Goal: Transaction & Acquisition: Purchase product/service

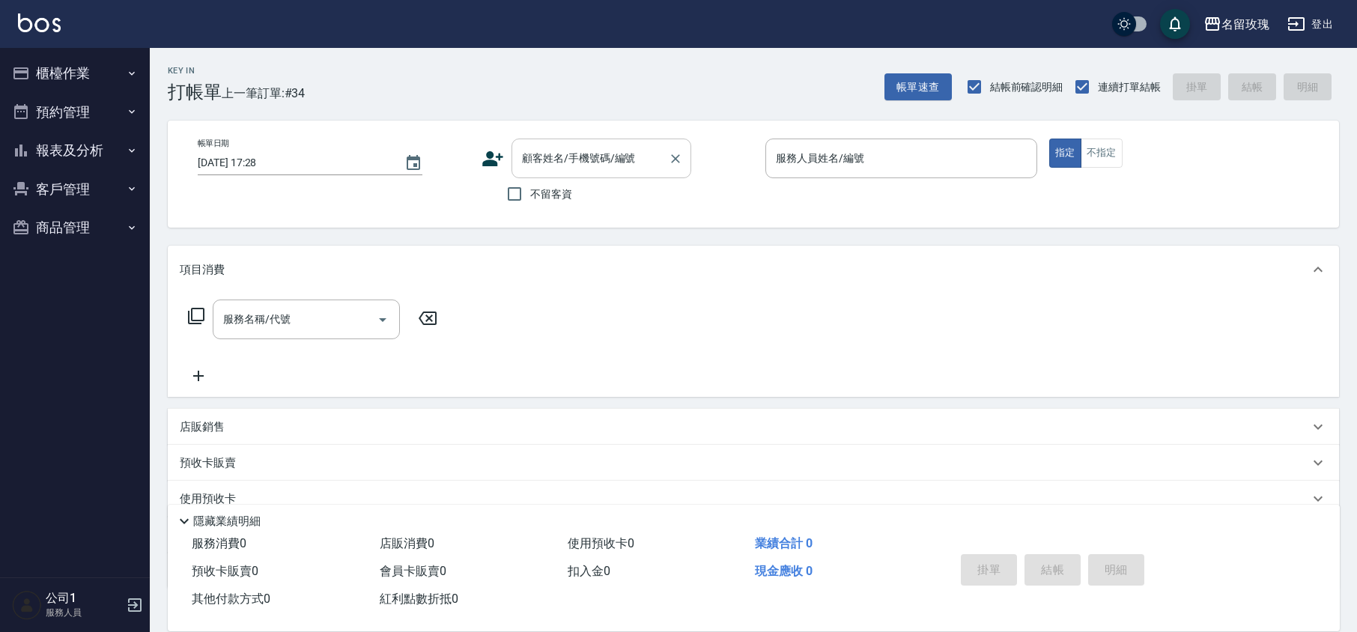
click at [566, 148] on div "顧客姓名/手機號碼/編號 顧客姓名/手機號碼/編號" at bounding box center [601, 159] width 180 height 40
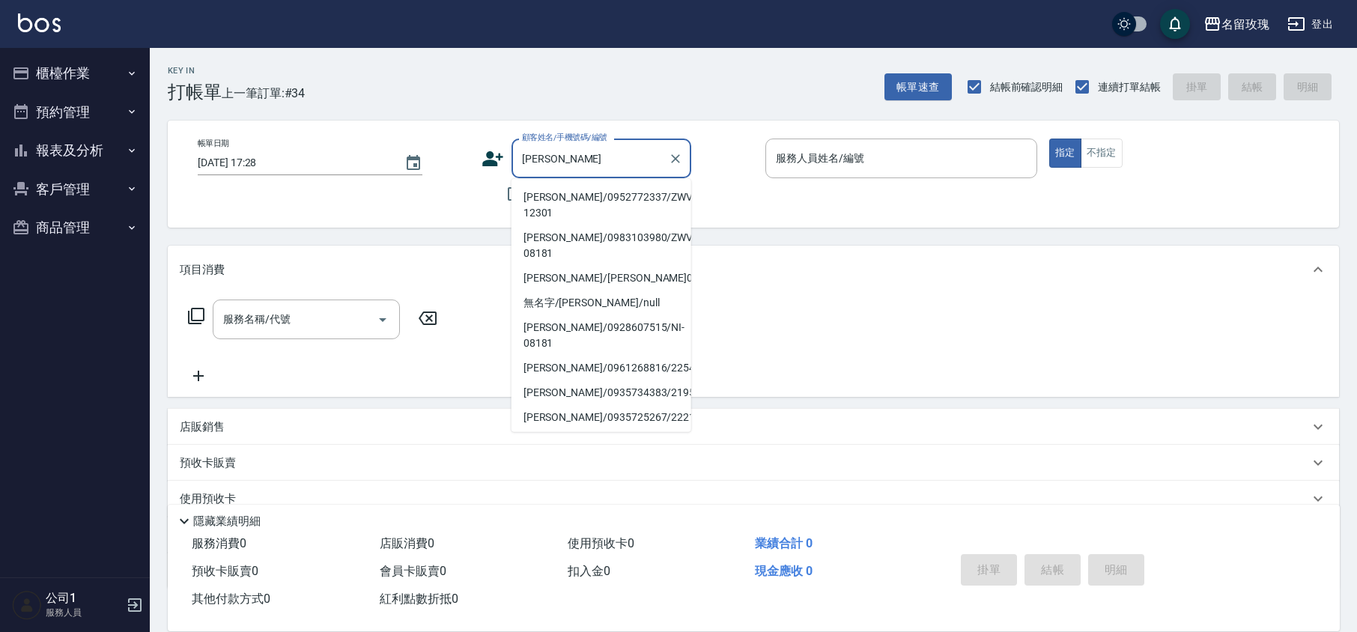
click at [617, 198] on li "[PERSON_NAME]/0952772337/ZWVI-12301" at bounding box center [601, 205] width 180 height 40
type input "[PERSON_NAME]/0952772337/ZWVI-12301"
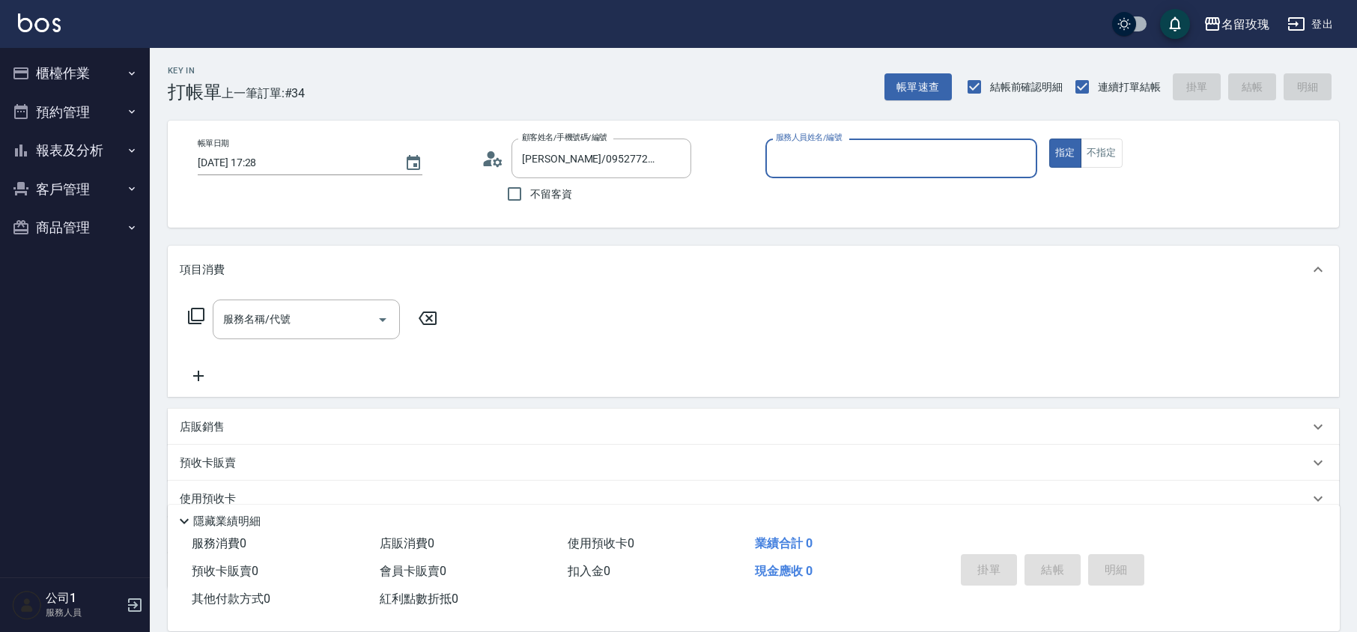
type input "VIVI-2"
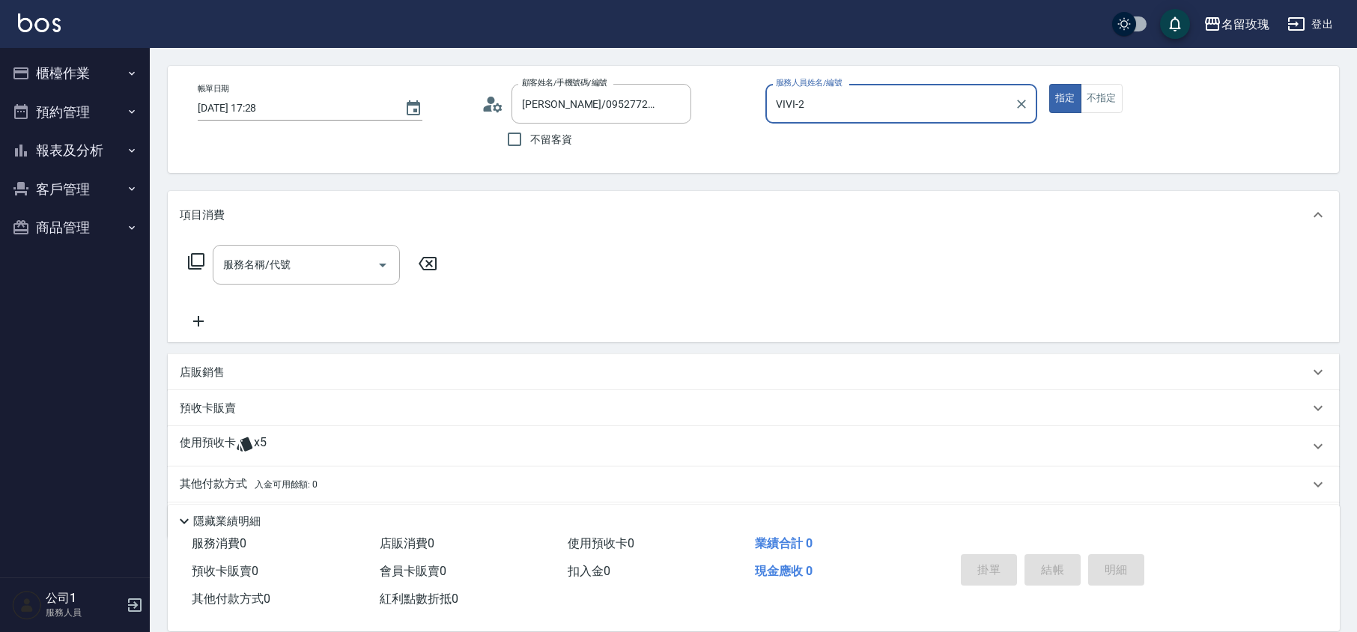
scroll to position [102, 0]
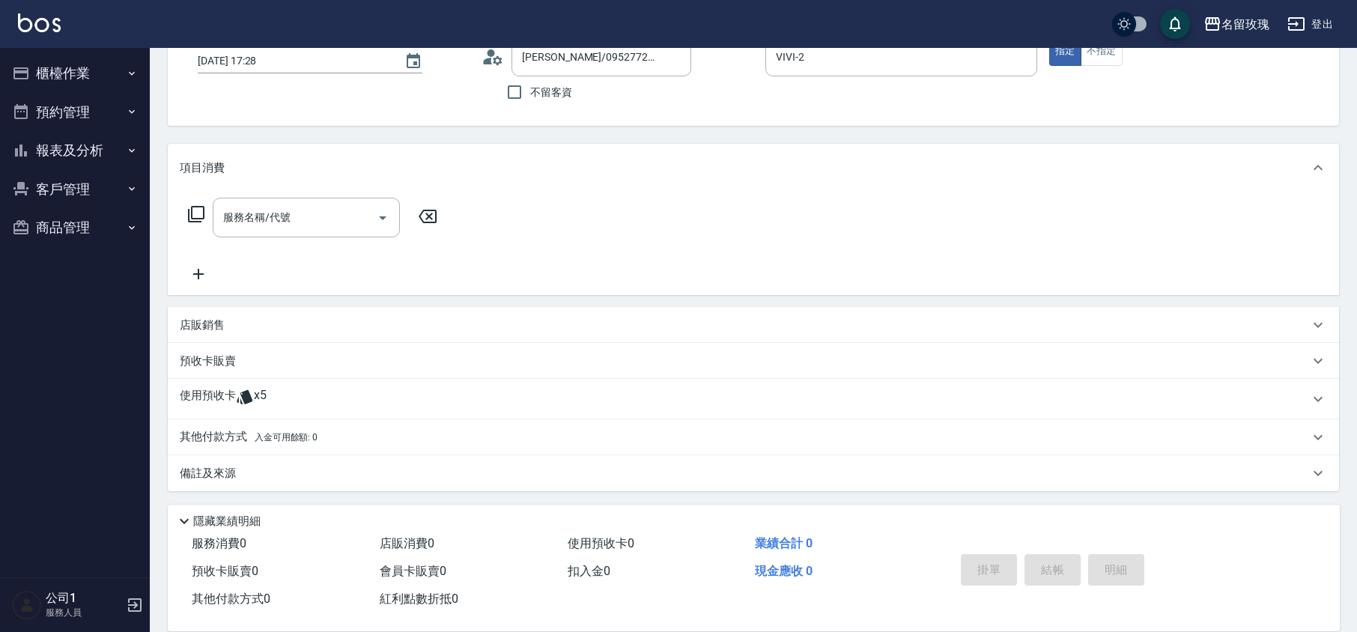
click at [198, 213] on icon at bounding box center [196, 214] width 18 height 18
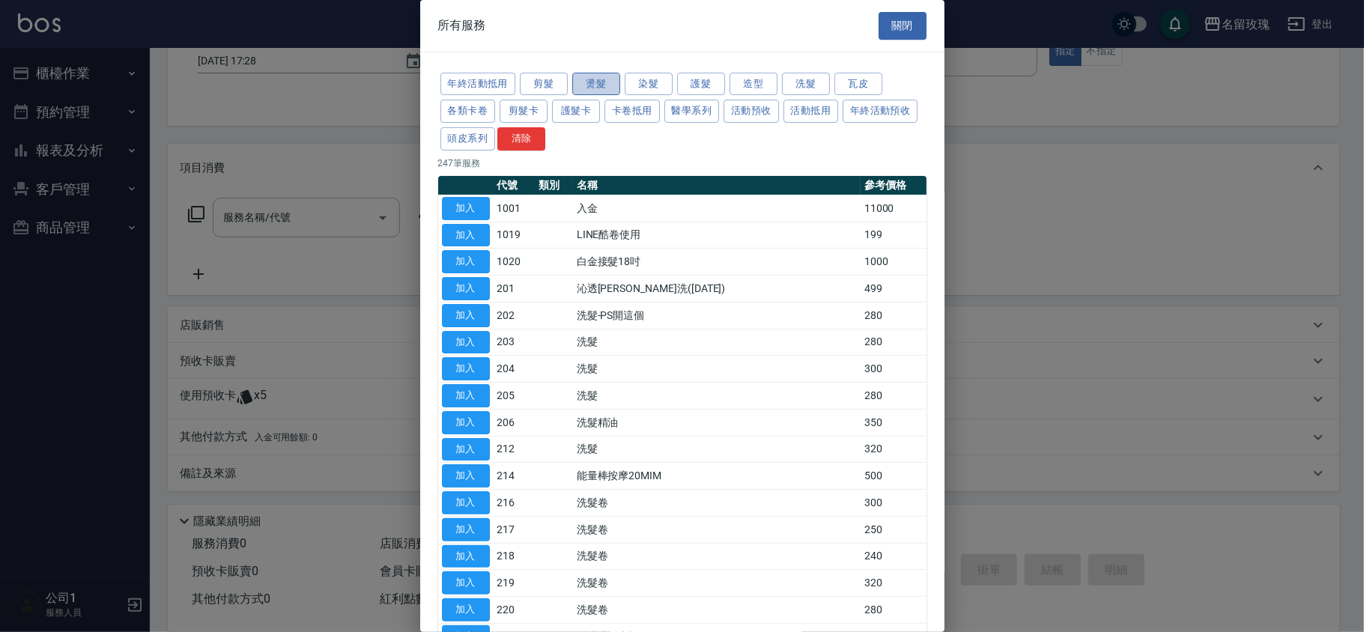
click at [602, 88] on button "燙髮" at bounding box center [596, 84] width 48 height 23
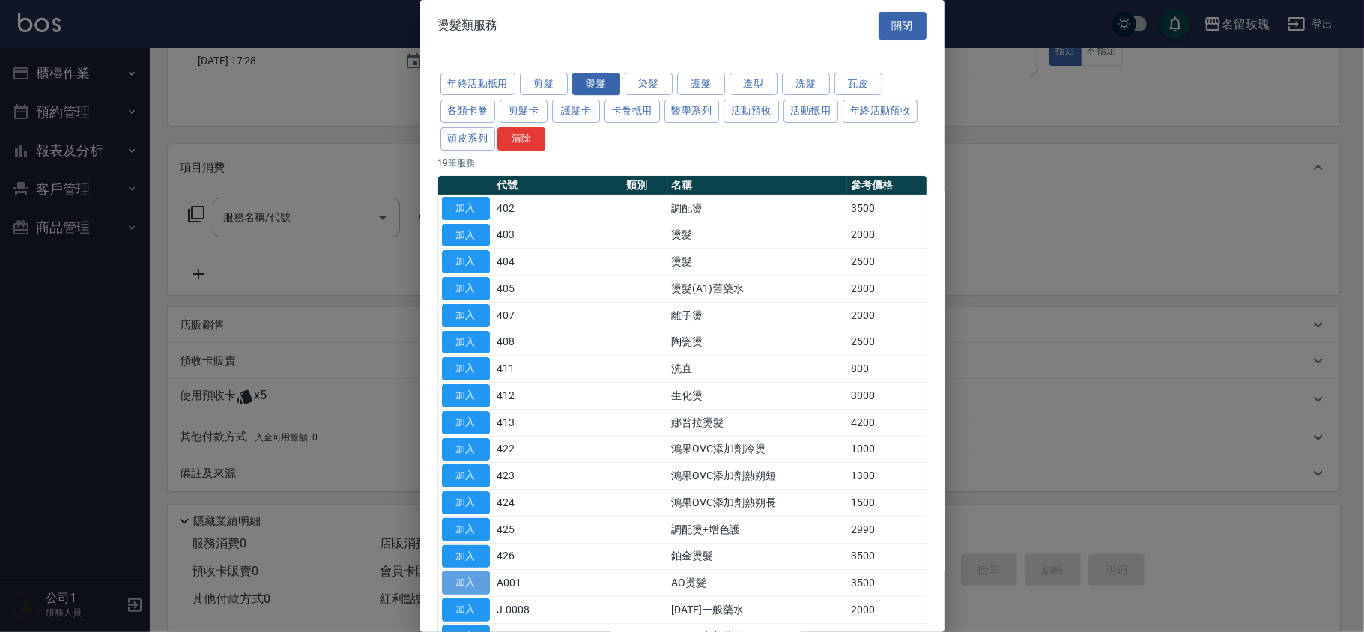
click at [466, 583] on button "加入" at bounding box center [466, 582] width 48 height 23
type input "AO燙髮(A001)"
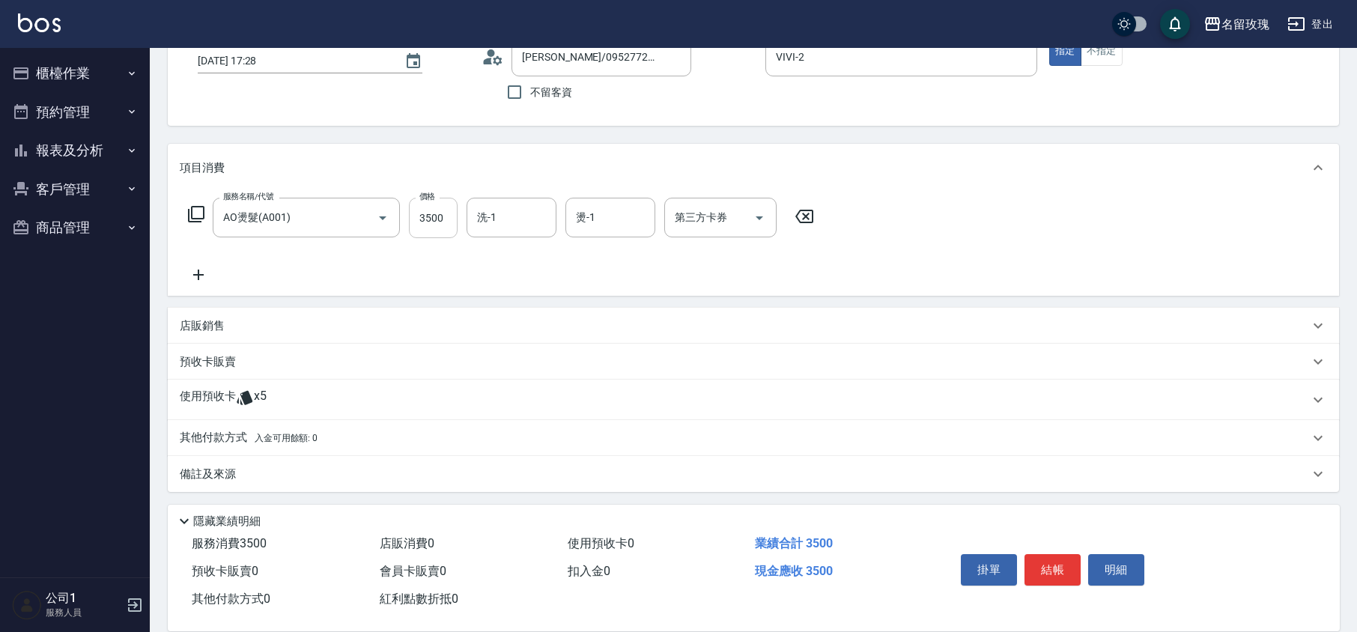
click at [439, 216] on input "3500" at bounding box center [433, 218] width 49 height 40
type input "3000"
type input "VIVI-2"
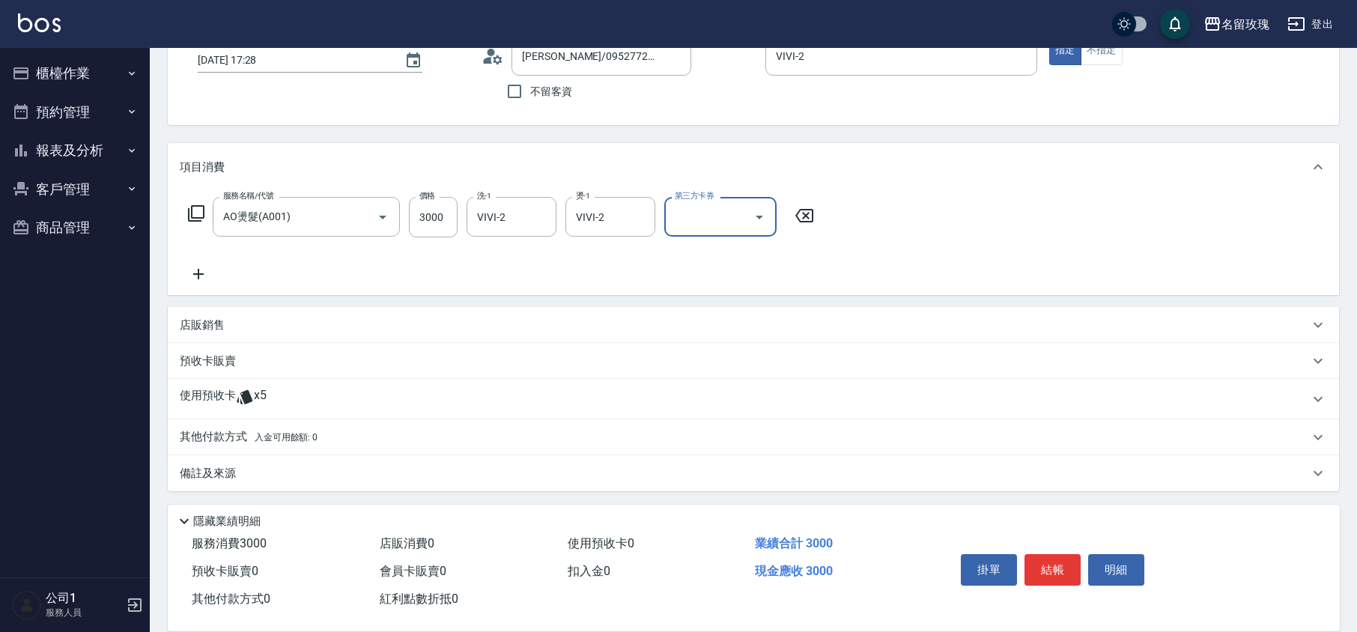
click at [262, 471] on div "備註及來源" at bounding box center [744, 474] width 1129 height 16
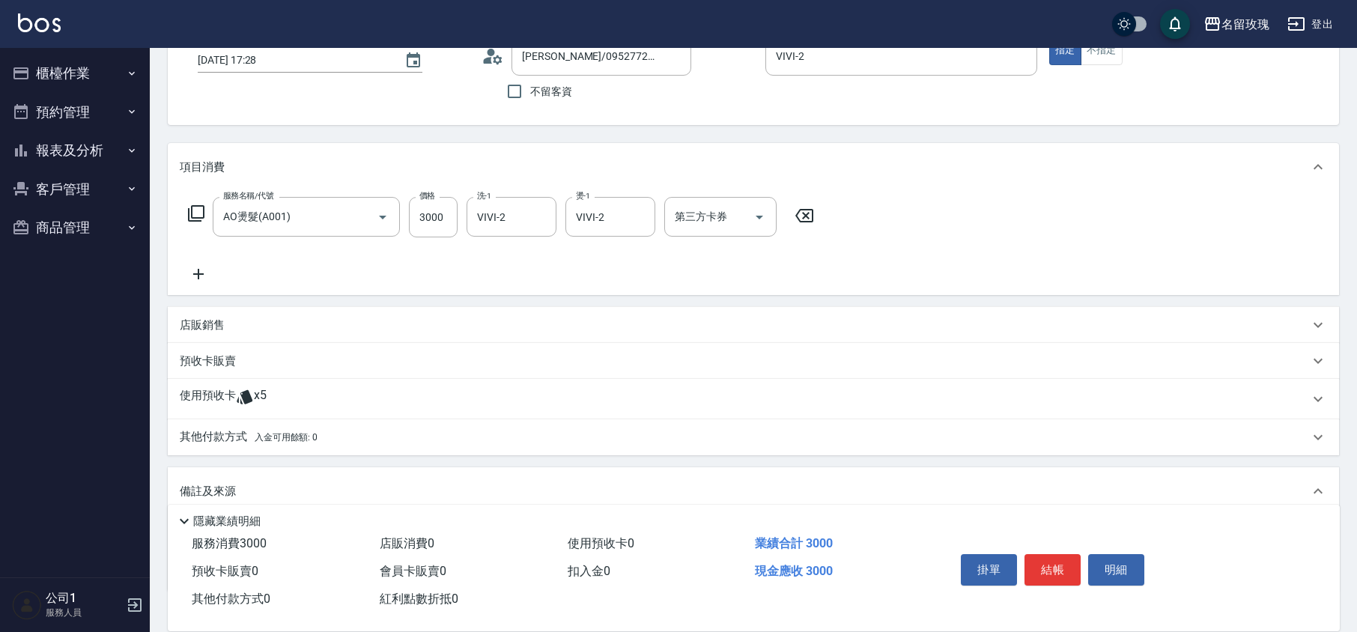
scroll to position [201, 0]
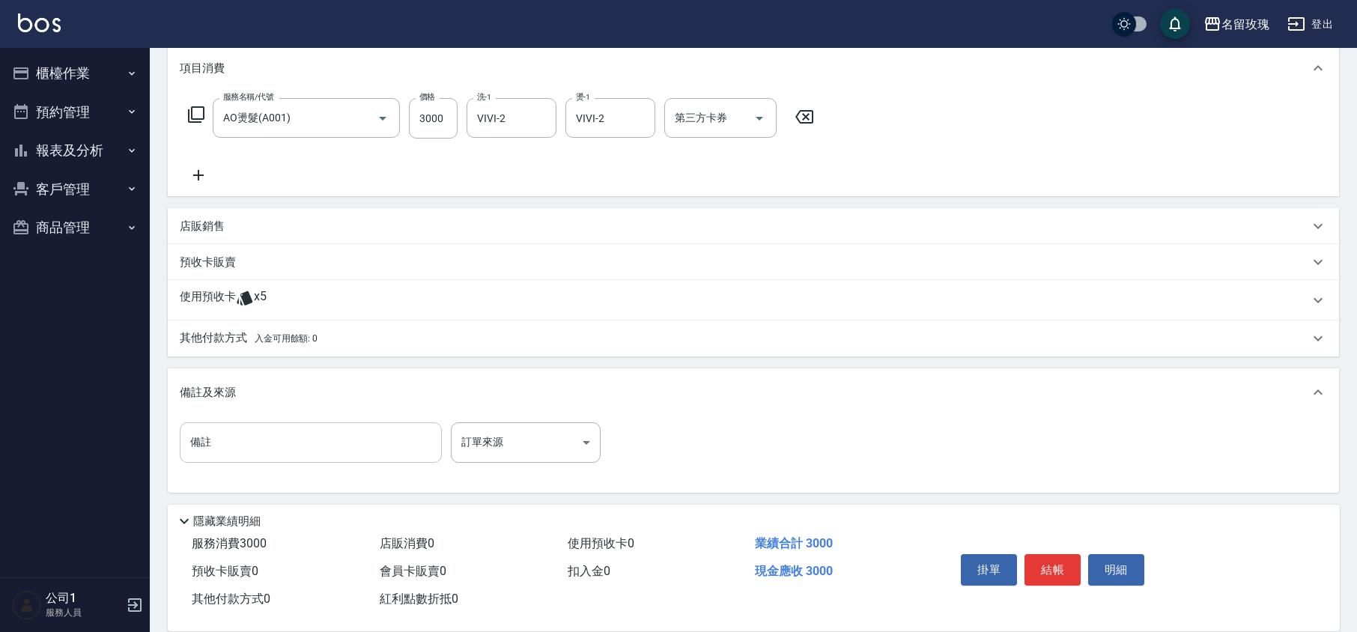
click at [258, 452] on input "備註" at bounding box center [311, 442] width 262 height 40
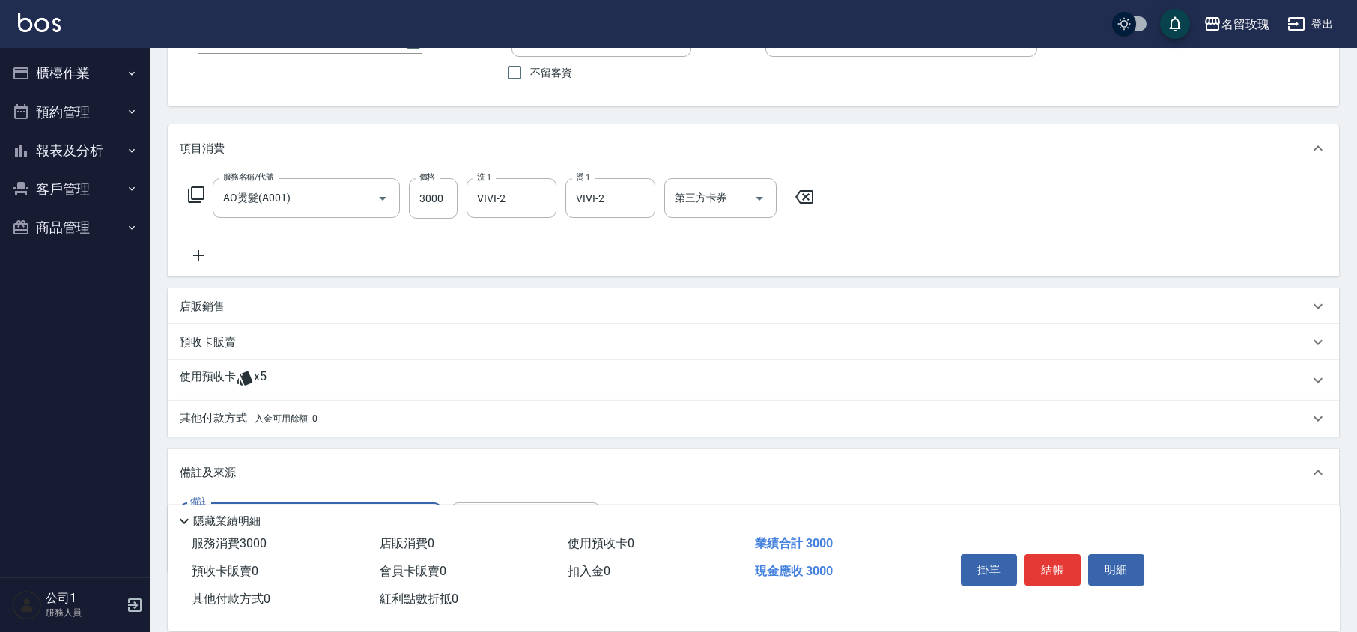
scroll to position [0, 0]
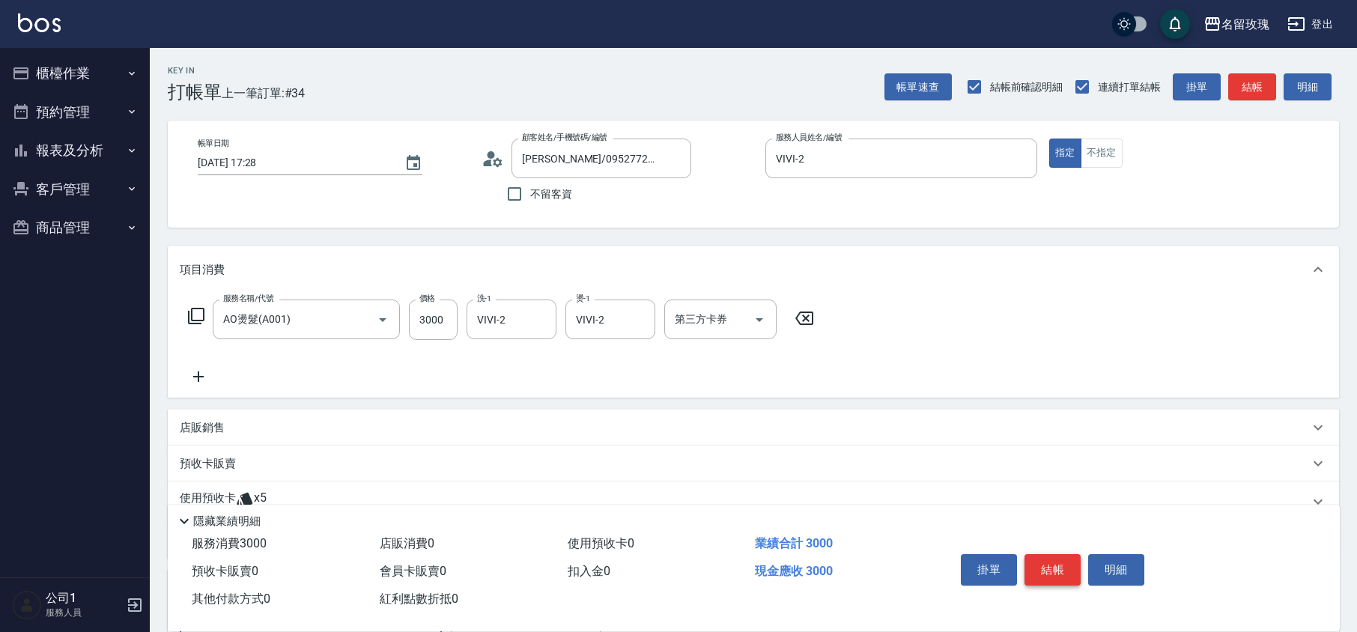
type input "大女兒燙的"
click at [1054, 559] on button "結帳" at bounding box center [1052, 569] width 56 height 31
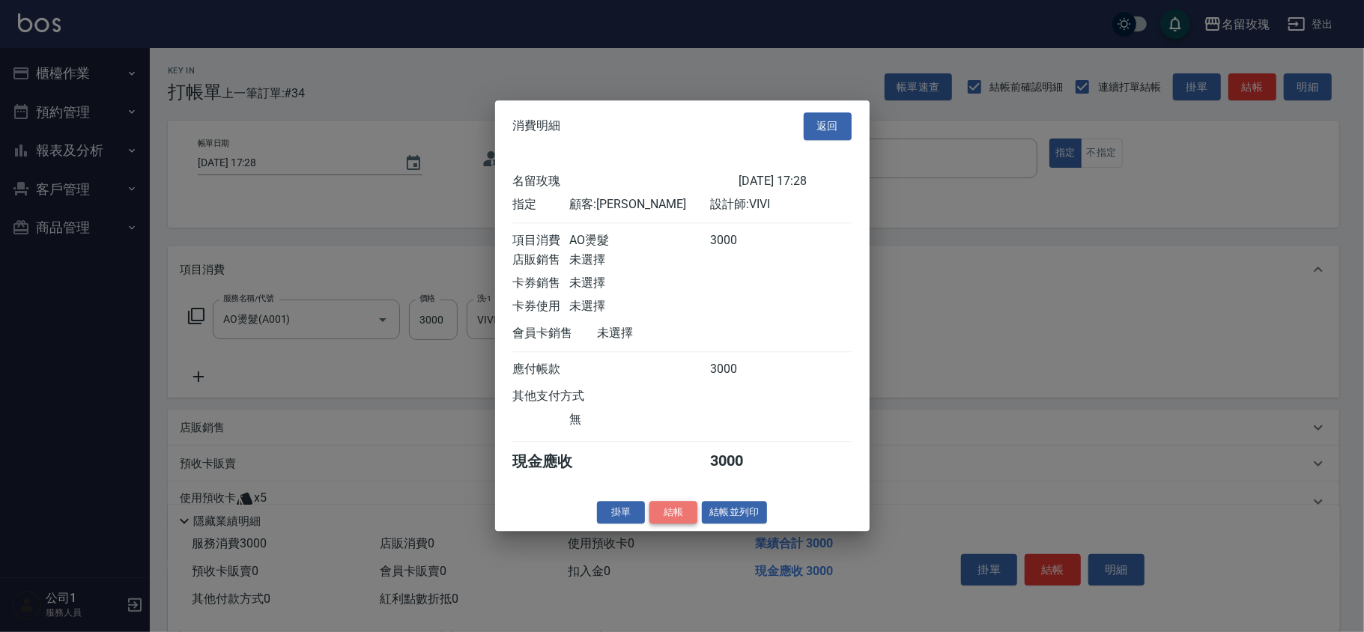
click at [672, 514] on button "結帳" at bounding box center [673, 512] width 48 height 23
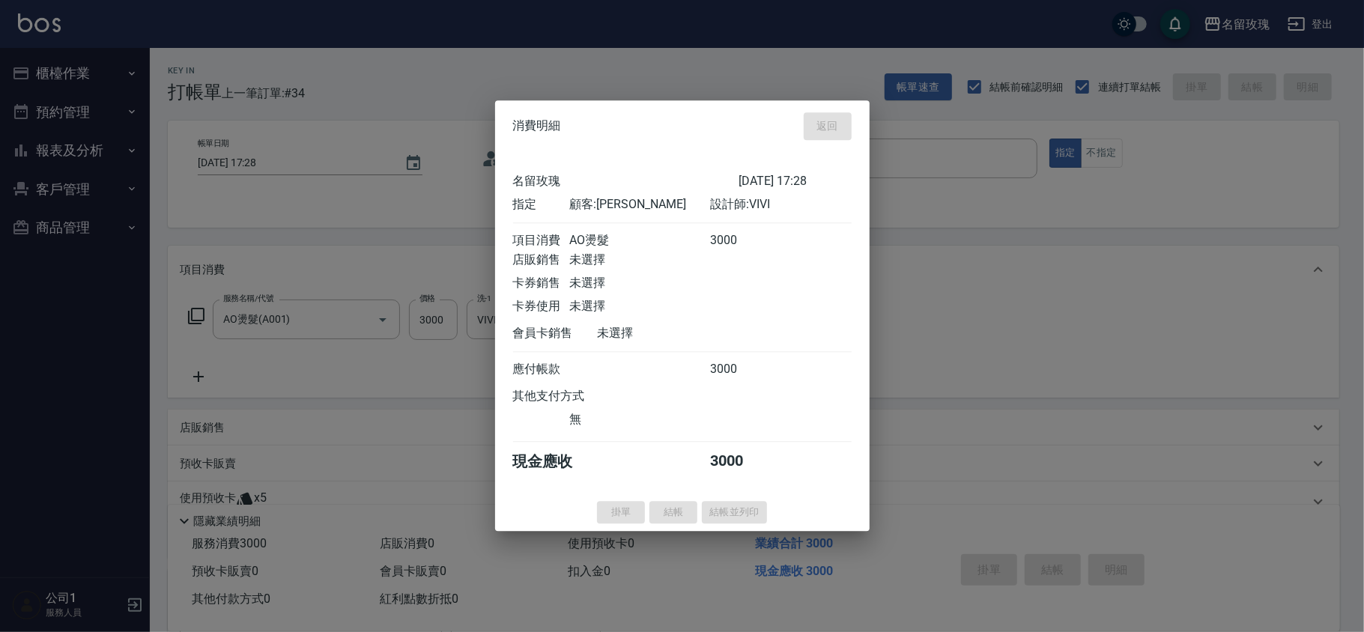
type input "[DATE] 18:03"
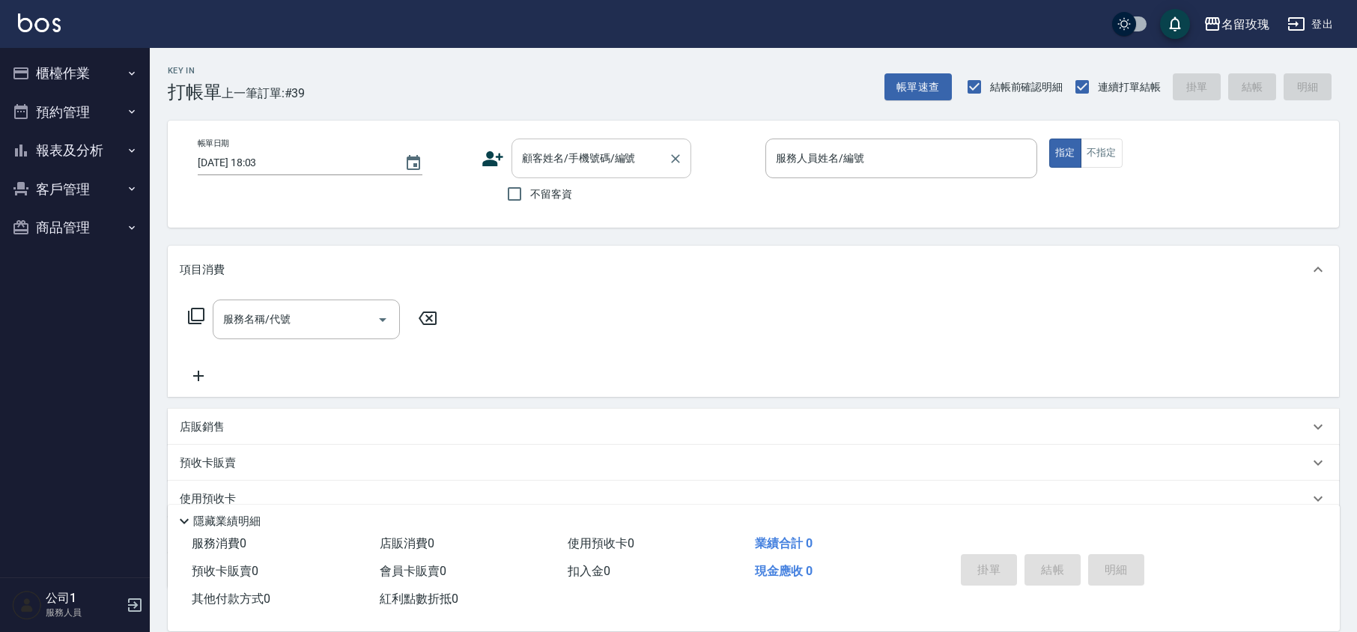
click at [538, 153] on input "顧客姓名/手機號碼/編號" at bounding box center [590, 158] width 144 height 26
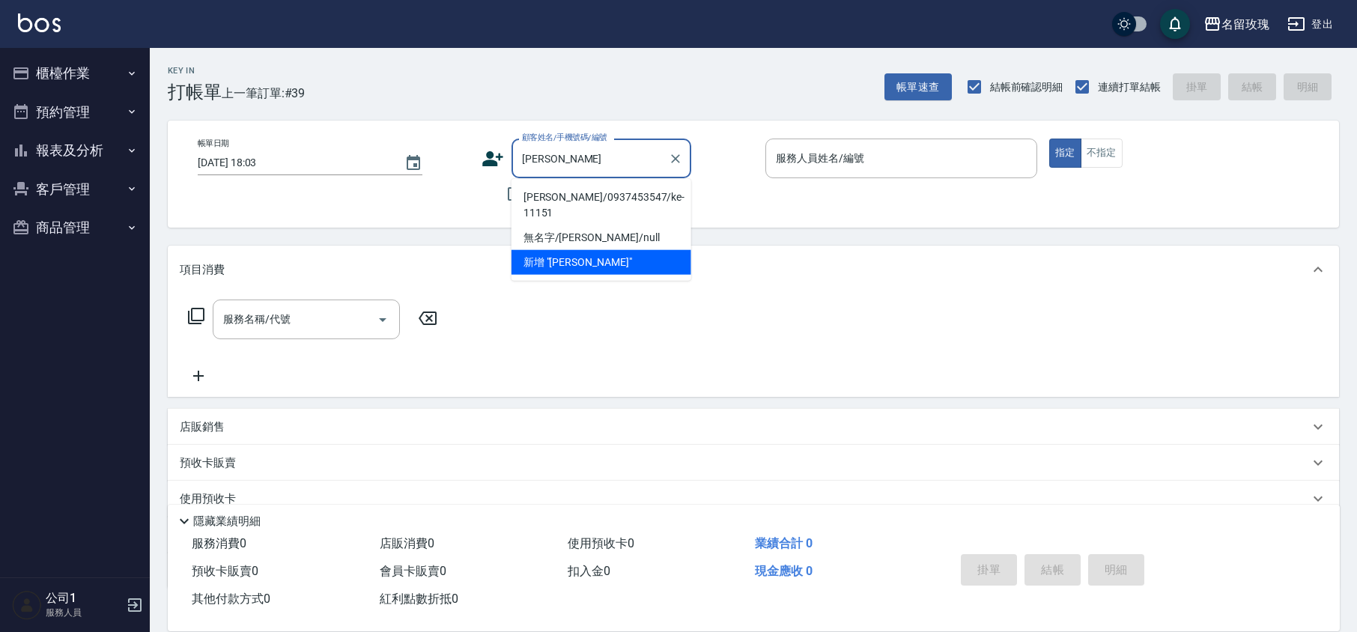
click at [572, 192] on li "[PERSON_NAME]/0937453547/ke-11151" at bounding box center [601, 205] width 180 height 40
type input "[PERSON_NAME]/0937453547/ke-11151"
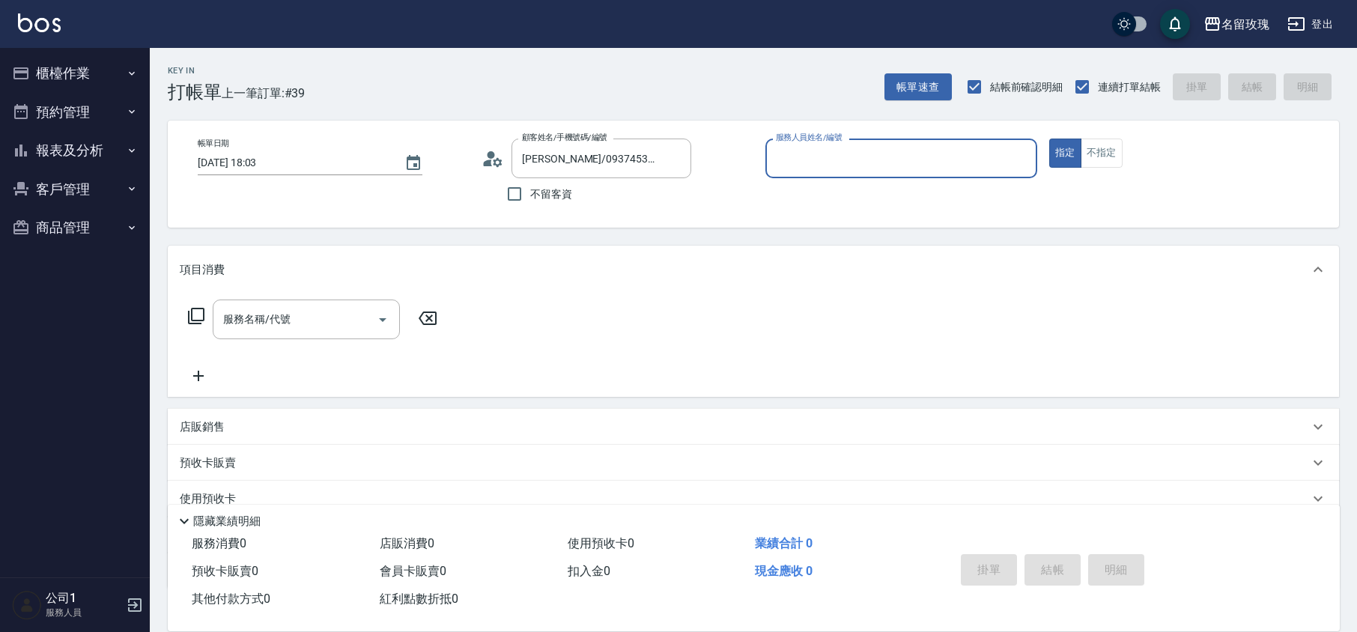
type input "KELLY-5"
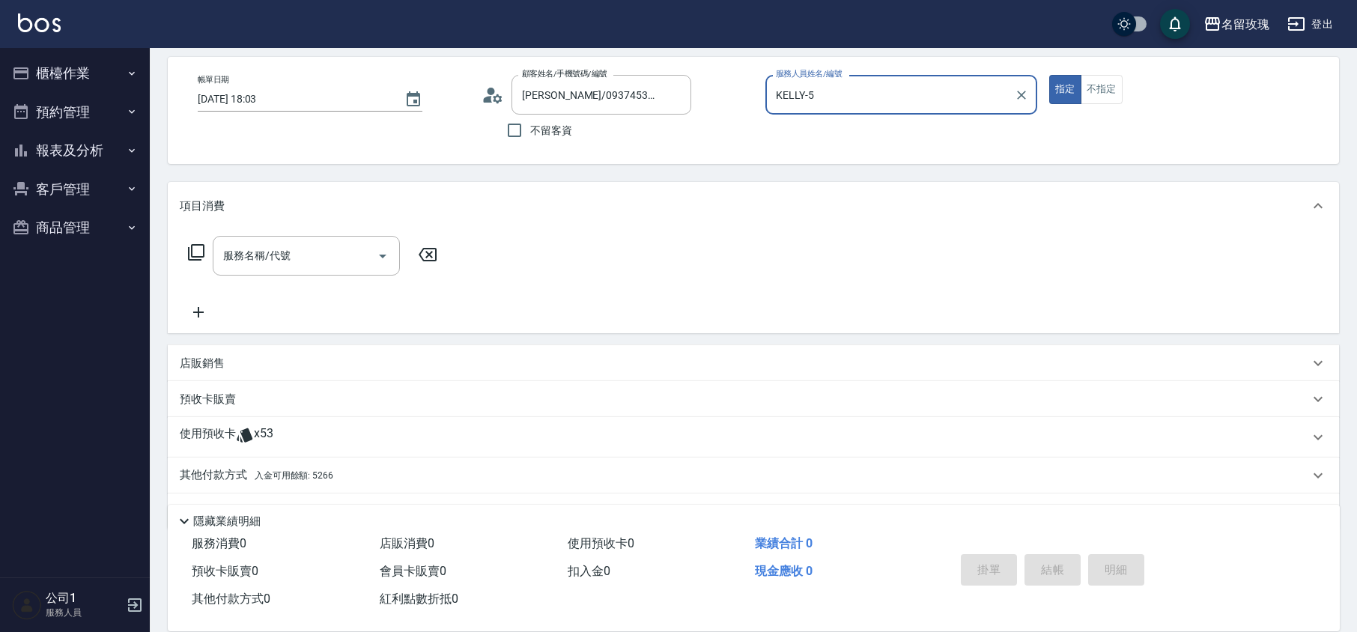
scroll to position [102, 0]
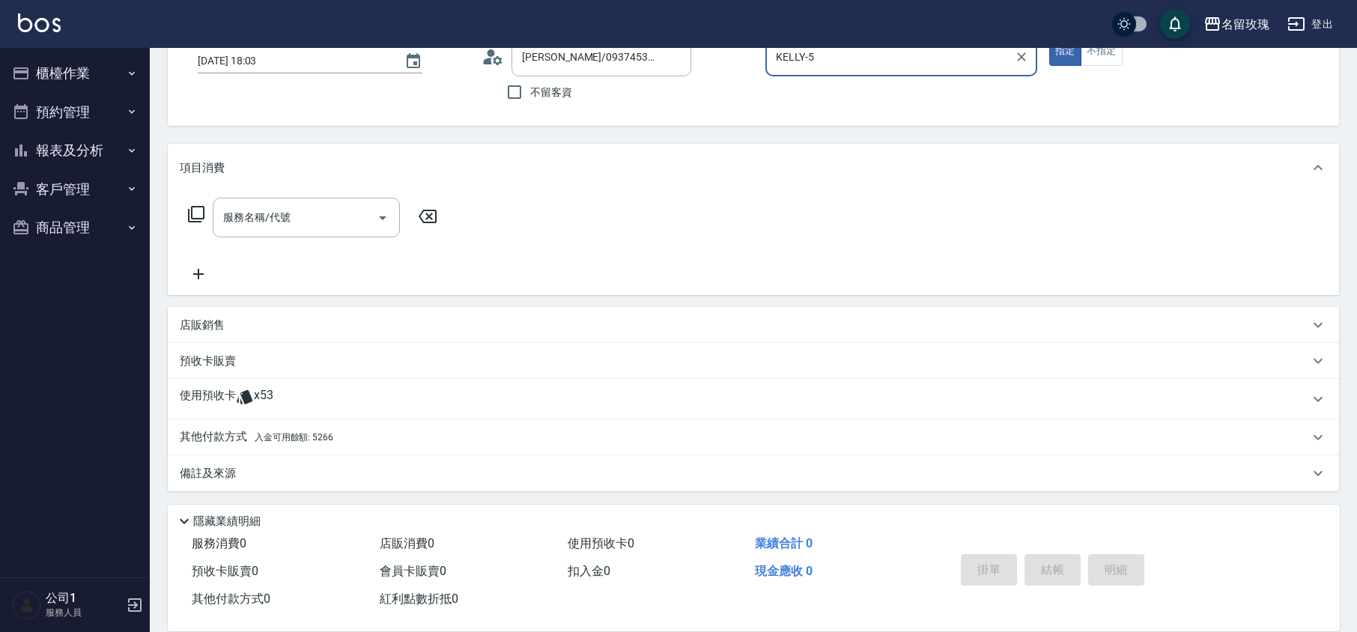
click at [321, 409] on div "使用預收卡 x53" at bounding box center [744, 399] width 1129 height 22
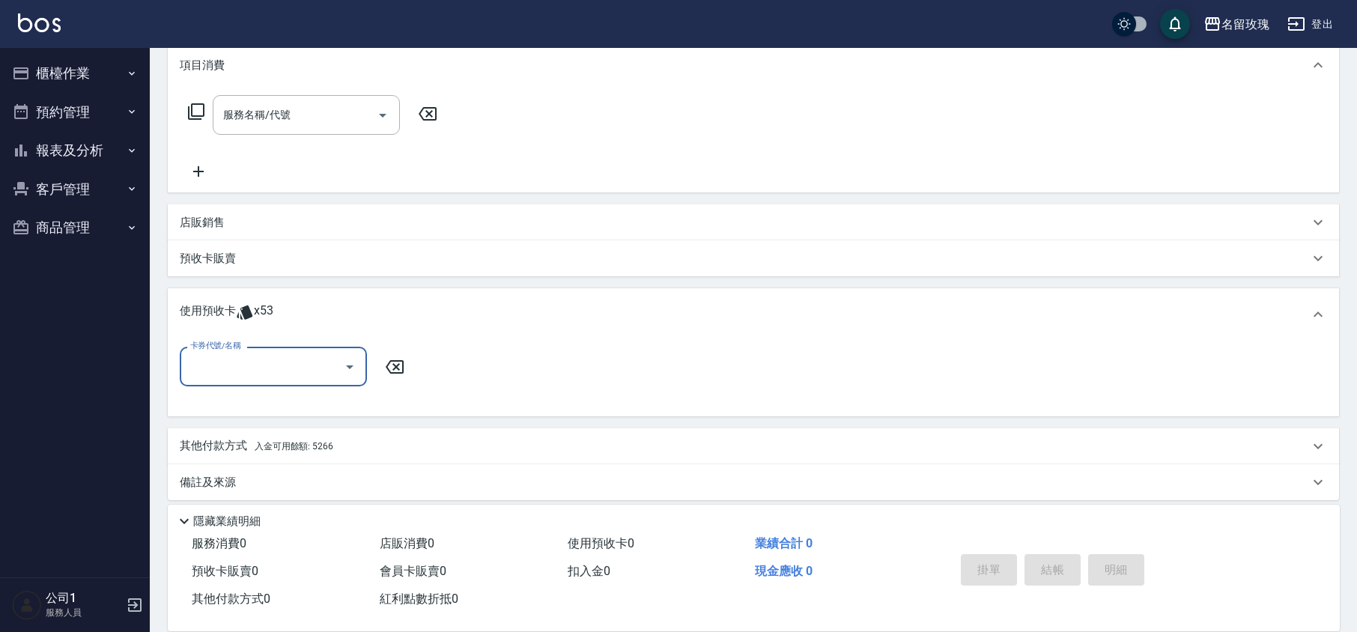
scroll to position [205, 0]
click at [344, 359] on icon "Open" at bounding box center [350, 366] width 18 height 18
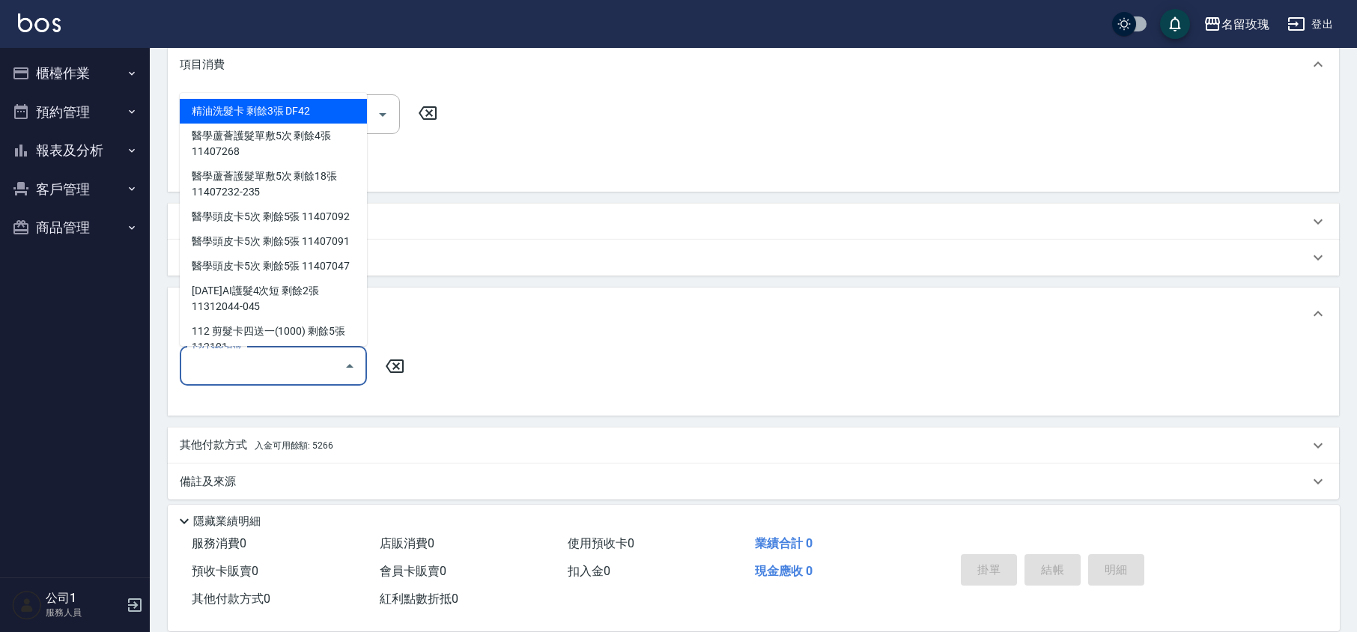
click at [313, 112] on div "精油洗髮卡 剩餘3張 DF42" at bounding box center [273, 111] width 187 height 25
type input "精油洗髮卡 DF42"
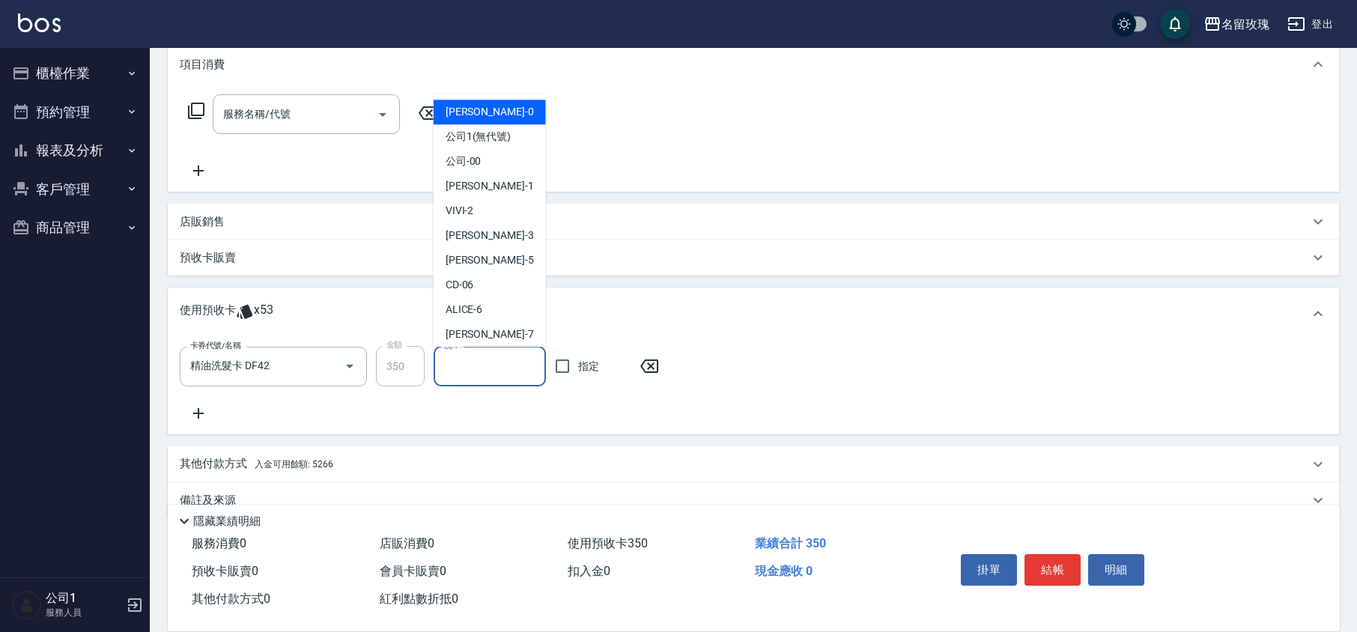
click at [485, 367] on input "洗-1" at bounding box center [489, 366] width 99 height 26
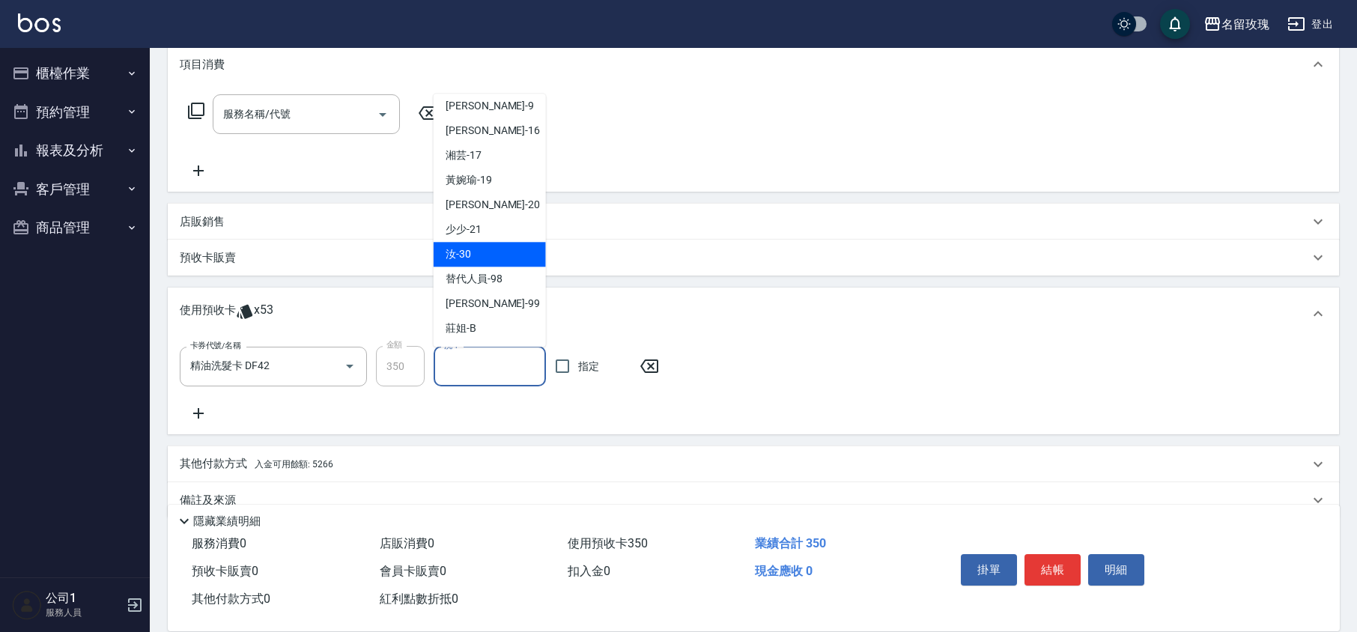
click at [479, 261] on div "汝 -30" at bounding box center [490, 255] width 112 height 25
type input "汝-30"
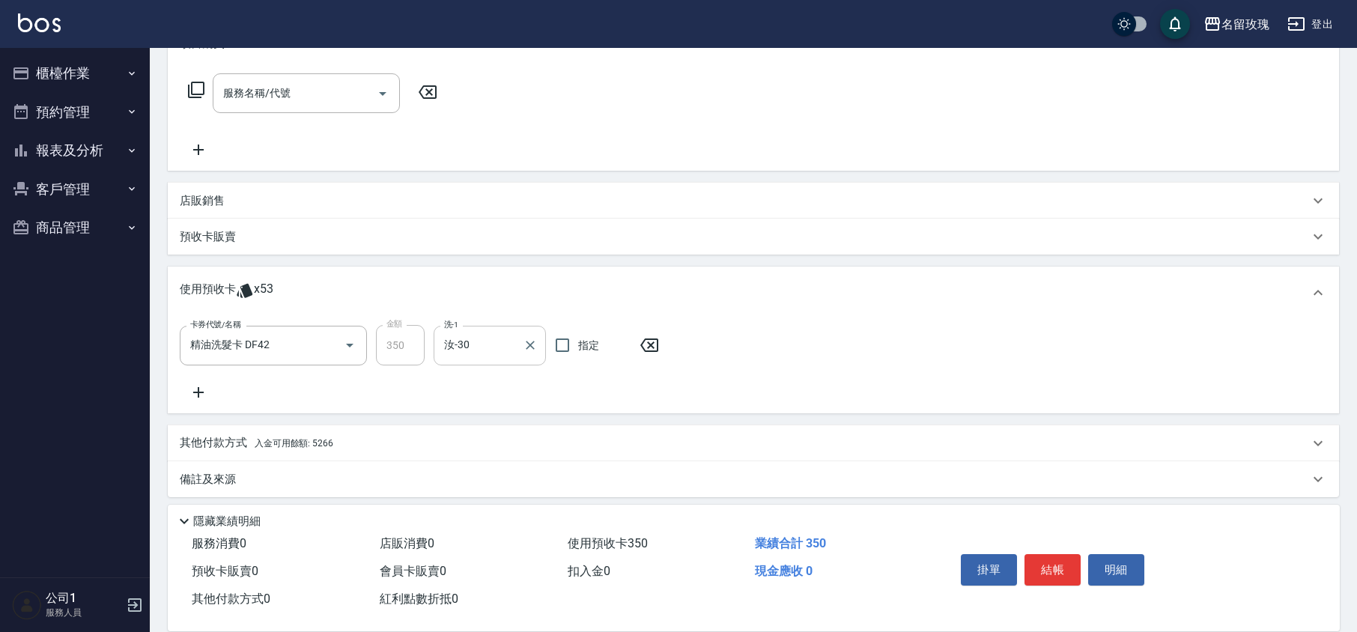
scroll to position [232, 0]
click at [469, 385] on div "卡券代號/名稱 精油洗髮卡 DF42 卡券代號/名稱 金額 350 金額 洗-1 汝-30 洗-1 指定" at bounding box center [753, 357] width 1147 height 76
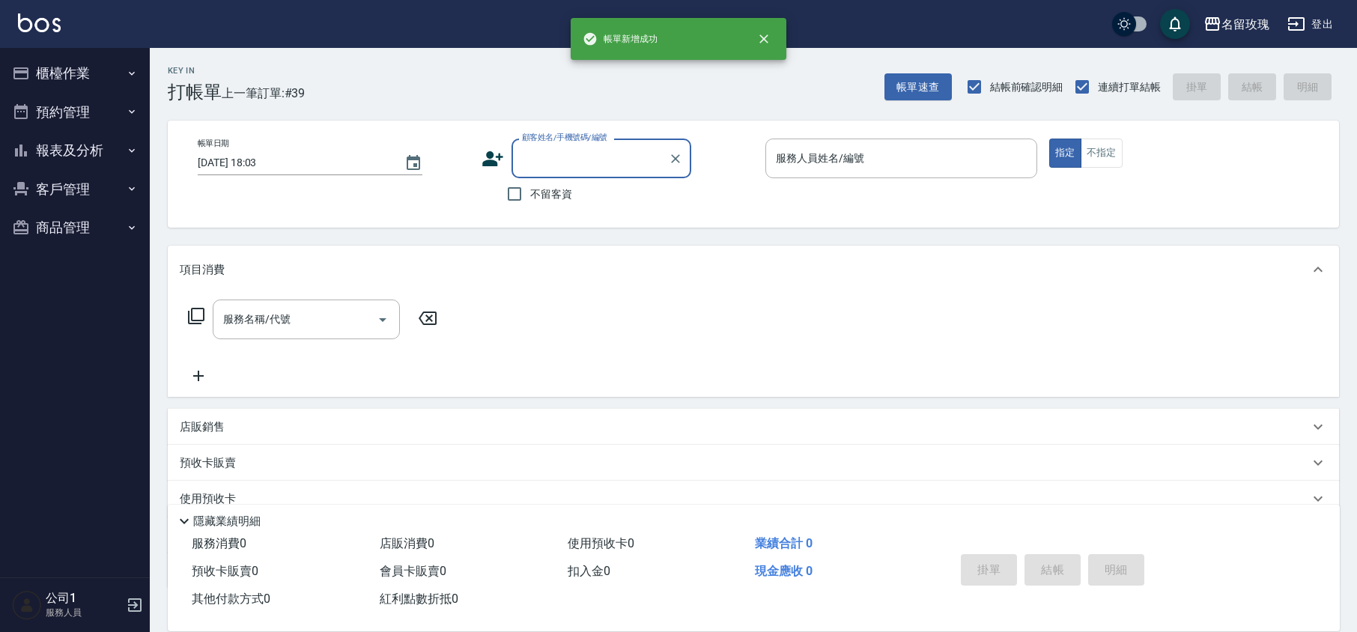
scroll to position [0, 0]
click at [46, 145] on button "報表及分析" at bounding box center [75, 150] width 138 height 39
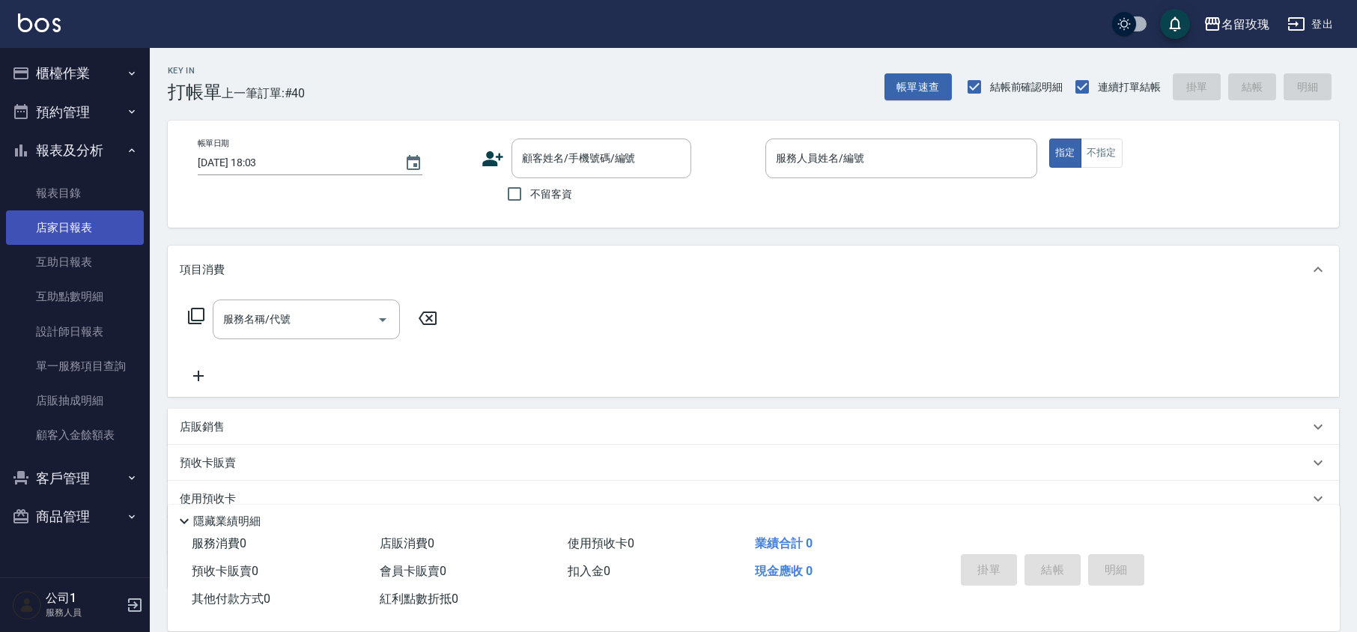
drag, startPoint x: 51, startPoint y: 274, endPoint x: 136, endPoint y: 216, distance: 102.4
click at [51, 274] on link "互助日報表" at bounding box center [75, 262] width 138 height 34
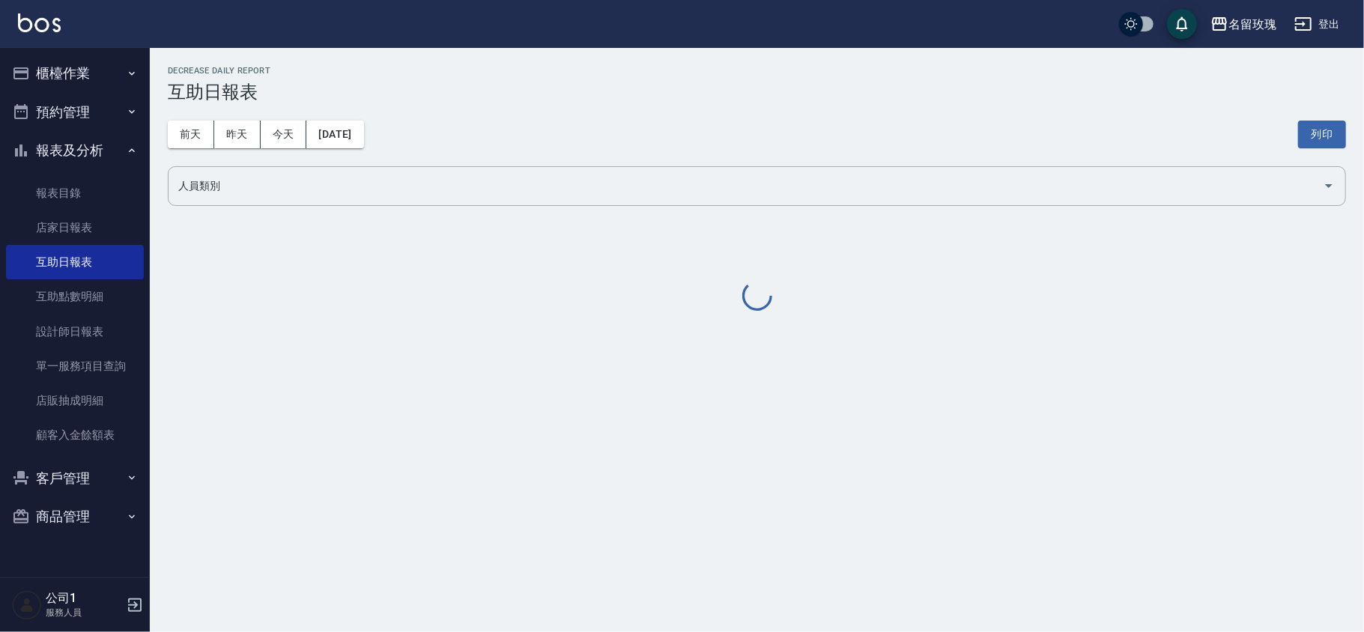
click at [537, 112] on div "[DATE] [DATE] [DATE] [DATE] 列印" at bounding box center [757, 135] width 1178 height 64
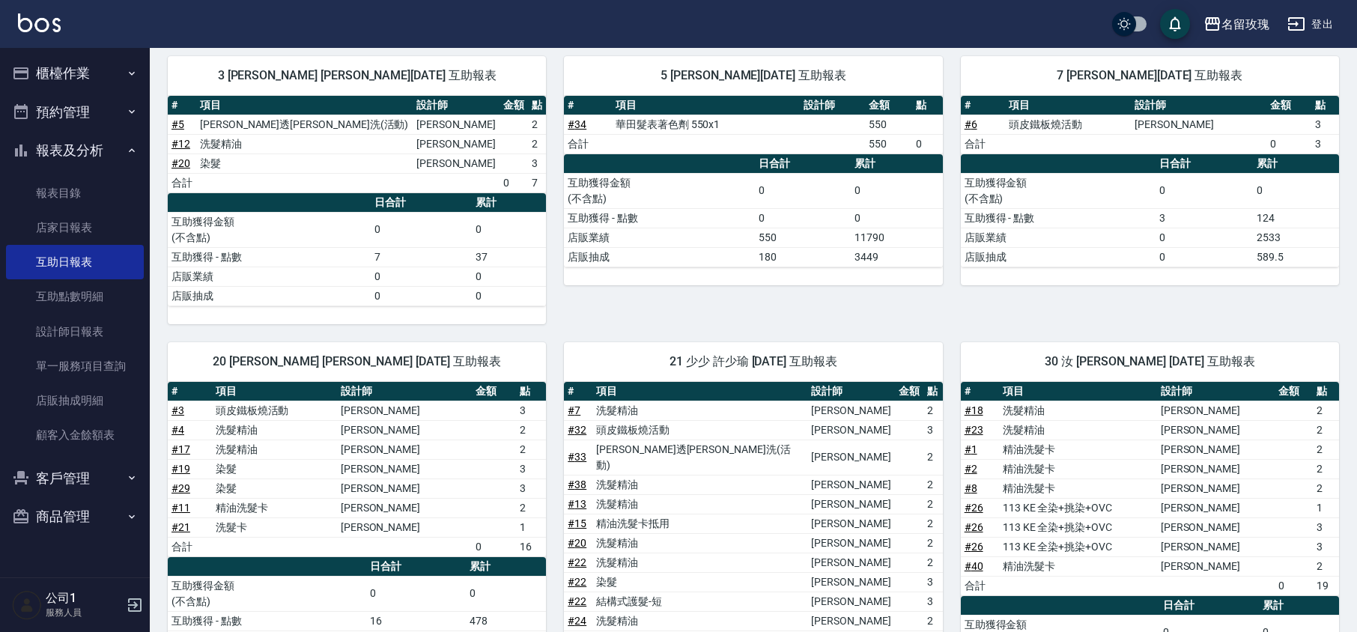
scroll to position [413, 0]
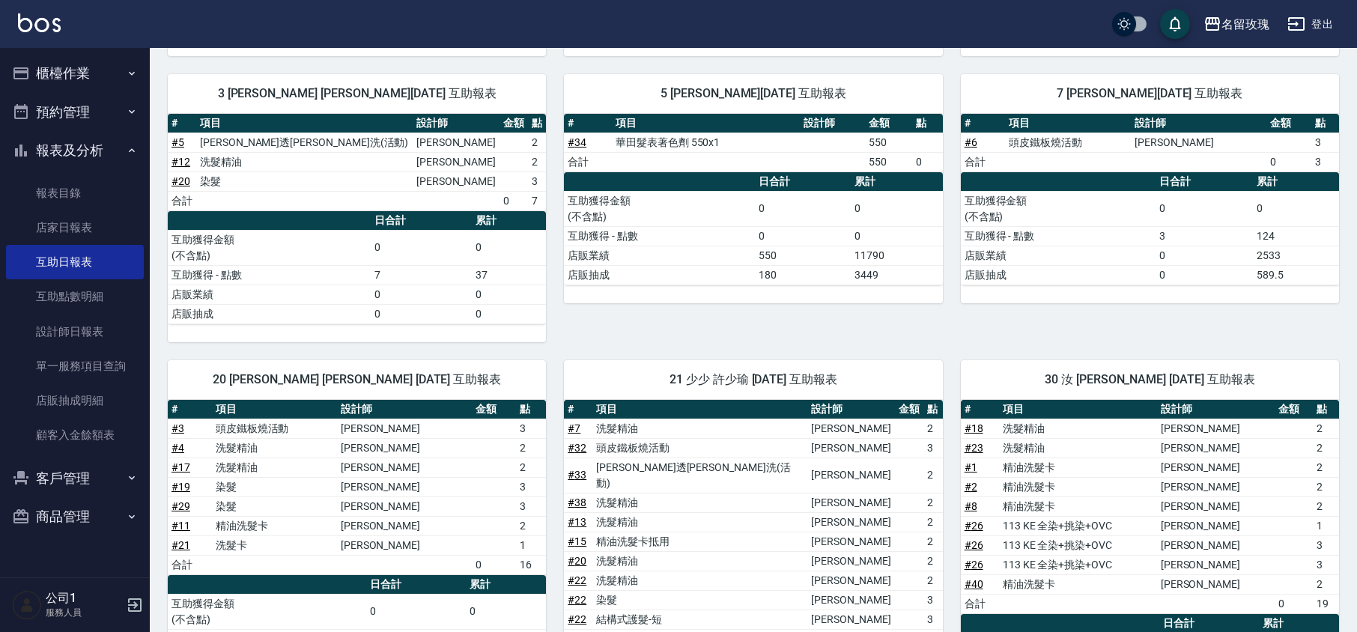
drag, startPoint x: 148, startPoint y: 144, endPoint x: 115, endPoint y: 142, distance: 33.0
click at [148, 145] on nav "櫃檯作業 打帳單 帳單列表 現金收支登錄 材料自購登錄 每日結帳 排班表 現場電腦打卡 預約管理 預約管理 單日預約紀錄 單週預約紀錄 報表及分析 報表目錄 …" at bounding box center [75, 312] width 150 height 529
click at [94, 142] on button "報表及分析" at bounding box center [75, 150] width 138 height 39
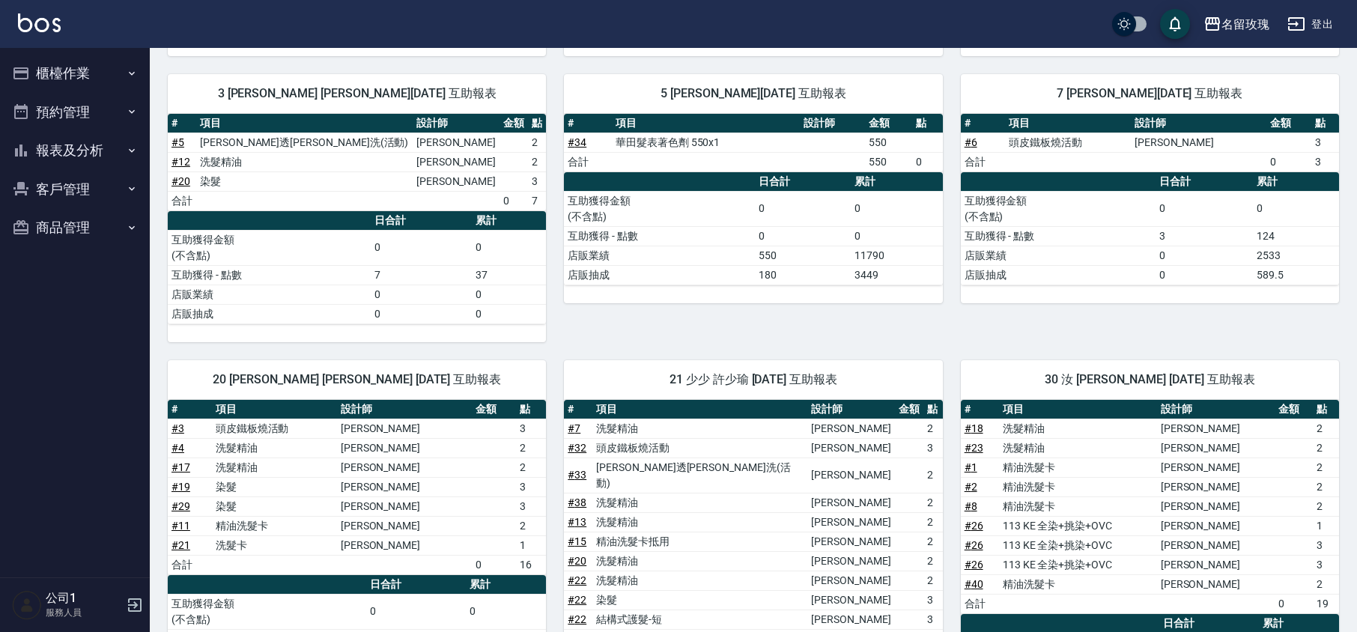
click at [72, 64] on button "櫃檯作業" at bounding box center [75, 73] width 138 height 39
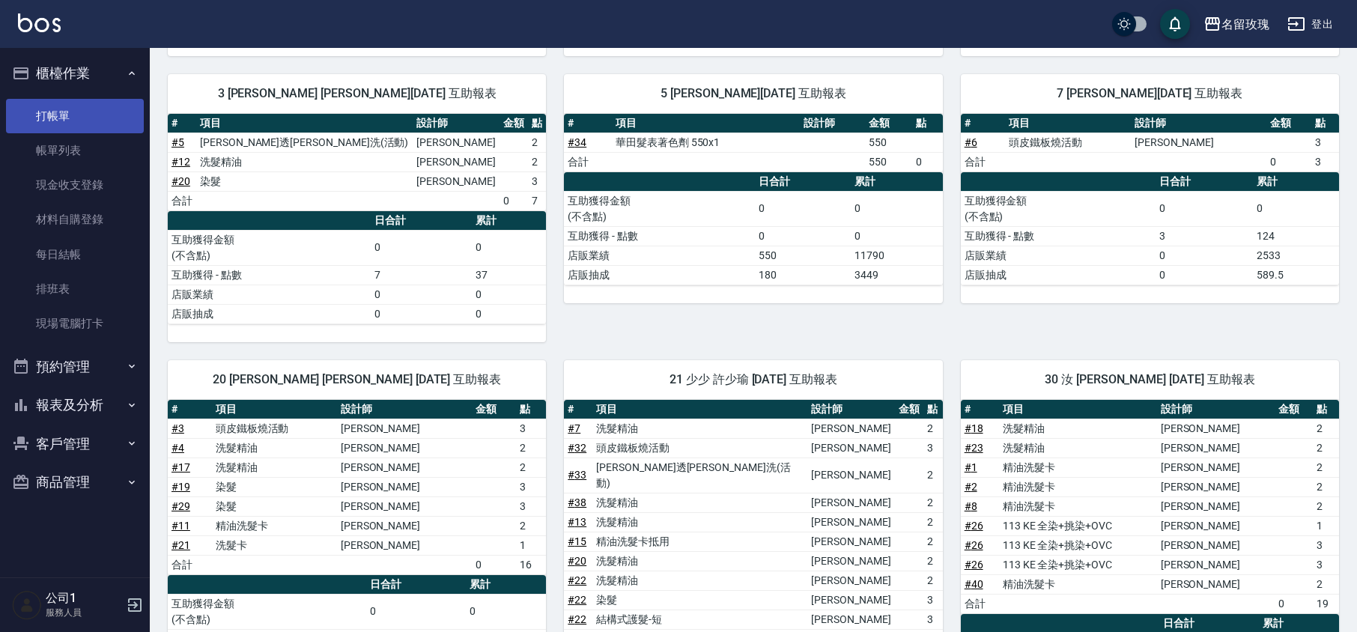
click at [57, 121] on link "打帳單" at bounding box center [75, 116] width 138 height 34
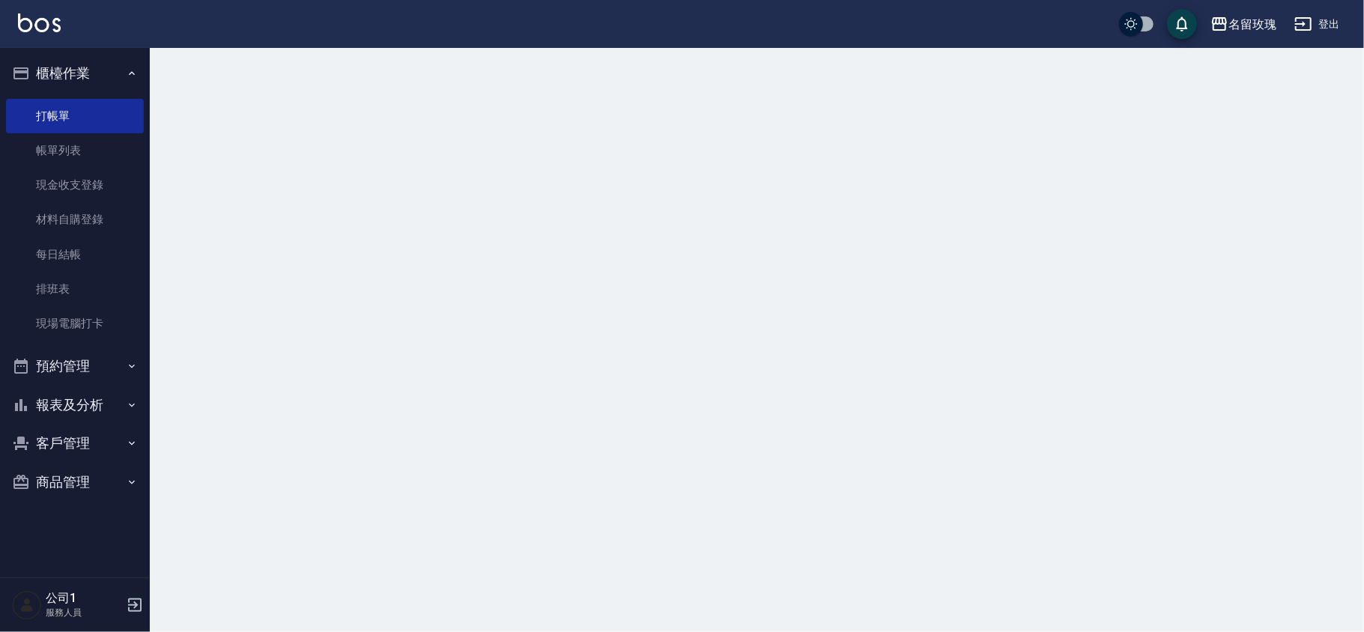
click at [82, 75] on button "櫃檯作業" at bounding box center [75, 73] width 138 height 39
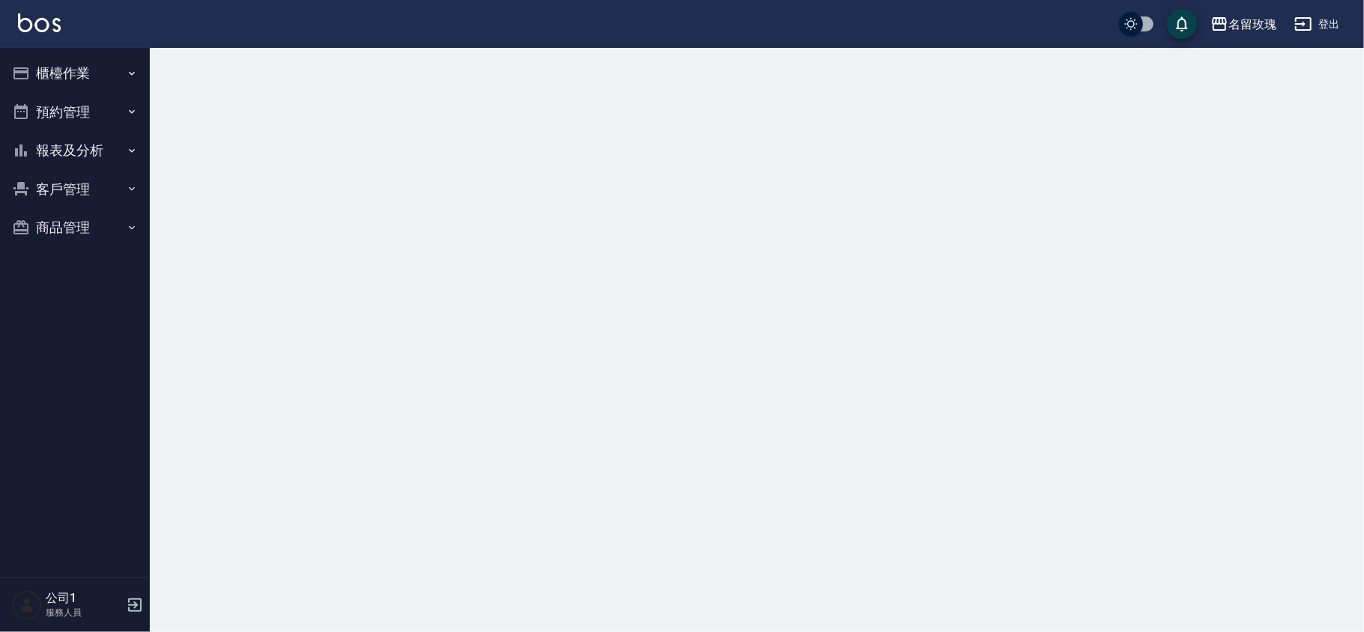
click at [463, 91] on div at bounding box center [682, 316] width 1364 height 632
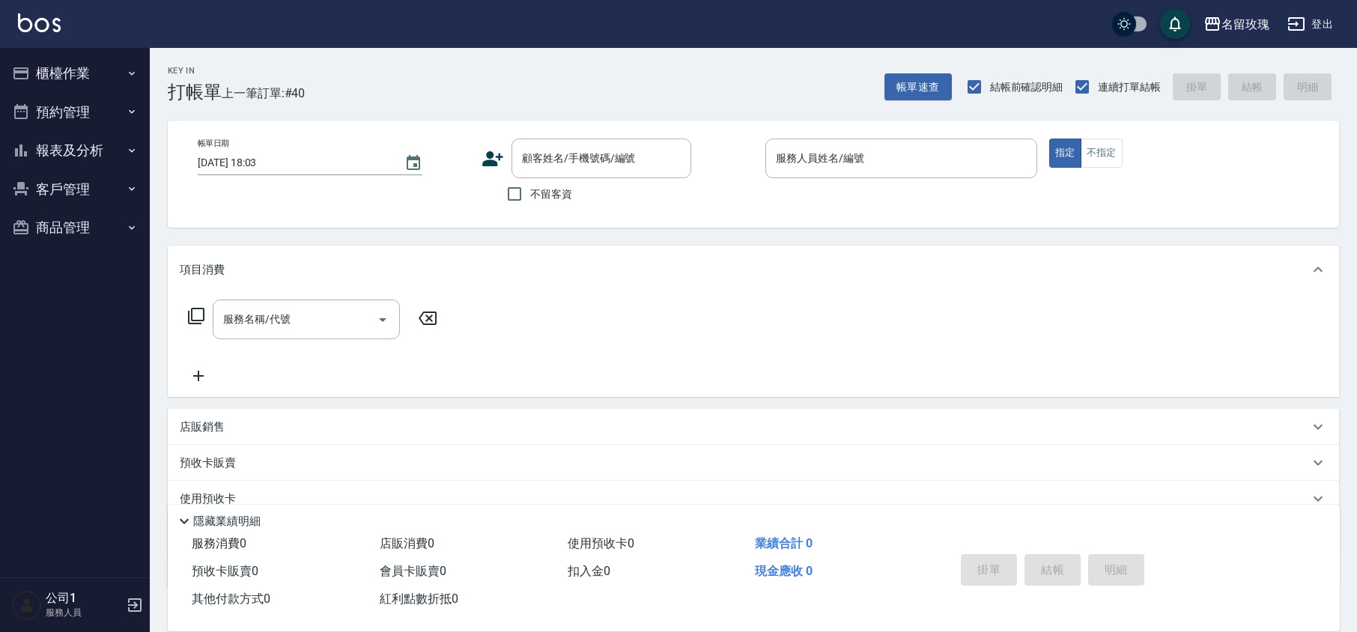
click at [511, 67] on div "Key In 打帳單 上一筆訂單:#40 帳單速查 結帳前確認明細 連續打單結帳 掛單 結帳 明細" at bounding box center [744, 75] width 1189 height 55
click at [597, 157] on input "顧客姓名/手機號碼/編號" at bounding box center [590, 158] width 144 height 26
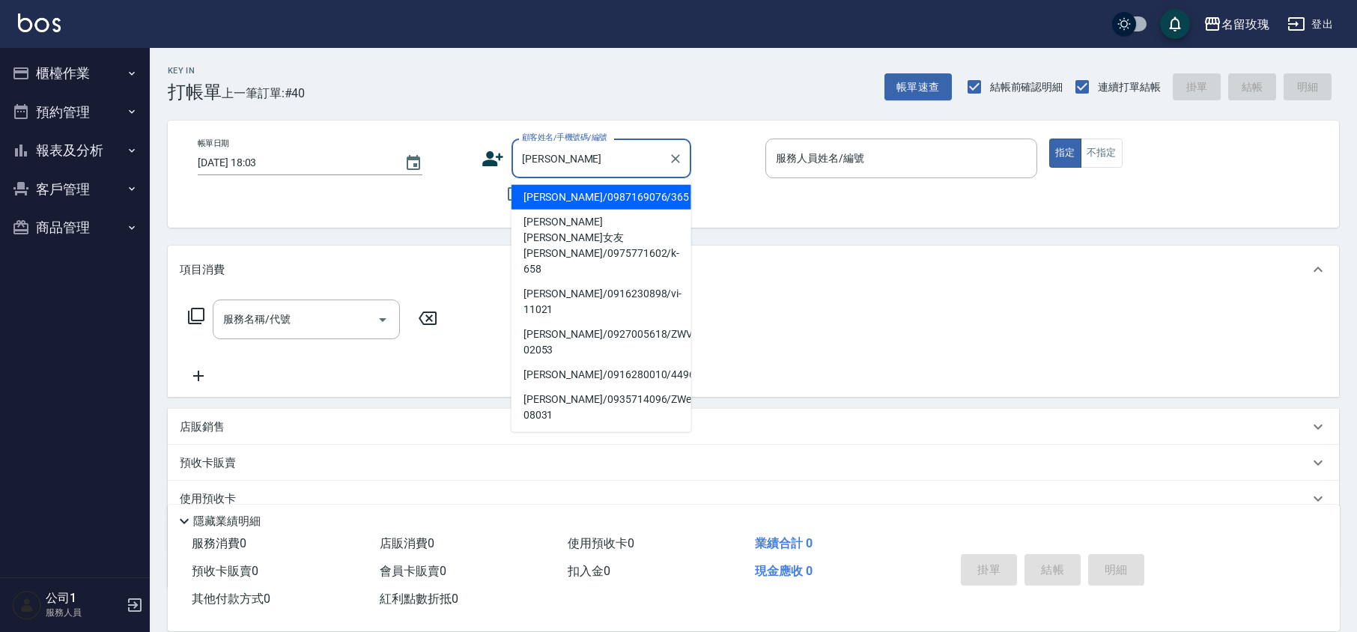
click at [606, 198] on li "[PERSON_NAME]/0987169076/365" at bounding box center [601, 197] width 180 height 25
type input "[PERSON_NAME]/0987169076/365"
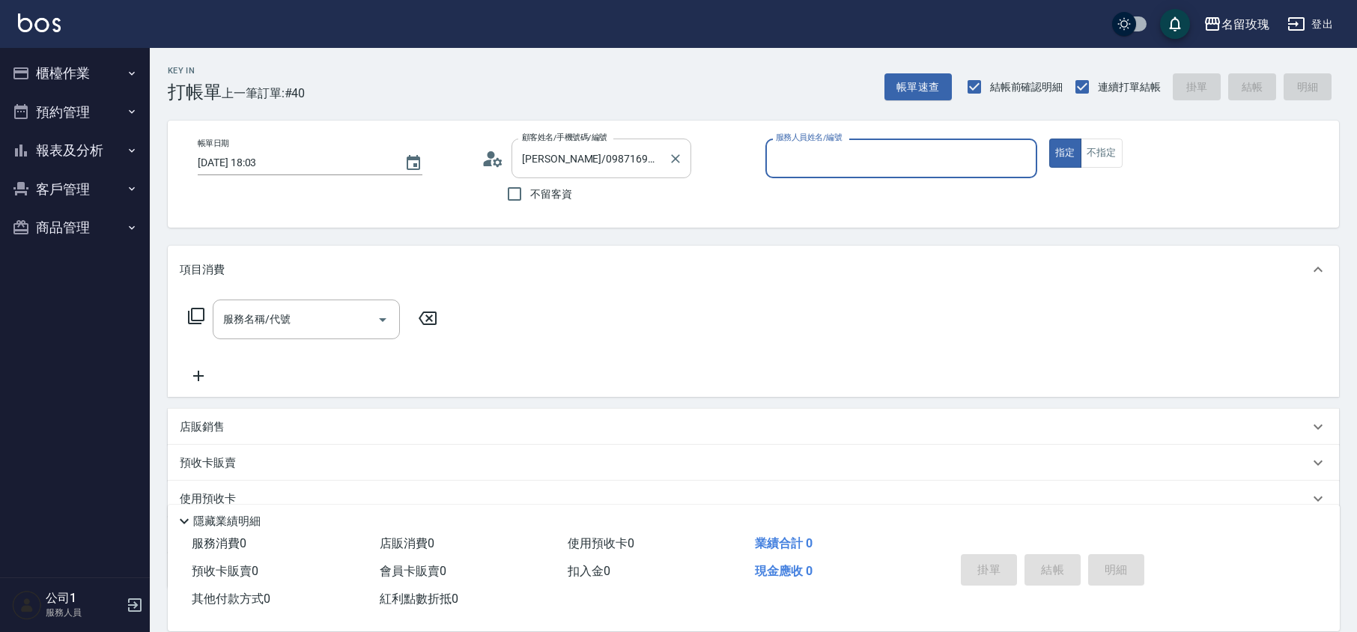
type input "VIVI-2"
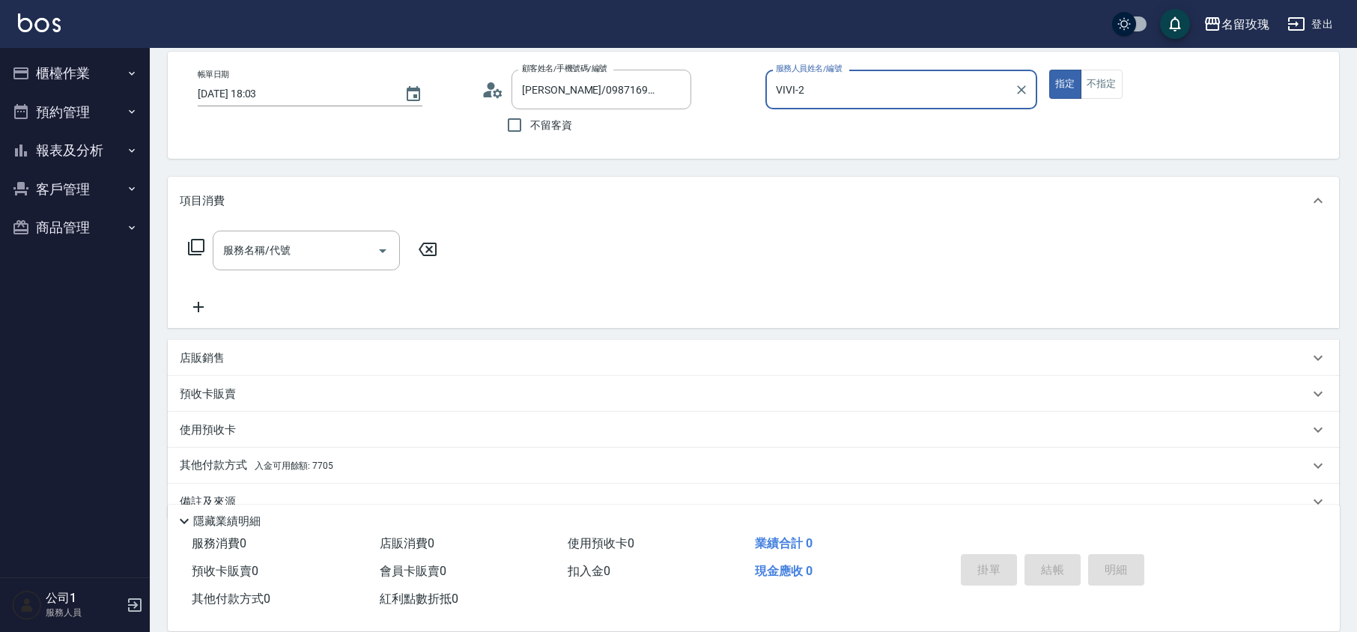
scroll to position [97, 0]
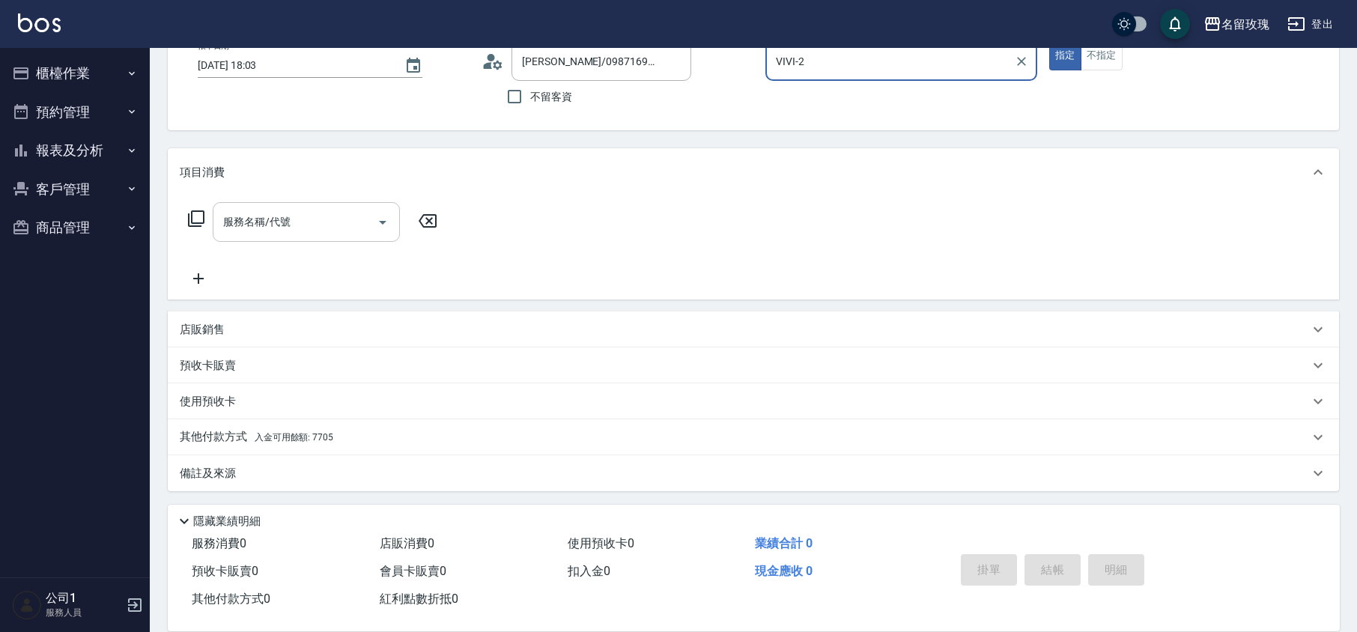
click at [261, 228] on input "服務名稱/代號" at bounding box center [294, 222] width 151 height 26
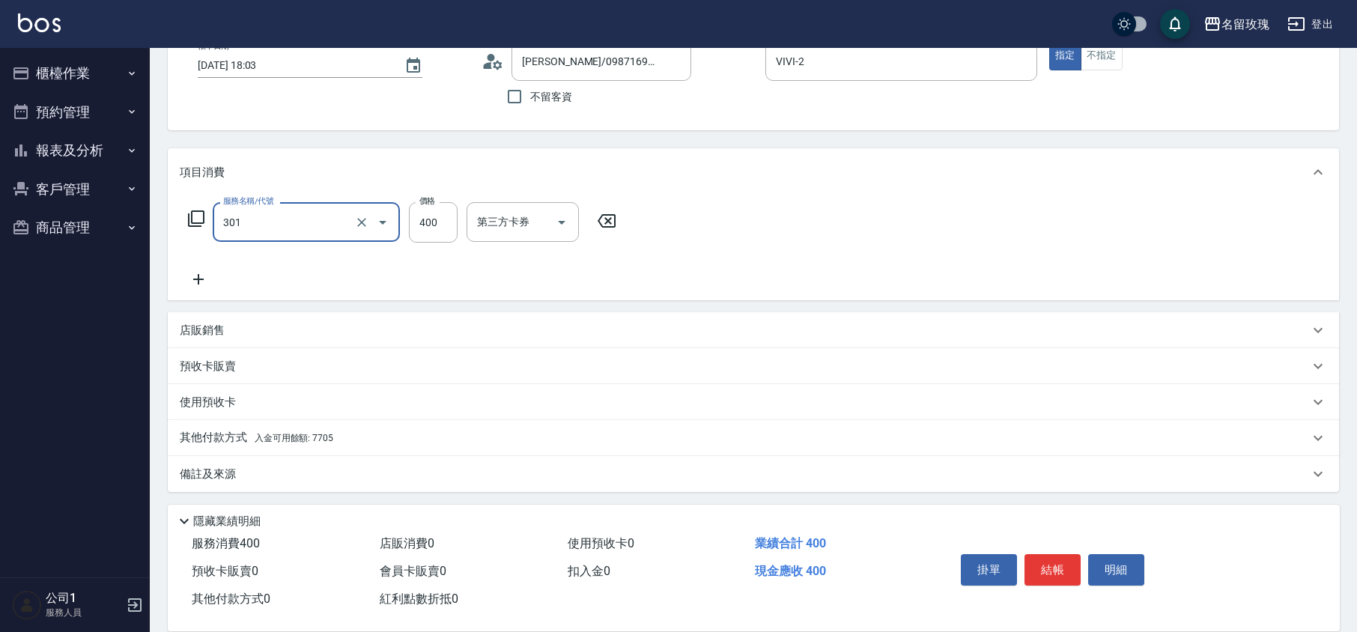
type input "剪髮(301)"
type input "350"
click at [345, 439] on div "其他付款方式 入金可用餘額: 7705" at bounding box center [744, 438] width 1129 height 16
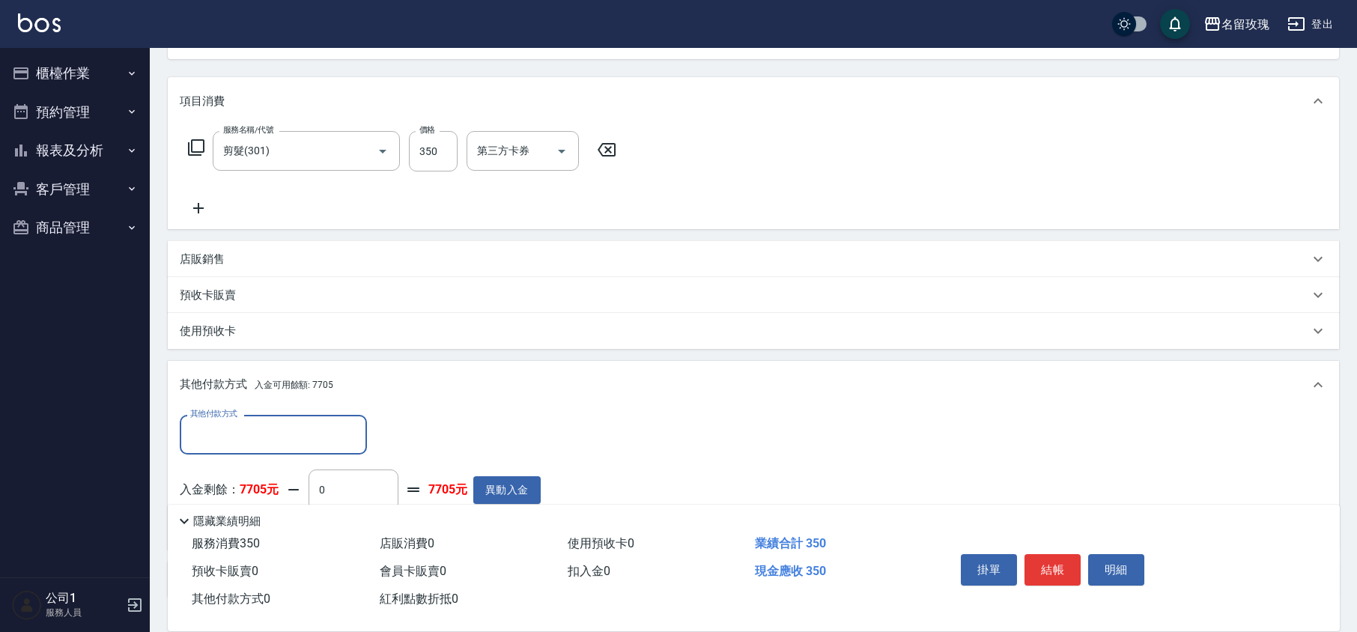
scroll to position [273, 0]
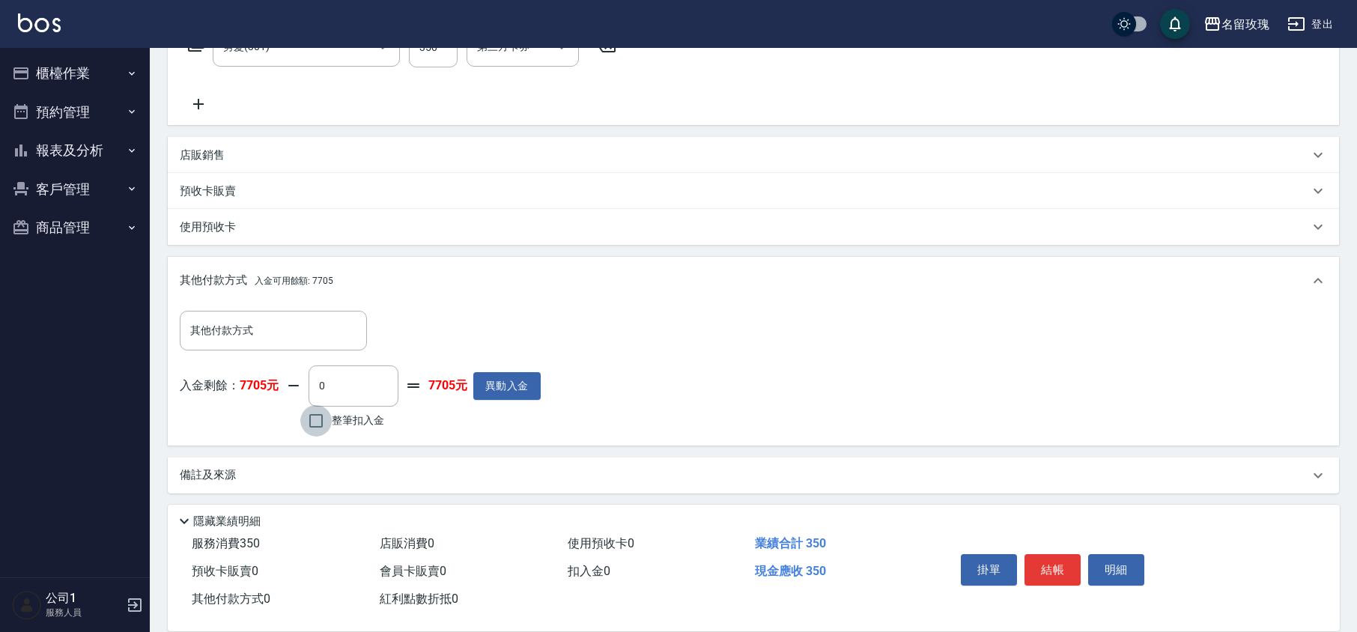
click at [321, 421] on input "整筆扣入金" at bounding box center [315, 420] width 31 height 31
checkbox input "true"
type input "350"
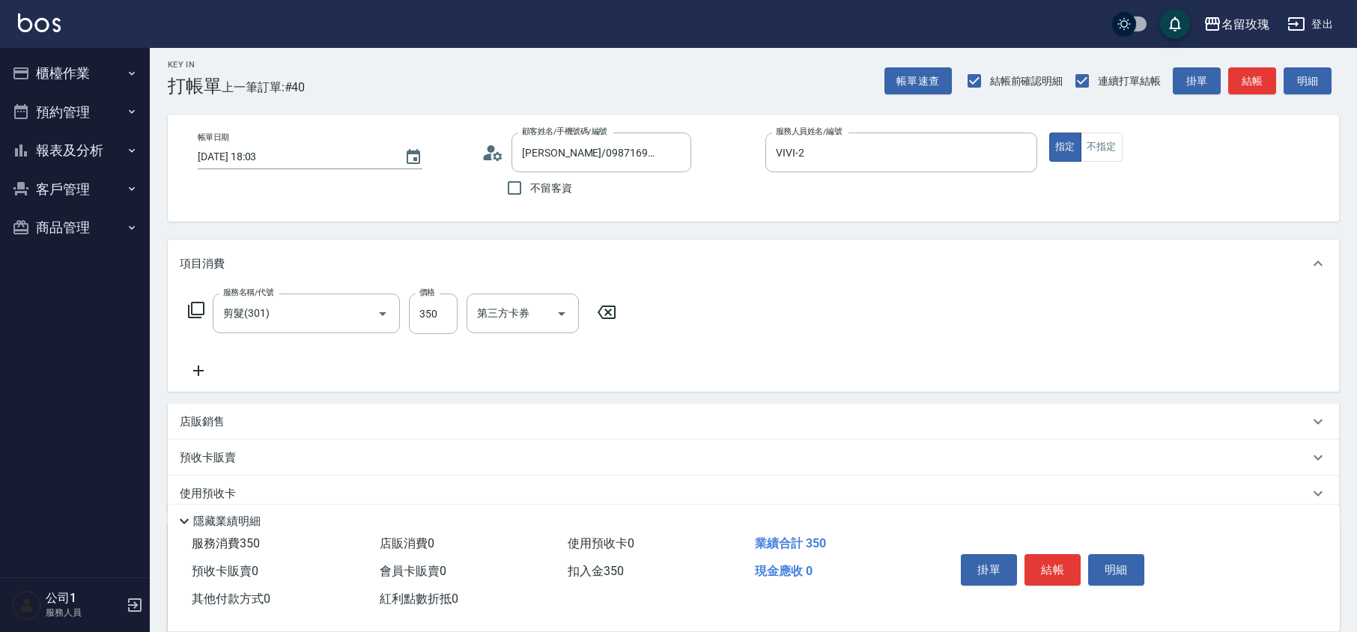
scroll to position [0, 0]
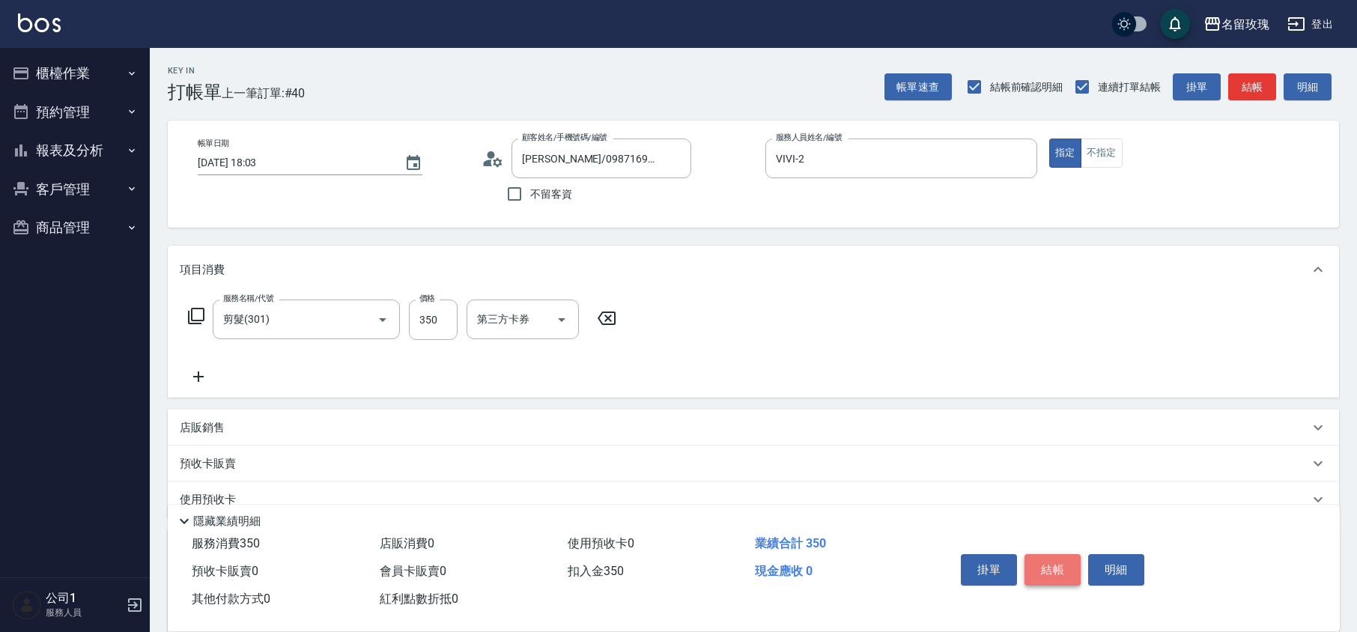
click at [1050, 561] on button "結帳" at bounding box center [1052, 569] width 56 height 31
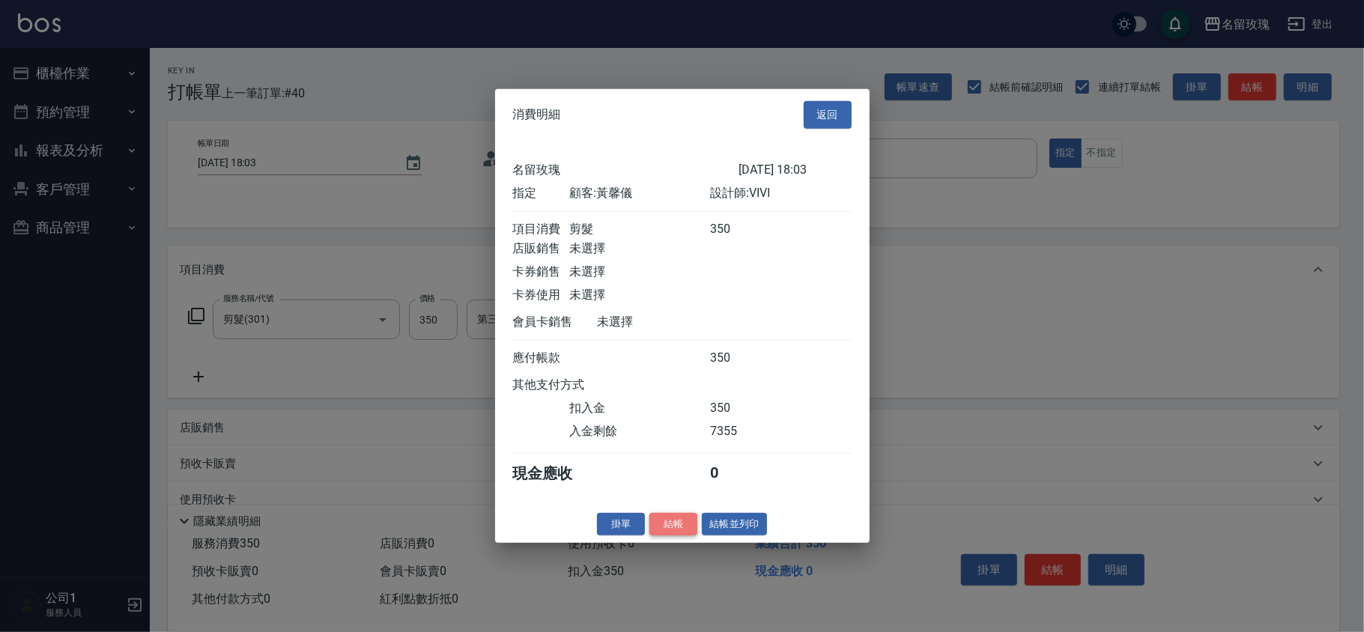
click at [660, 535] on button "結帳" at bounding box center [673, 523] width 48 height 23
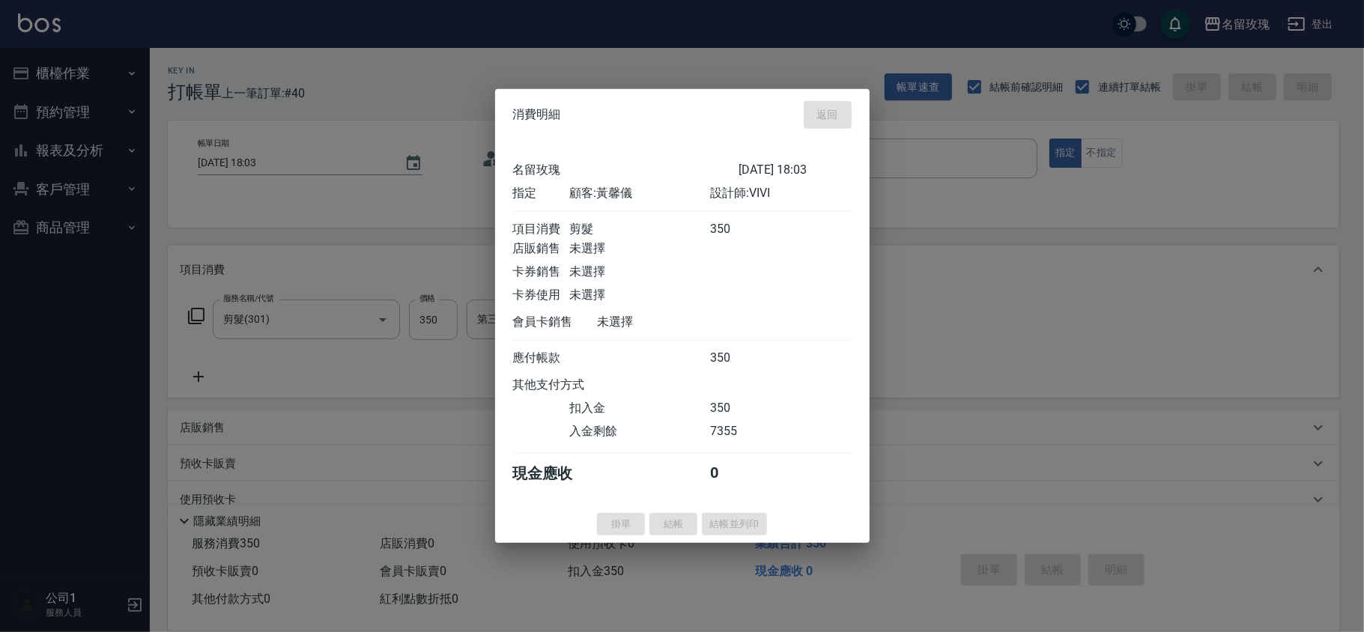
type input "[DATE] 18:38"
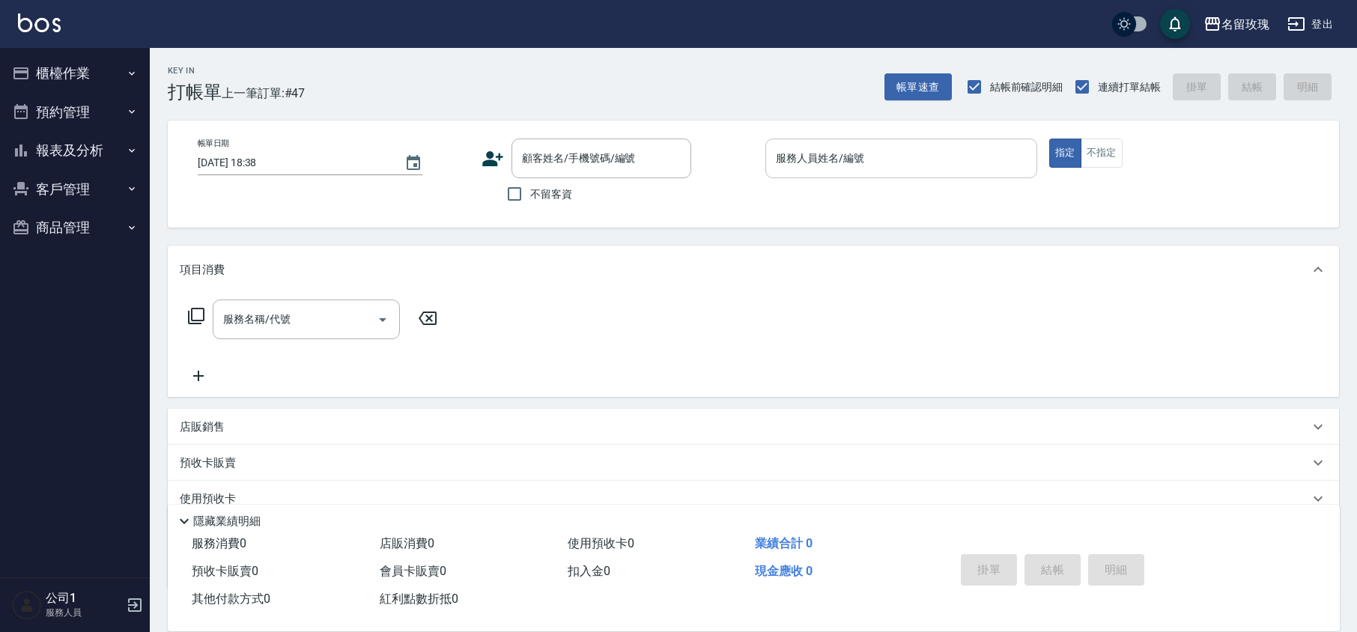
click at [842, 160] on input "服務人員姓名/編號" at bounding box center [901, 158] width 258 height 26
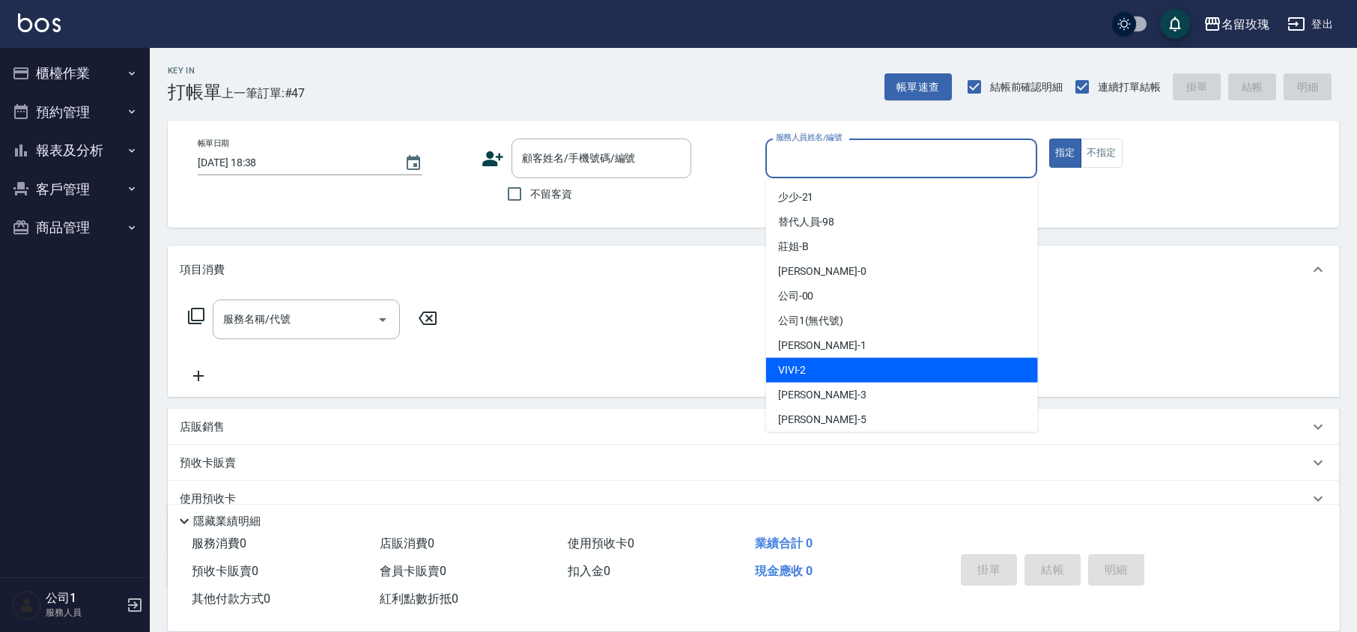
drag, startPoint x: 828, startPoint y: 366, endPoint x: 468, endPoint y: 192, distance: 399.9
click at [827, 367] on div "VIVI -2" at bounding box center [902, 370] width 272 height 25
type input "VIVI-2"
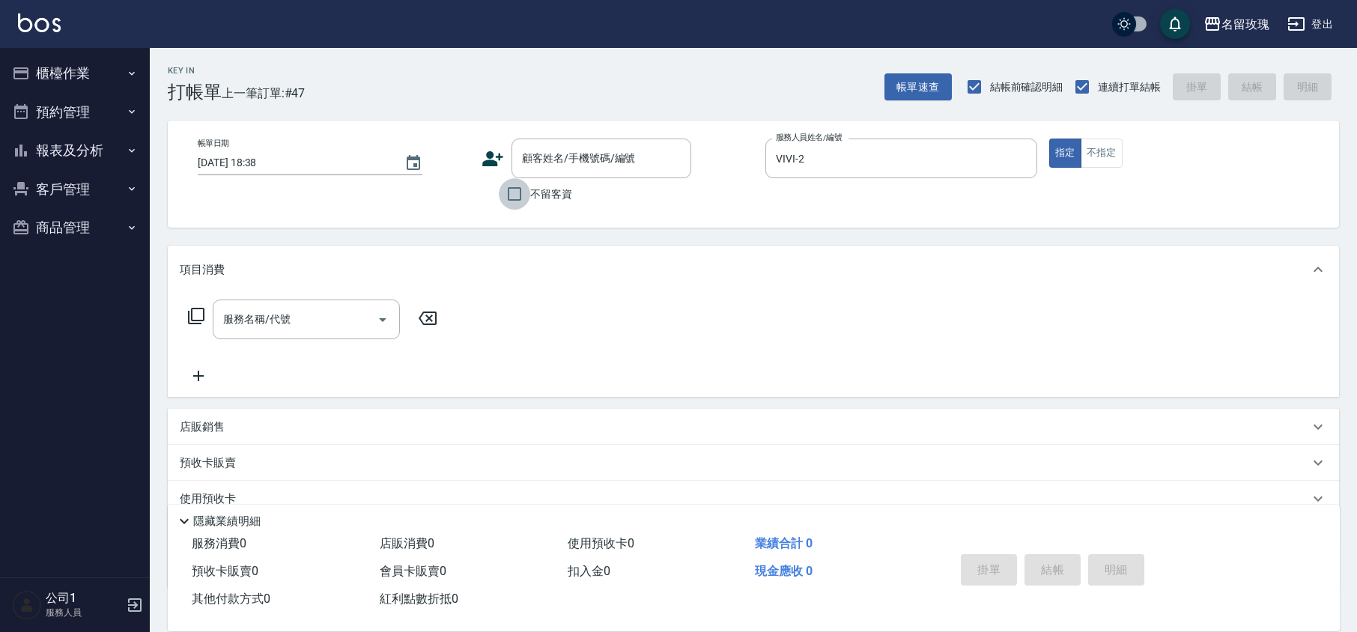
click at [515, 189] on input "不留客資" at bounding box center [514, 193] width 31 height 31
checkbox input "true"
click at [298, 315] on input "服務名稱/代號" at bounding box center [294, 319] width 151 height 26
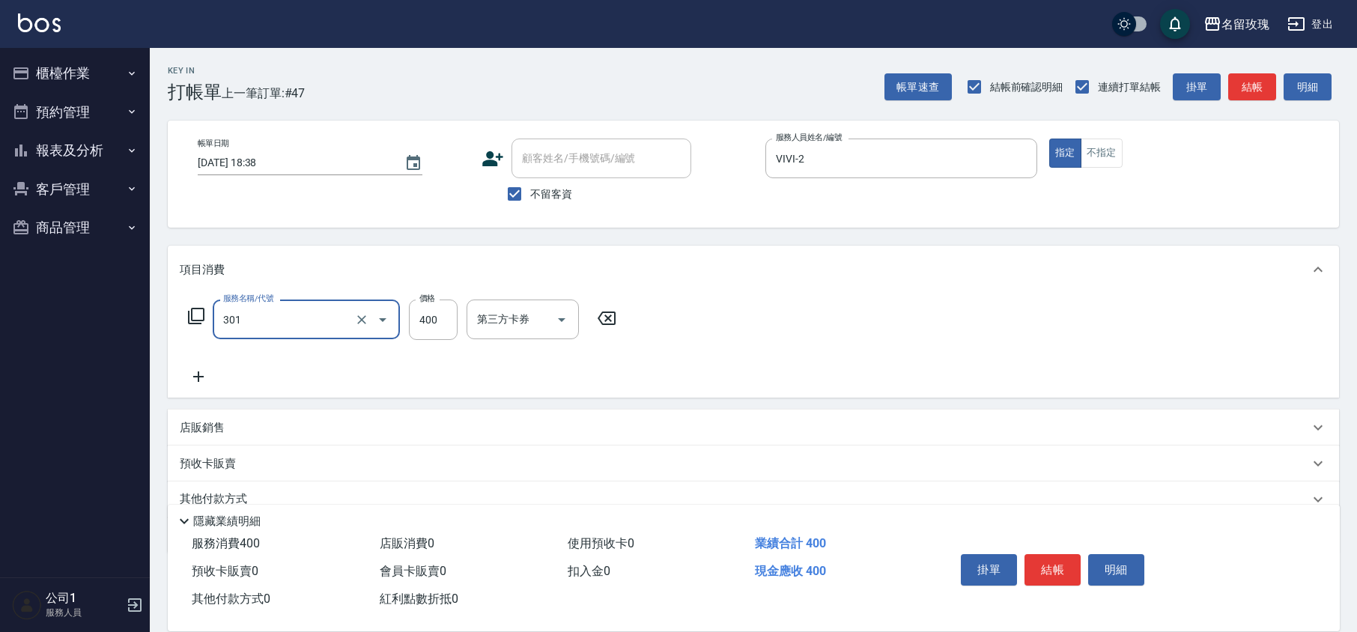
type input "剪髮(301)"
click at [1054, 561] on button "結帳" at bounding box center [1052, 569] width 56 height 31
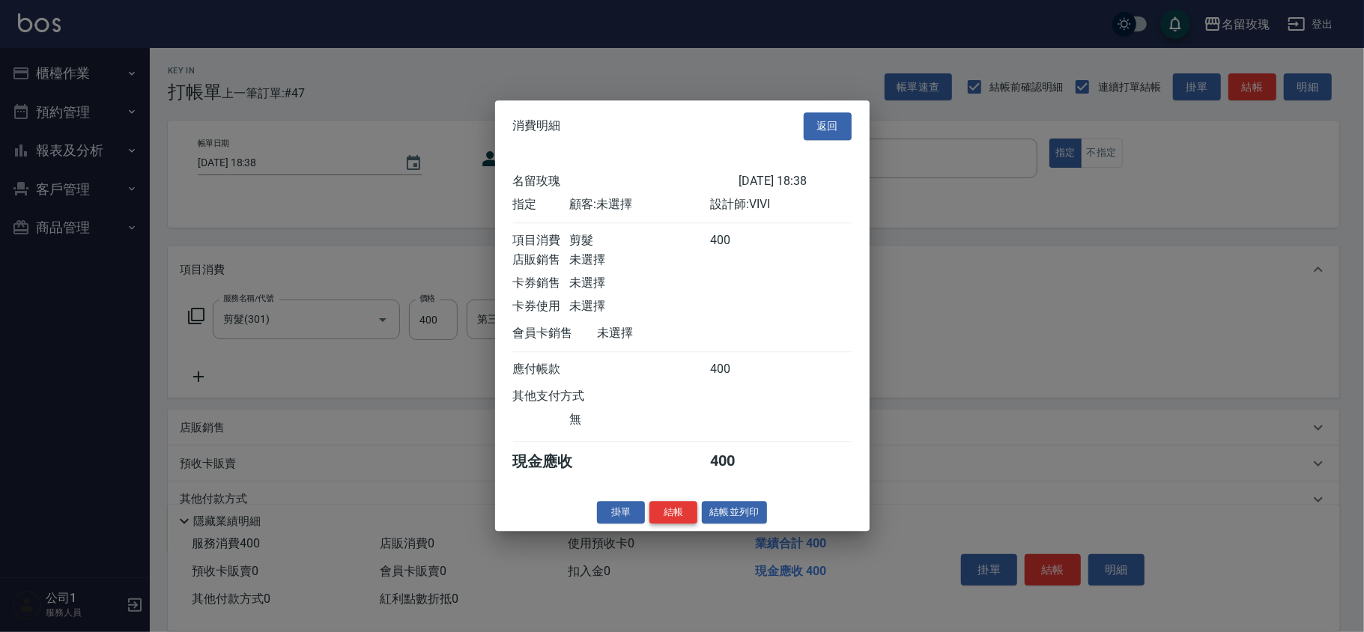
click at [681, 518] on button "結帳" at bounding box center [673, 512] width 48 height 23
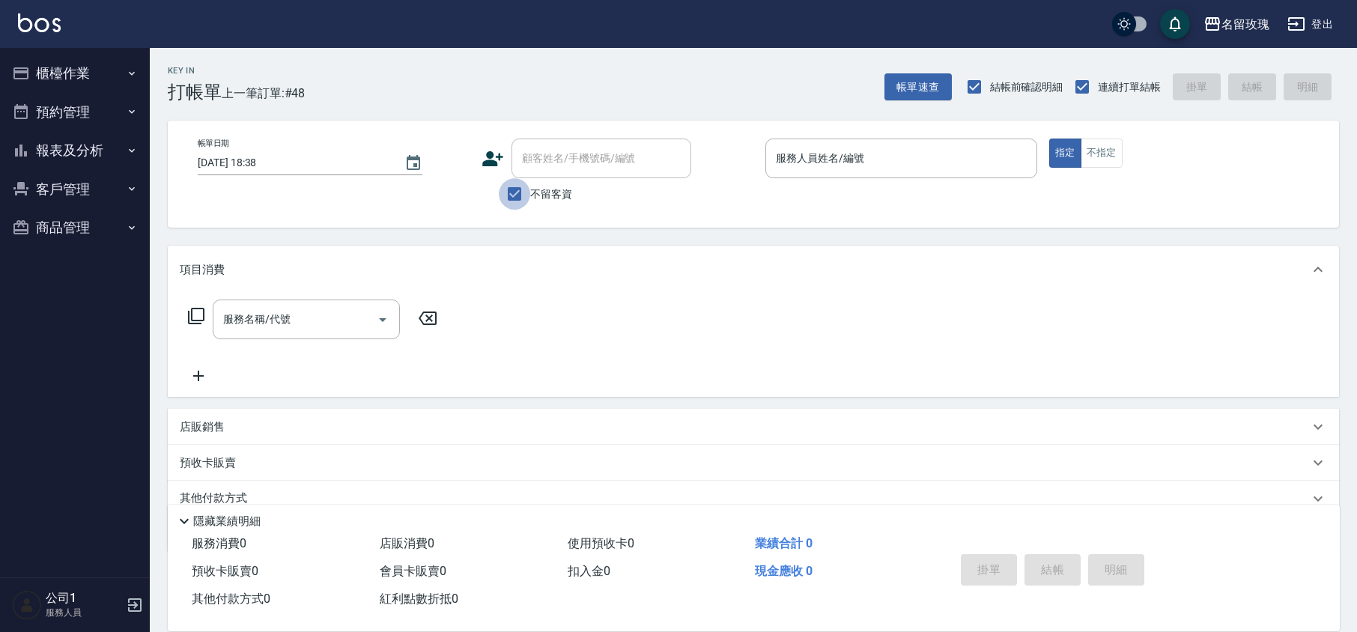
click at [518, 189] on input "不留客資" at bounding box center [514, 193] width 31 height 31
checkbox input "false"
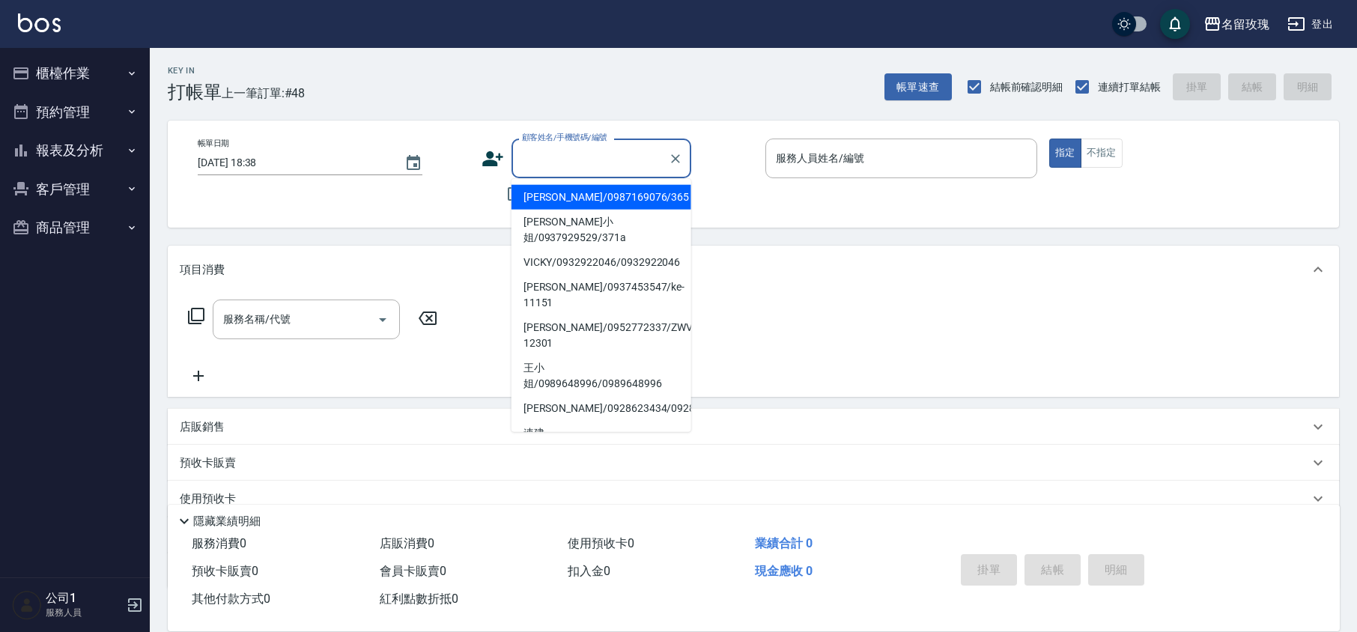
click at [543, 160] on input "顧客姓名/手機號碼/編號" at bounding box center [590, 158] width 144 height 26
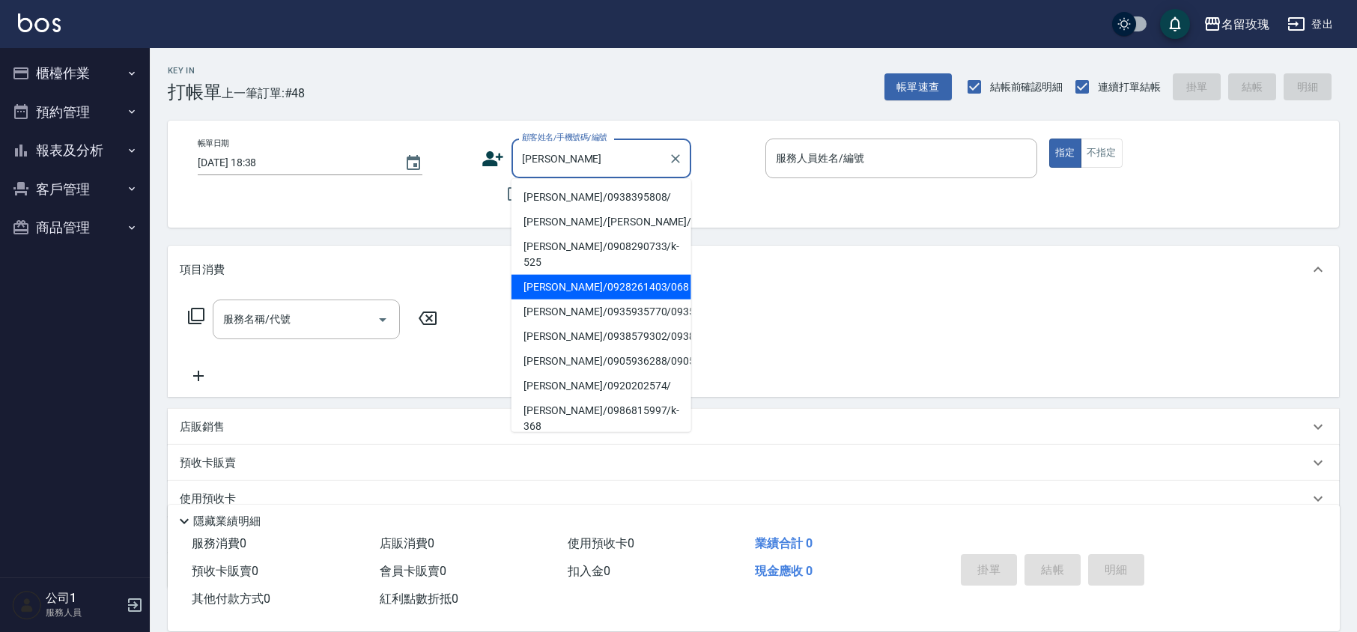
click at [556, 275] on li "[PERSON_NAME]/0928261403/068" at bounding box center [601, 287] width 180 height 25
type input "[PERSON_NAME]/0928261403/068"
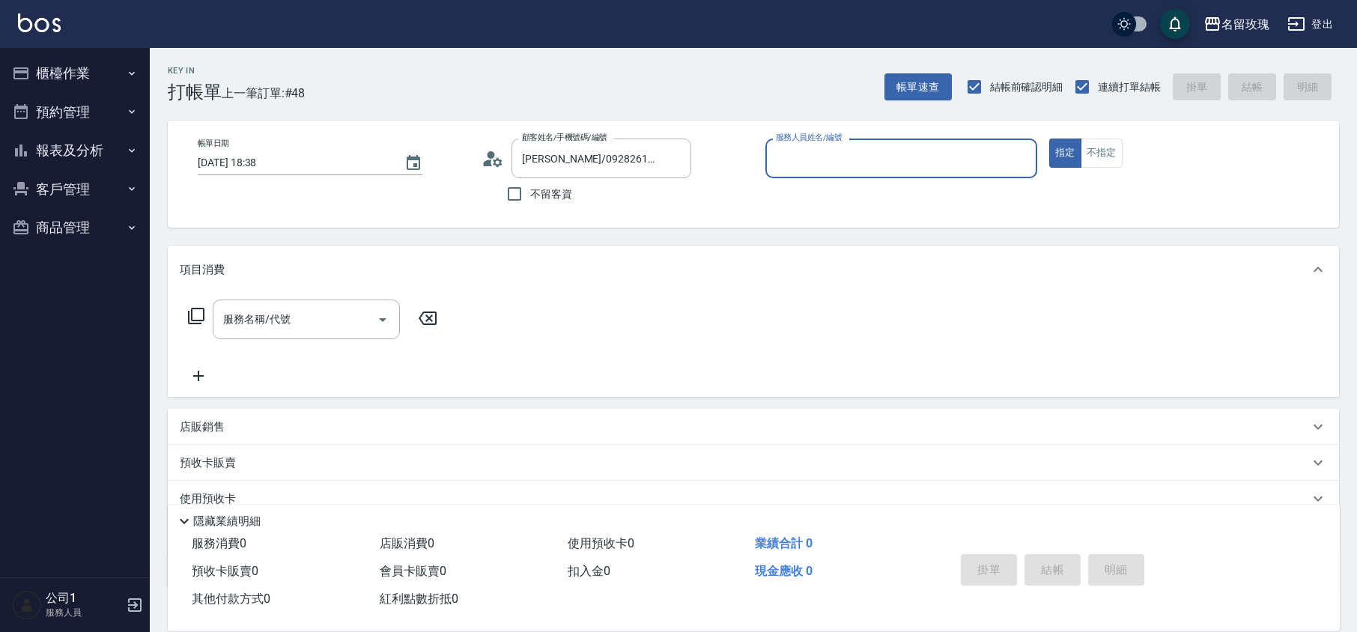
type input "VIVI-2"
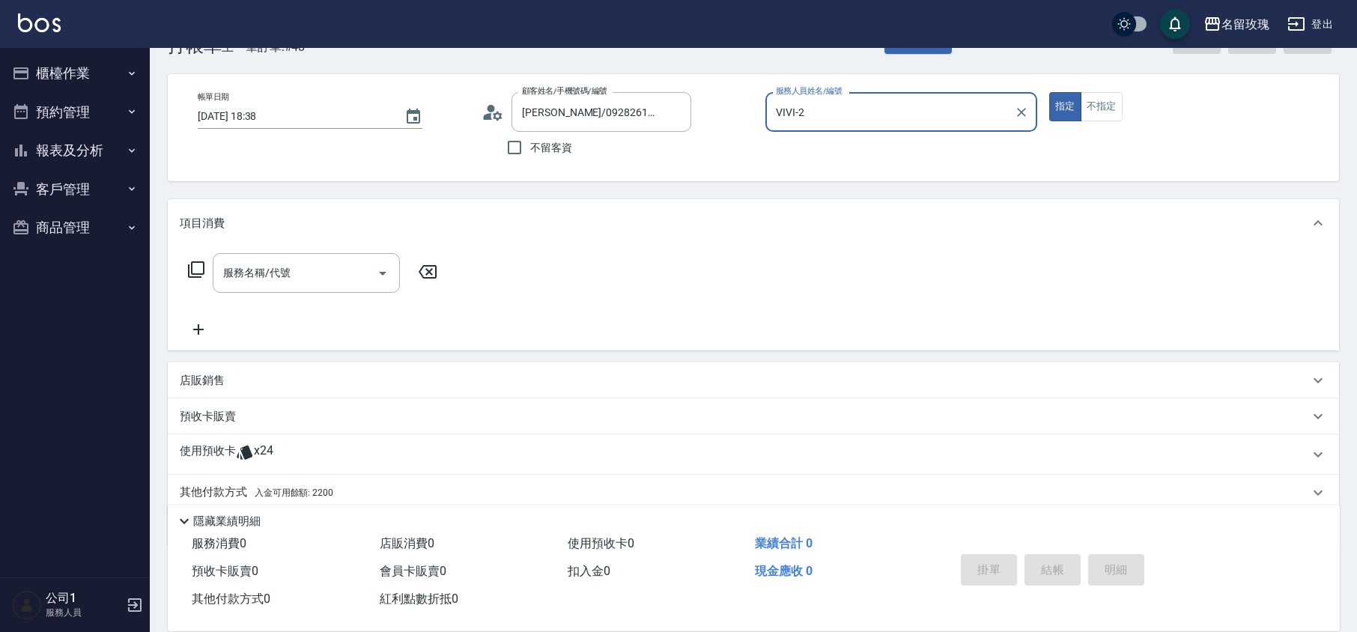
scroll to position [102, 0]
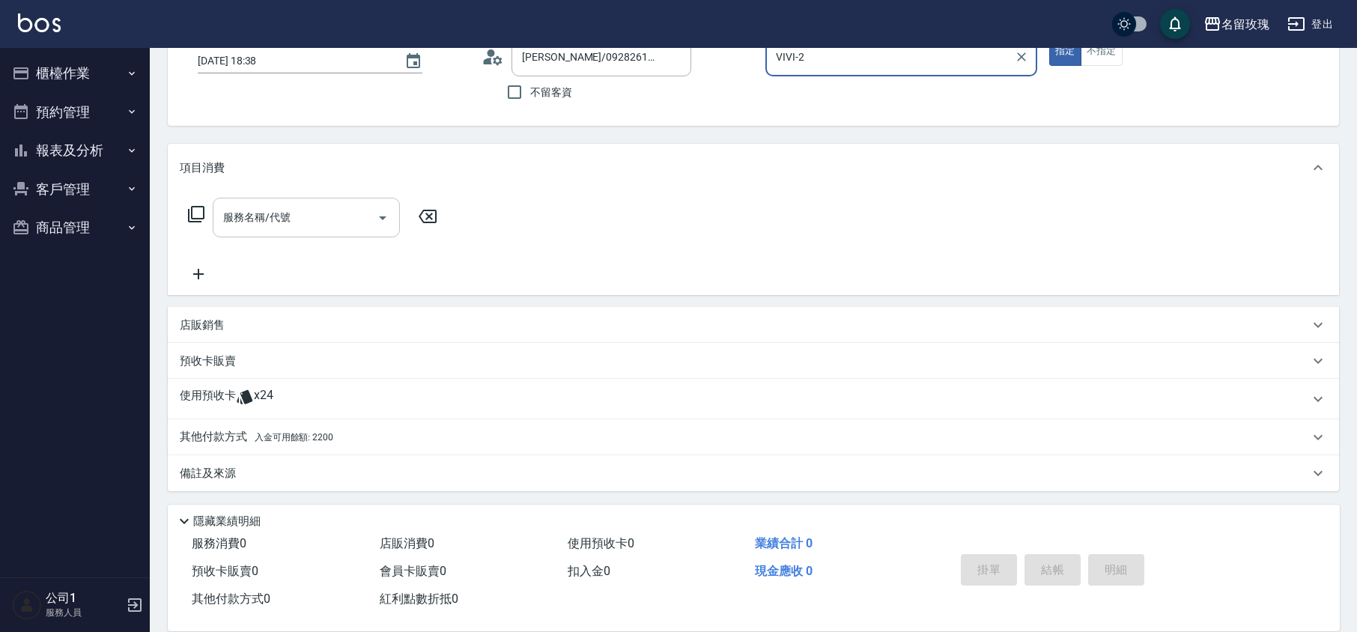
click at [268, 219] on input "服務名稱/代號" at bounding box center [294, 217] width 151 height 26
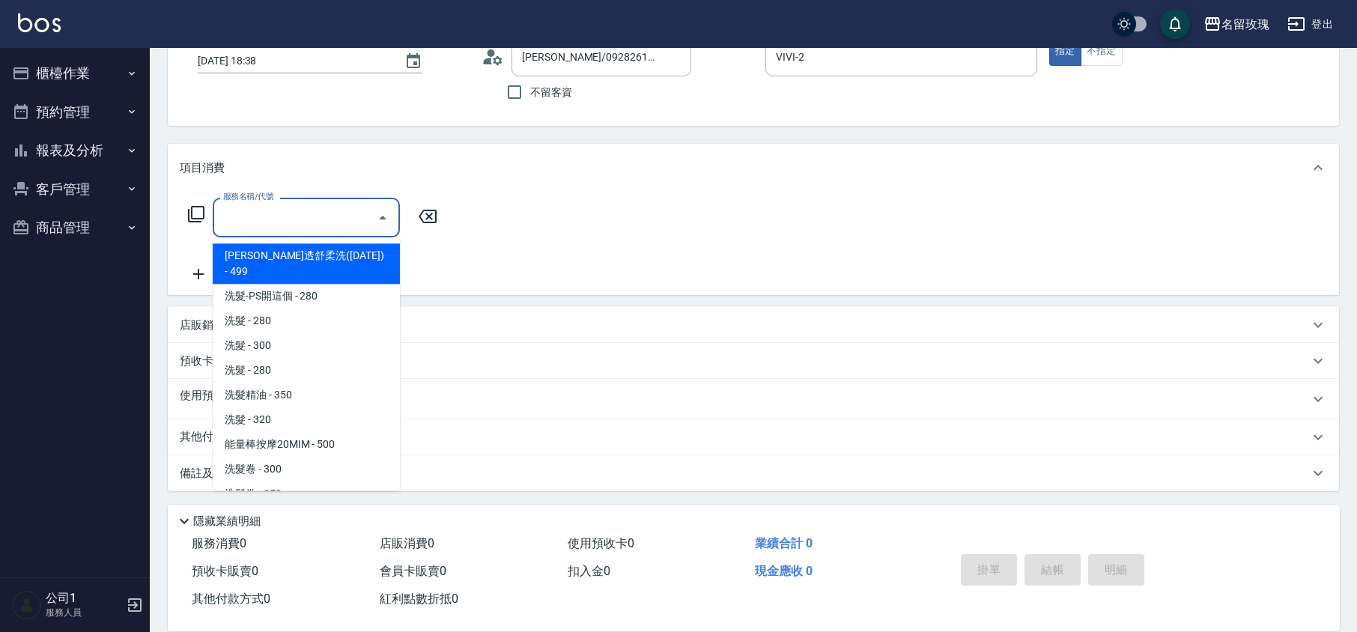
click at [492, 255] on div "服務名稱/代號 服務名稱/代號" at bounding box center [753, 243] width 1171 height 103
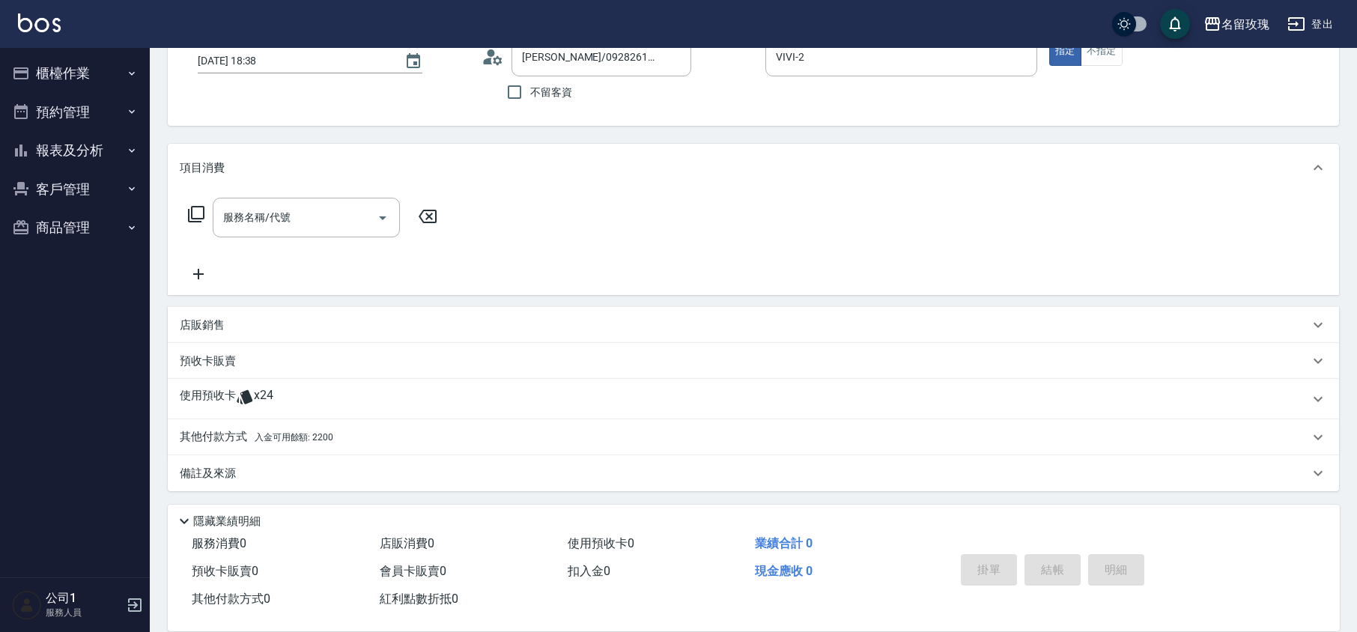
click at [277, 398] on div "使用預收卡 x24" at bounding box center [744, 399] width 1129 height 22
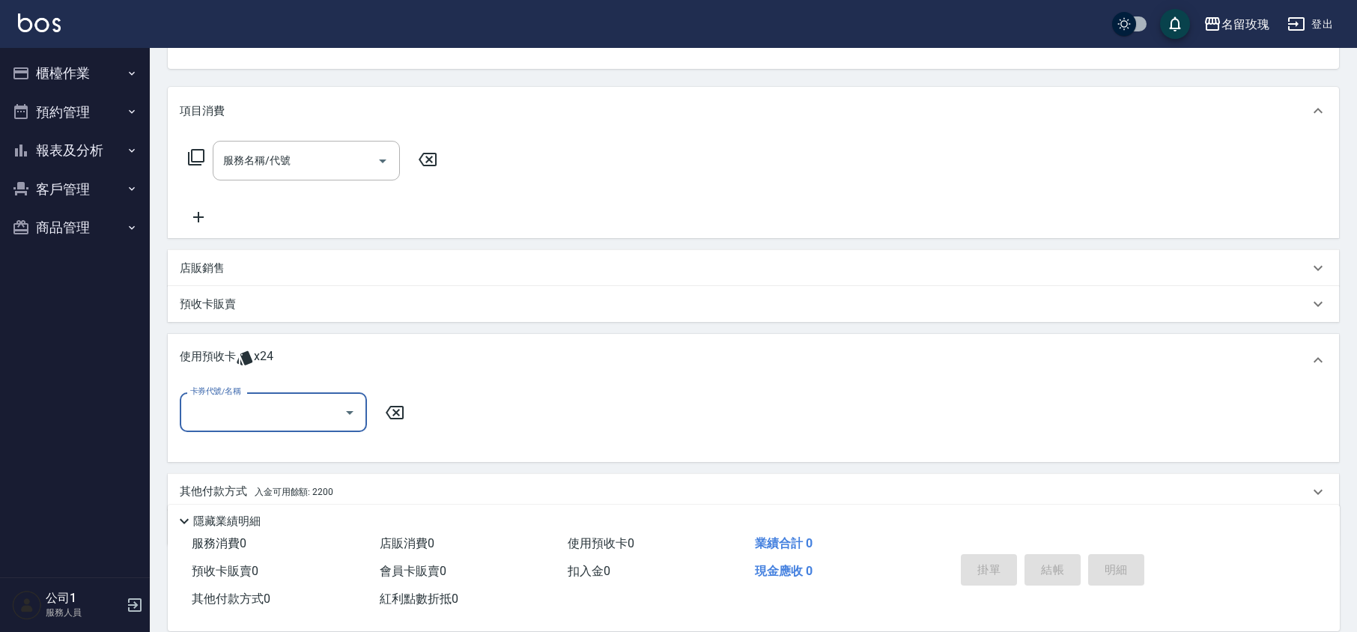
scroll to position [213, 0]
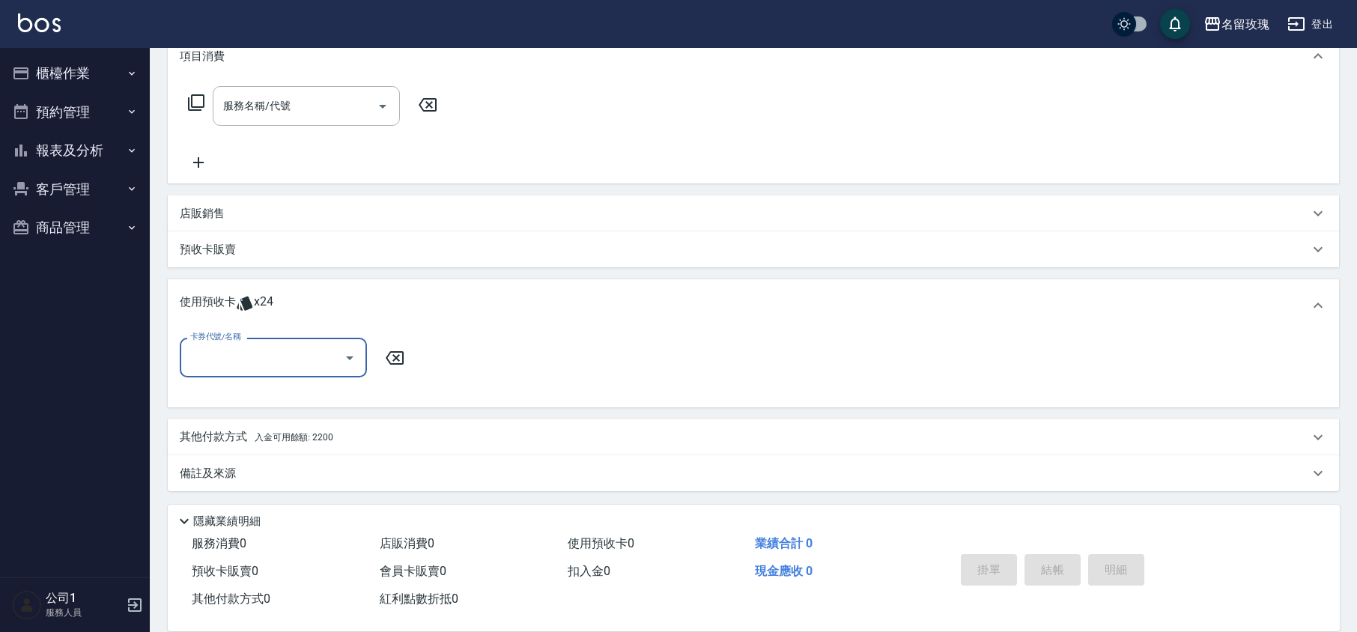
click at [349, 351] on icon "Open" at bounding box center [350, 358] width 18 height 18
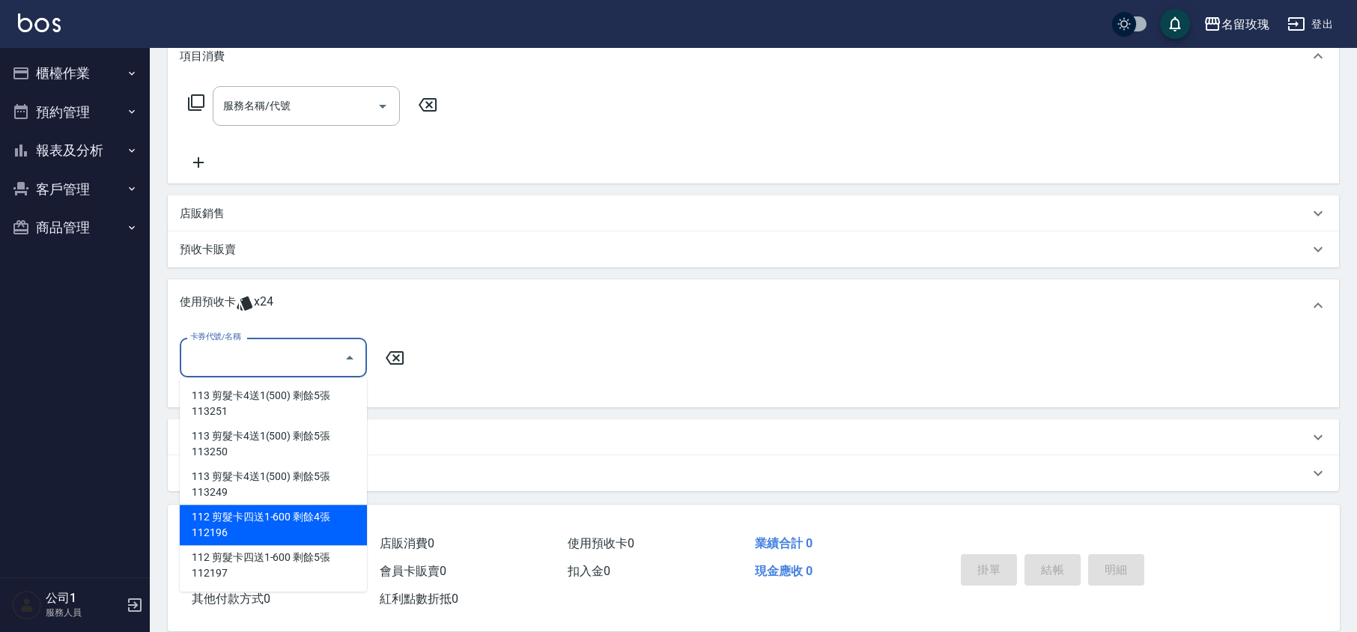
click at [324, 526] on div "112 剪髮卡四送1-600 剩餘4張 112196" at bounding box center [273, 525] width 187 height 40
type input "112 剪髮卡四送1-600 112196"
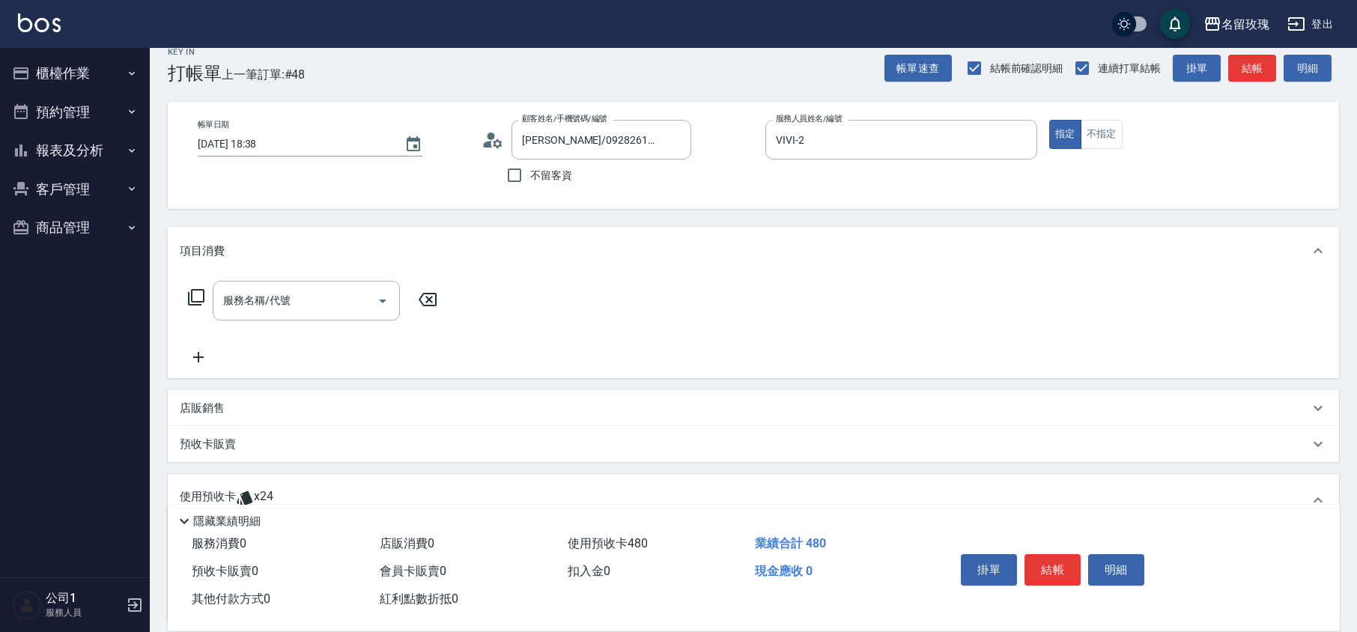
scroll to position [0, 0]
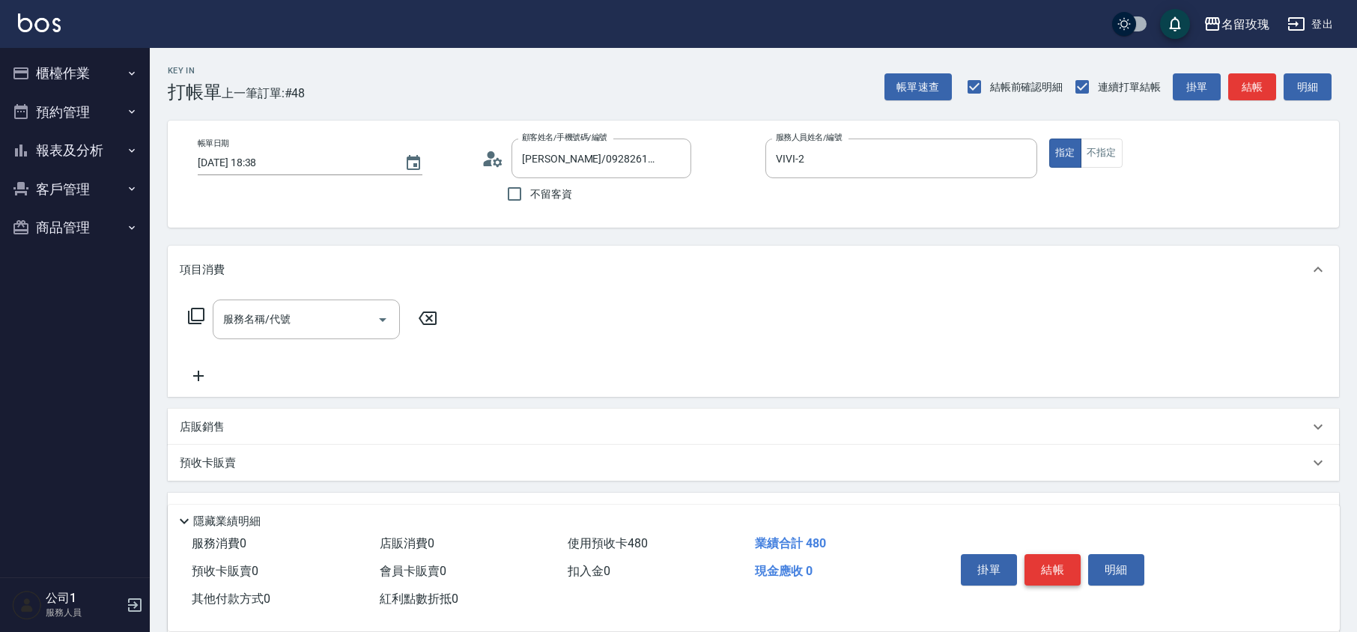
click at [1048, 562] on button "結帳" at bounding box center [1052, 569] width 56 height 31
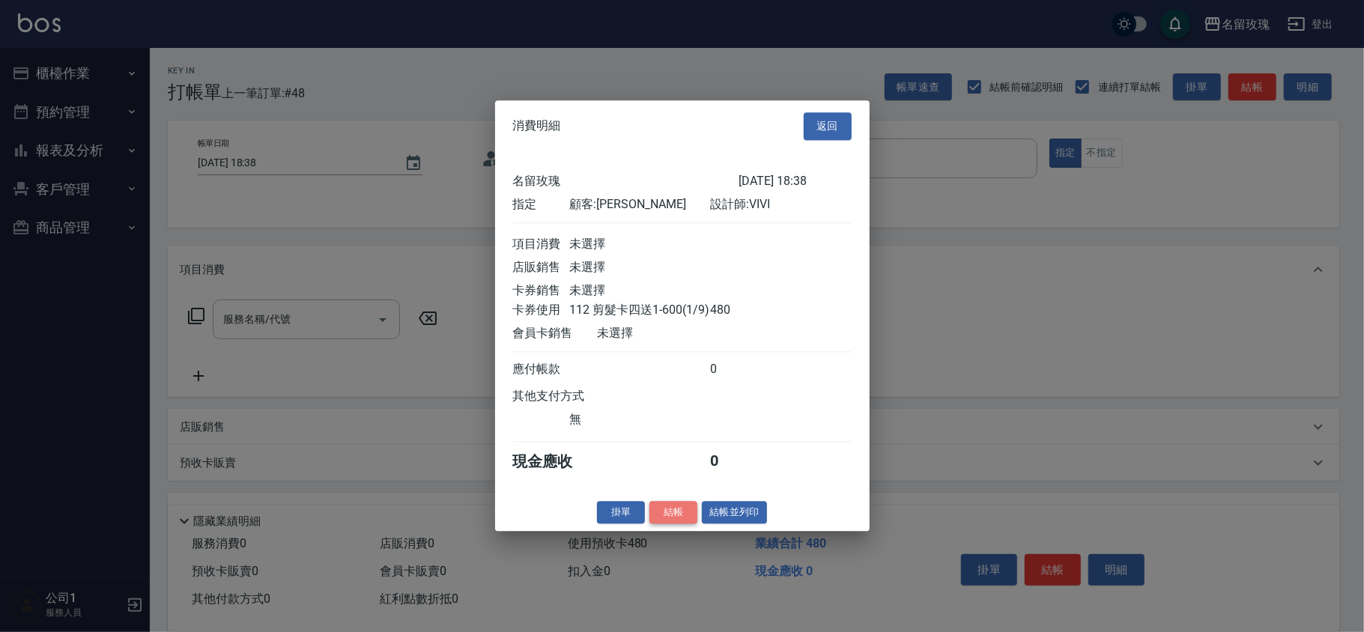
click at [681, 515] on button "結帳" at bounding box center [673, 512] width 48 height 23
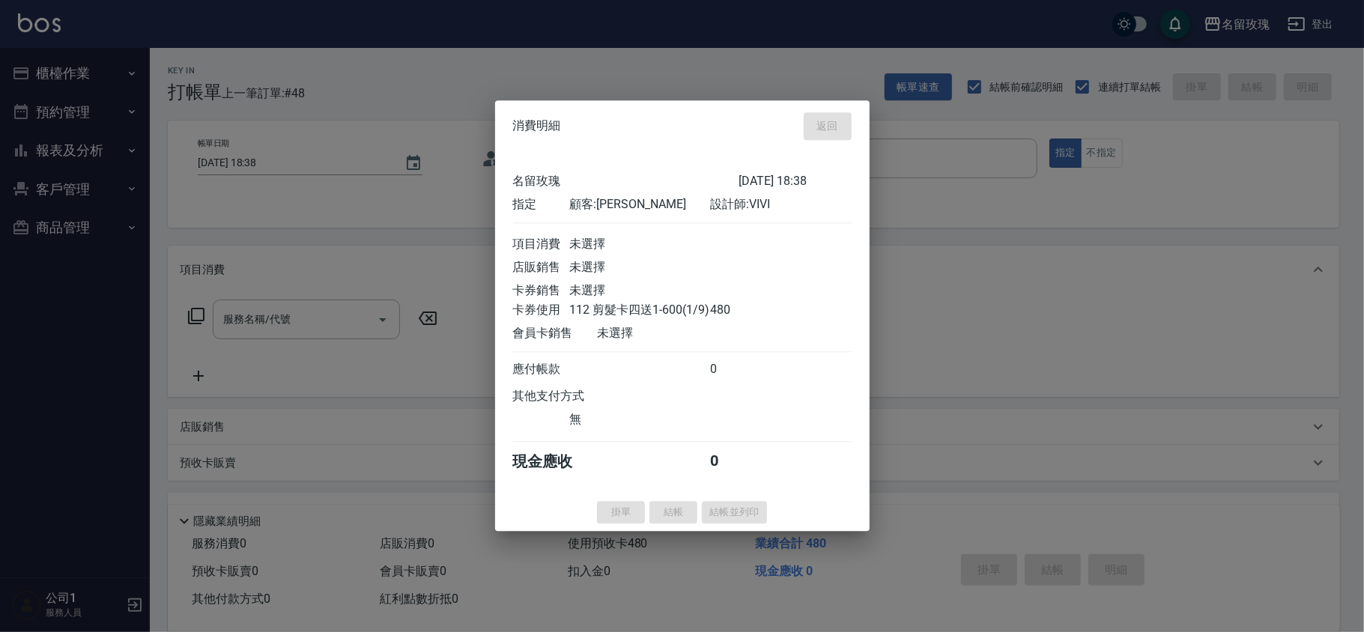
type input "[DATE] 18:39"
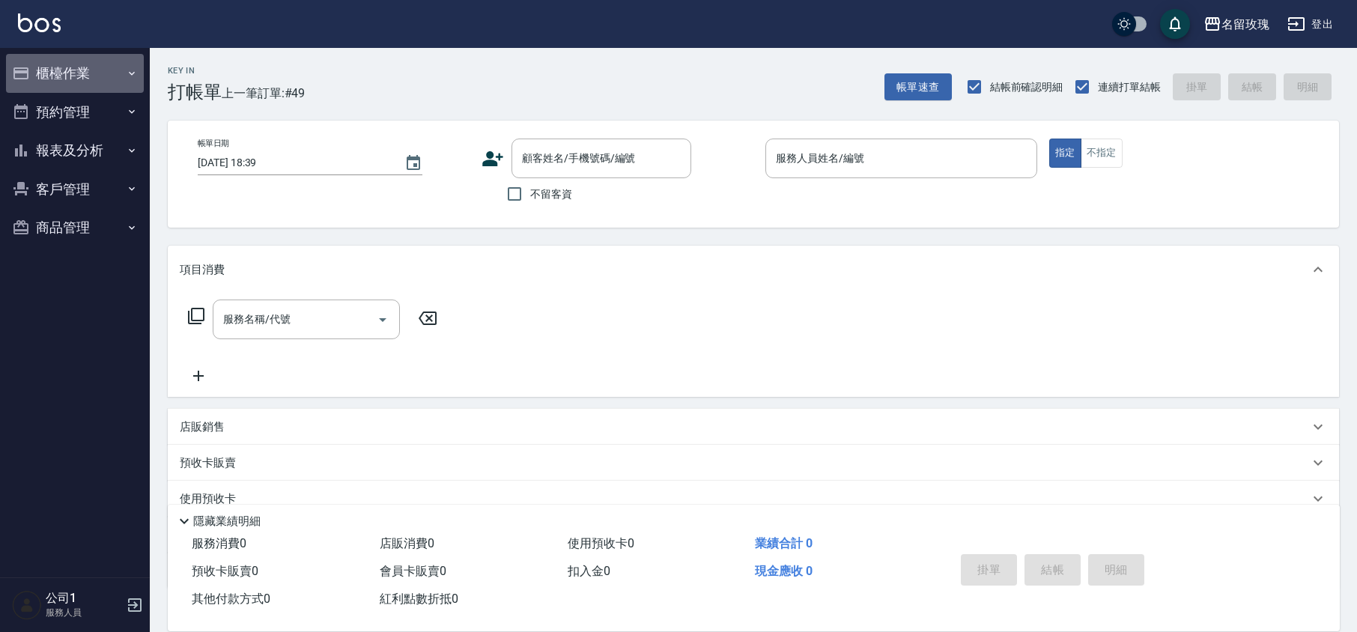
click at [40, 76] on button "櫃檯作業" at bounding box center [75, 73] width 138 height 39
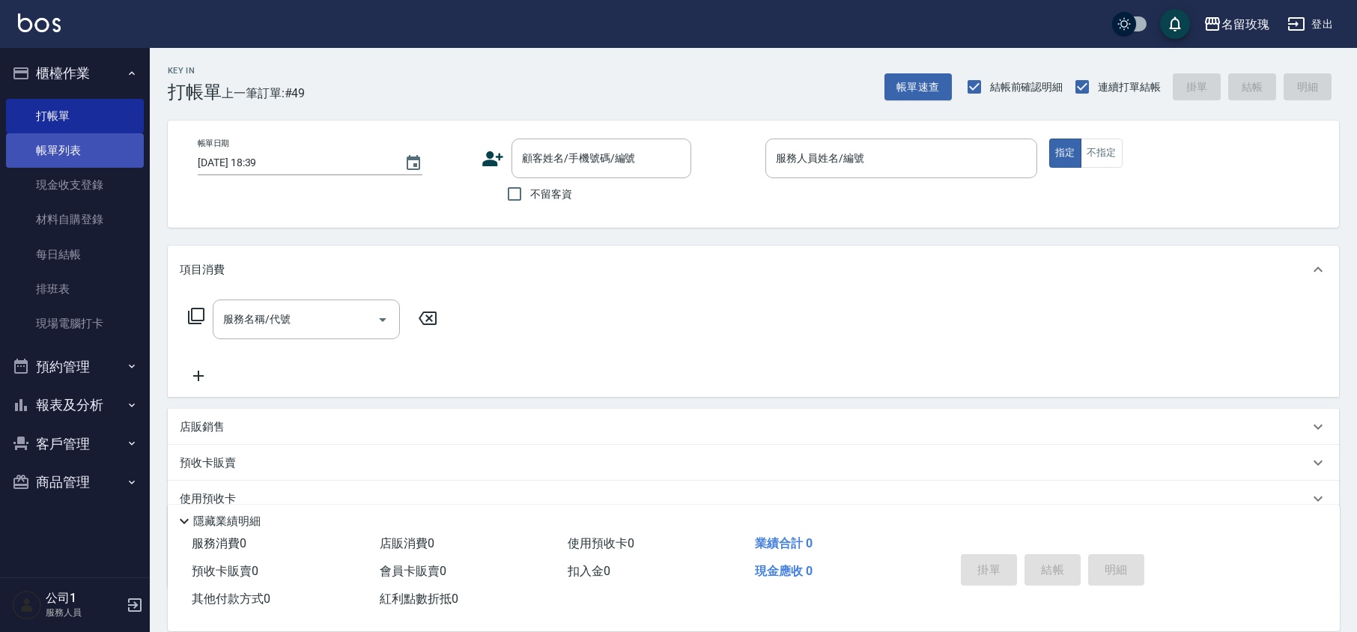
click at [67, 142] on link "帳單列表" at bounding box center [75, 150] width 138 height 34
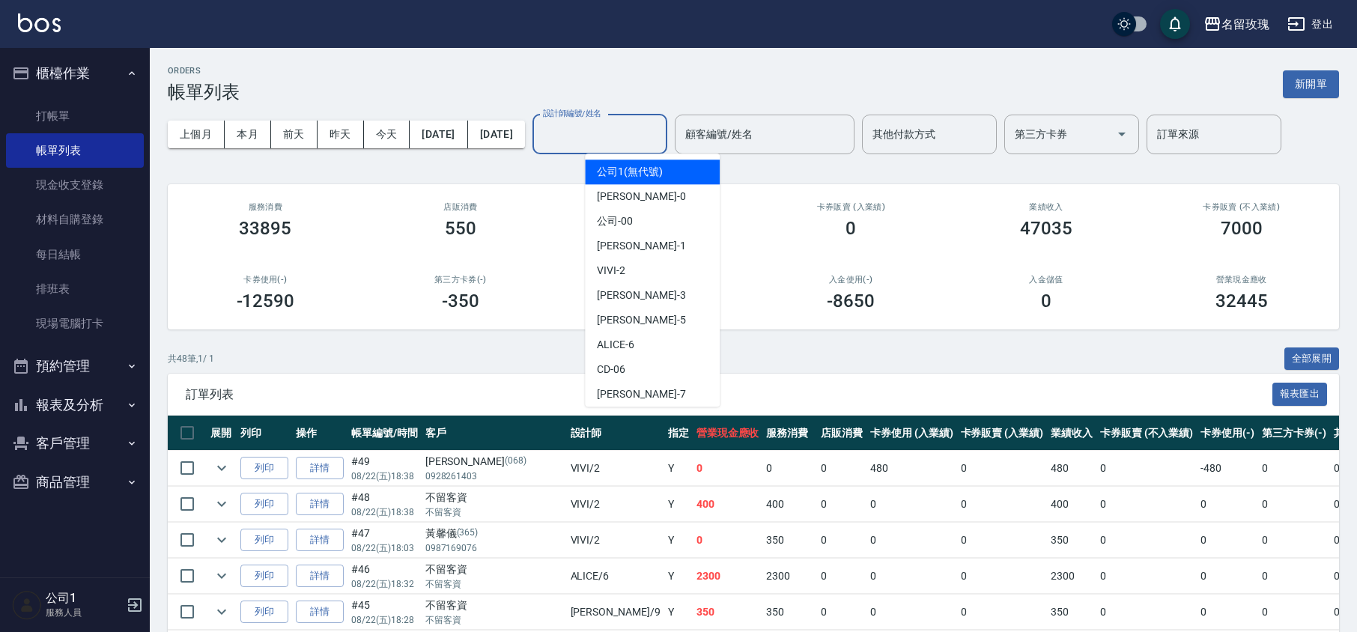
click at [641, 135] on input "設計師編號/姓名" at bounding box center [599, 134] width 121 height 26
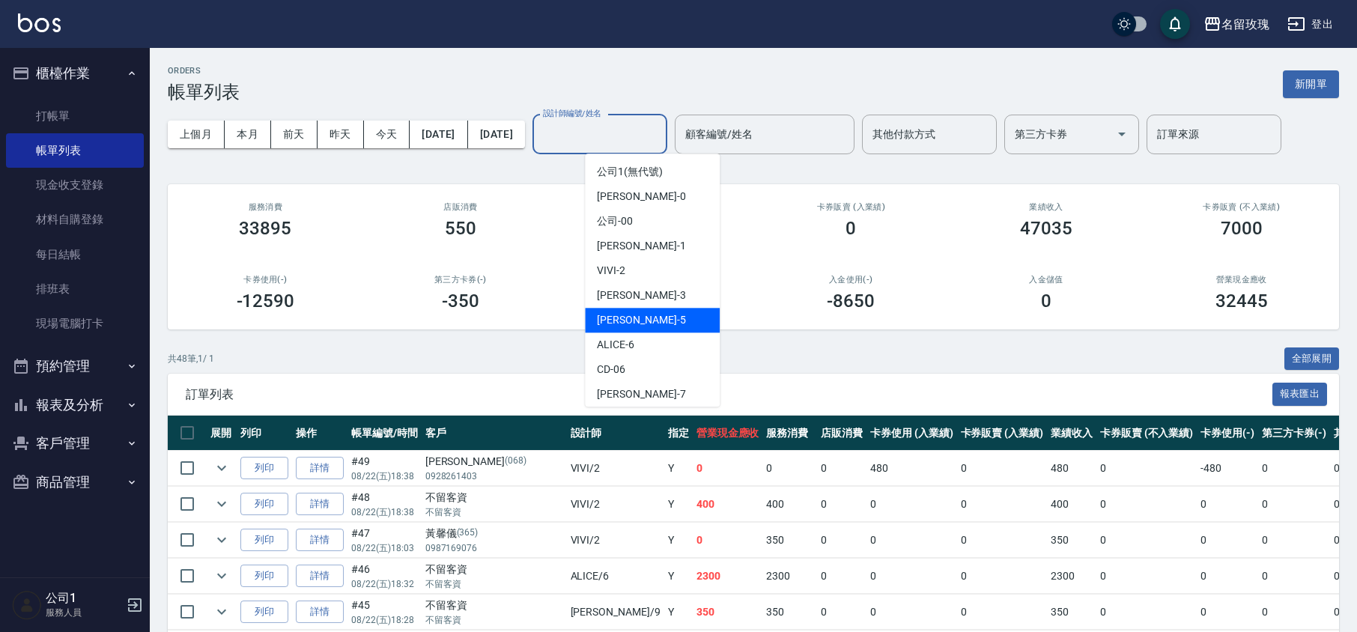
click at [614, 319] on span "[PERSON_NAME] -5" at bounding box center [641, 320] width 88 height 16
type input "KELLY-5"
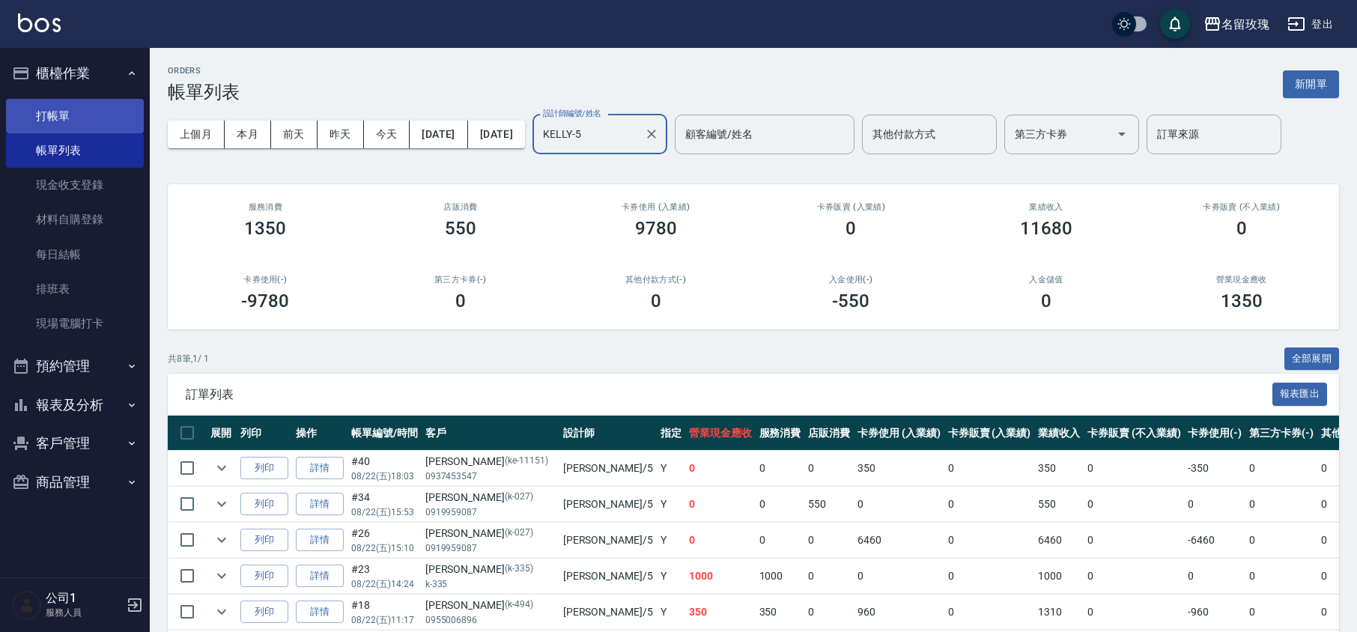
click at [108, 106] on link "打帳單" at bounding box center [75, 116] width 138 height 34
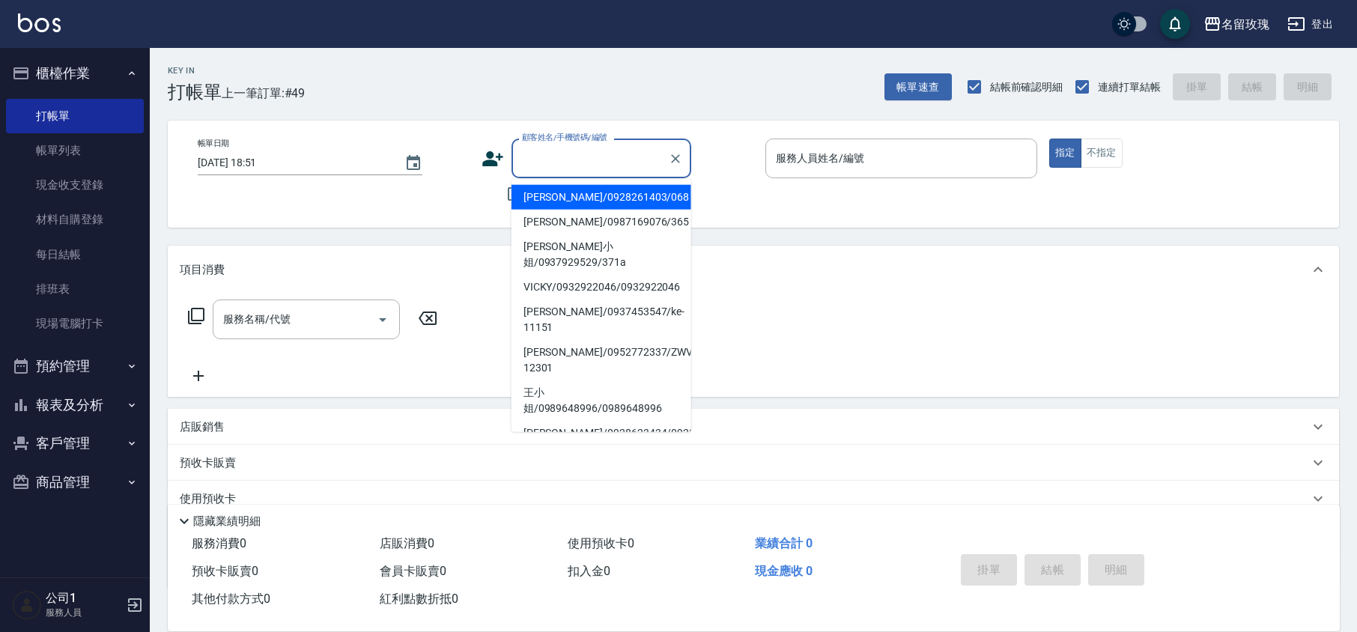
click at [584, 147] on input "顧客姓名/手機號碼/編號" at bounding box center [590, 158] width 144 height 26
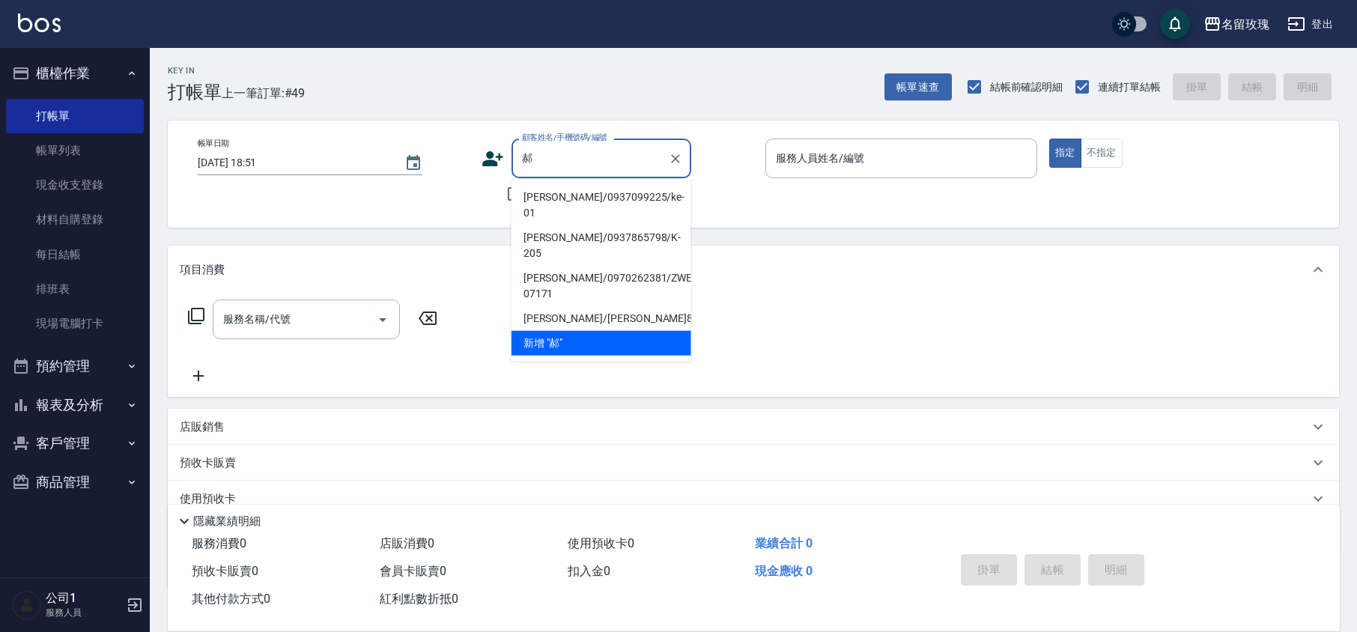
click at [580, 198] on li "[PERSON_NAME]/0937099225/ke-01" at bounding box center [601, 205] width 180 height 40
type input "[PERSON_NAME]/0937099225/ke-01"
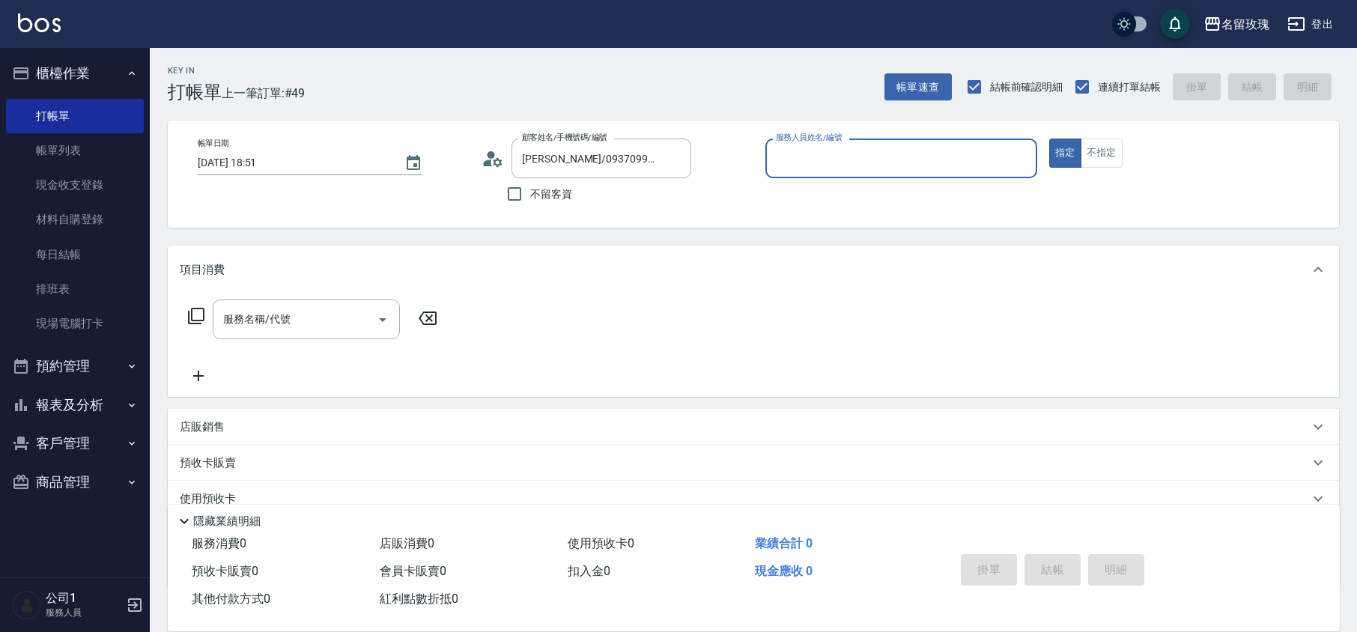
type input "KELLY-5"
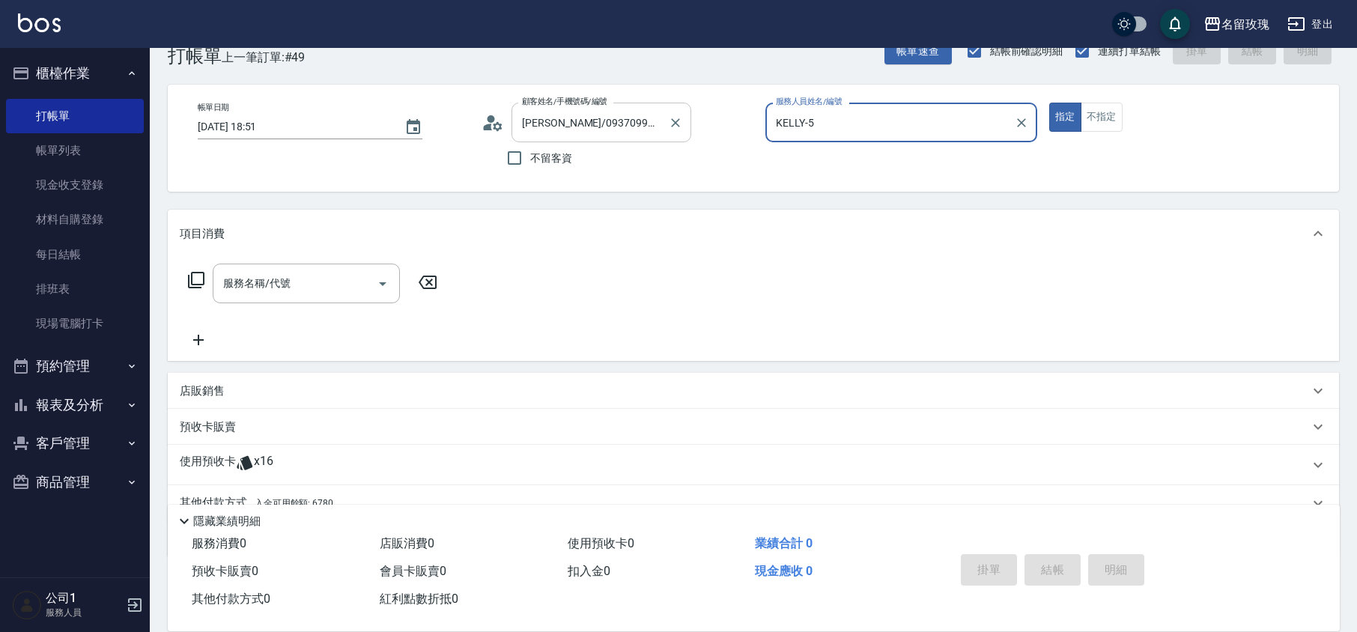
scroll to position [1, 0]
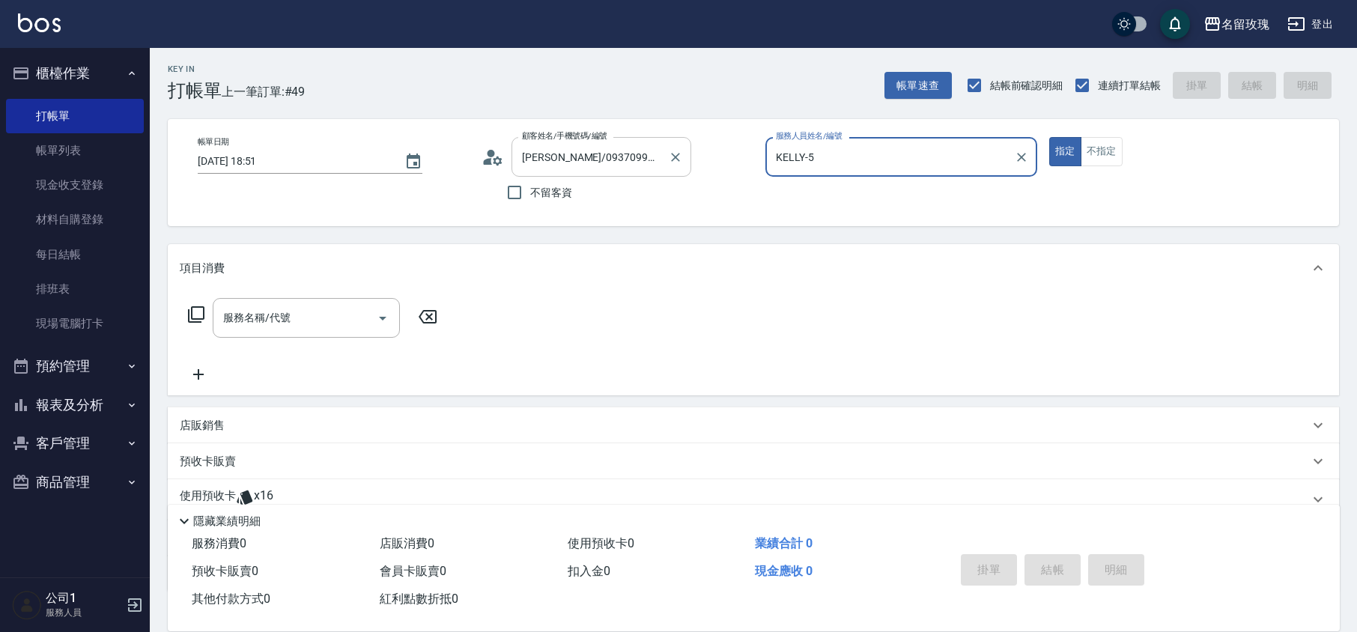
click at [565, 147] on input "[PERSON_NAME]/0937099225/ke-01" at bounding box center [590, 157] width 144 height 26
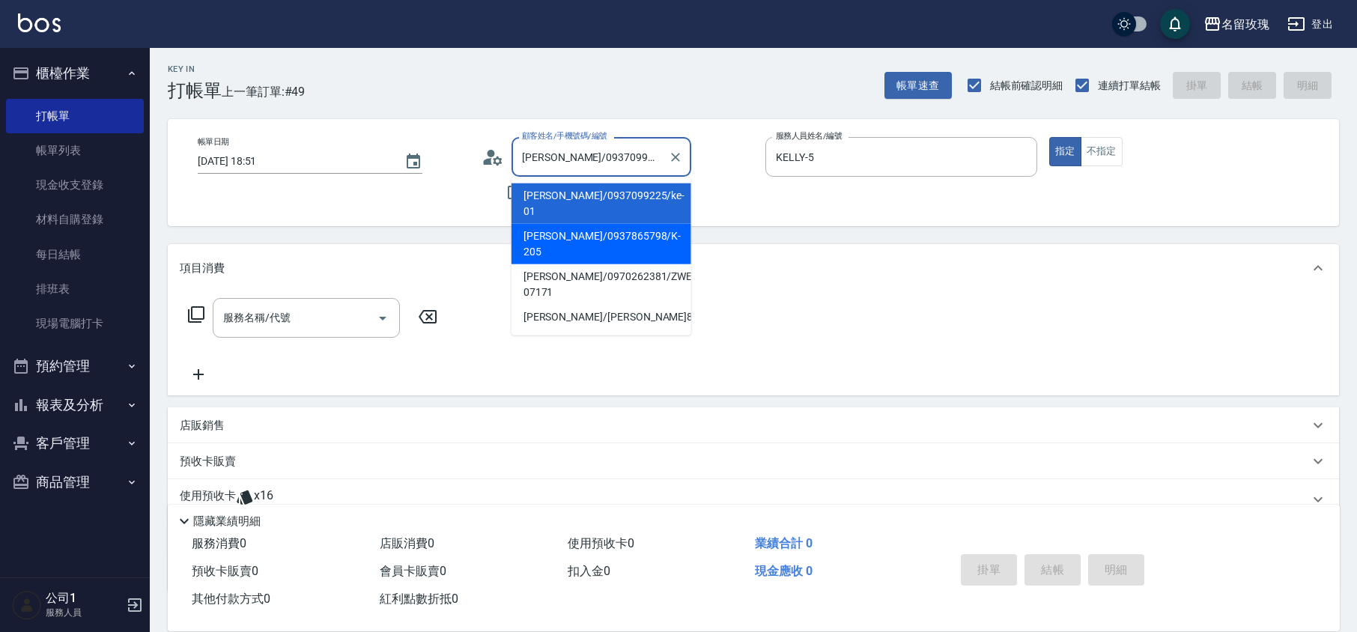
click at [571, 224] on li "[PERSON_NAME]/0937865798/K-205" at bounding box center [601, 244] width 180 height 40
type input "[PERSON_NAME]/0937865798/K-205"
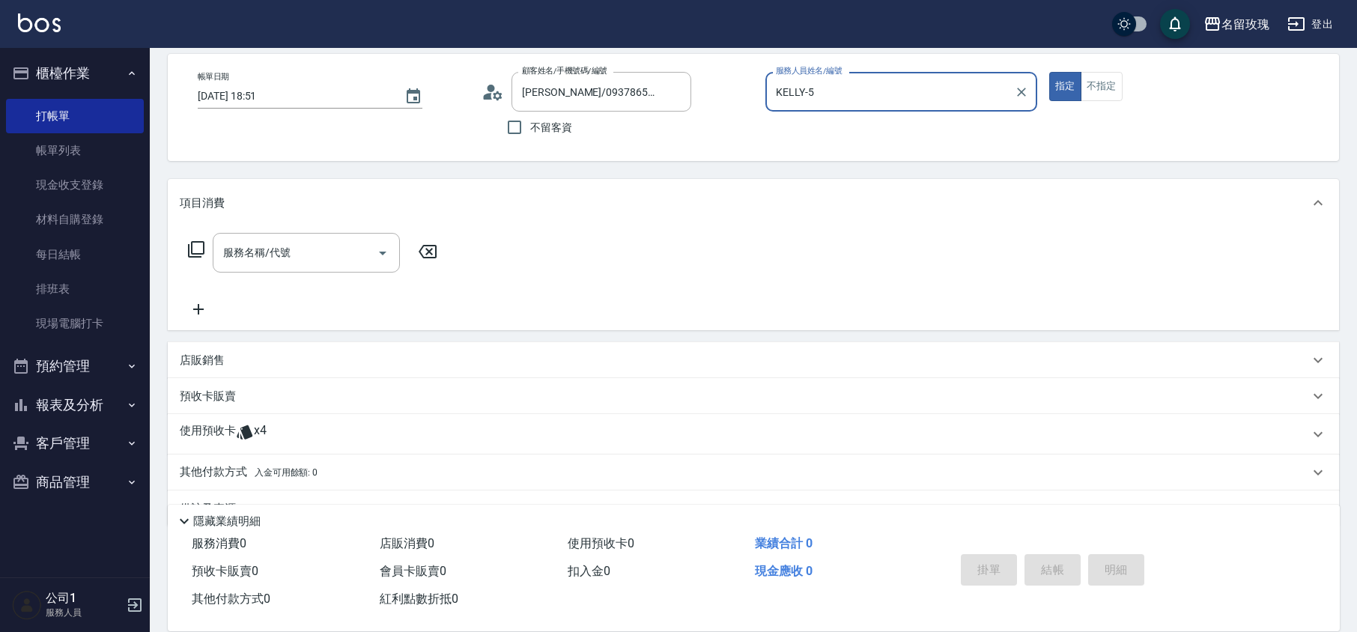
scroll to position [102, 0]
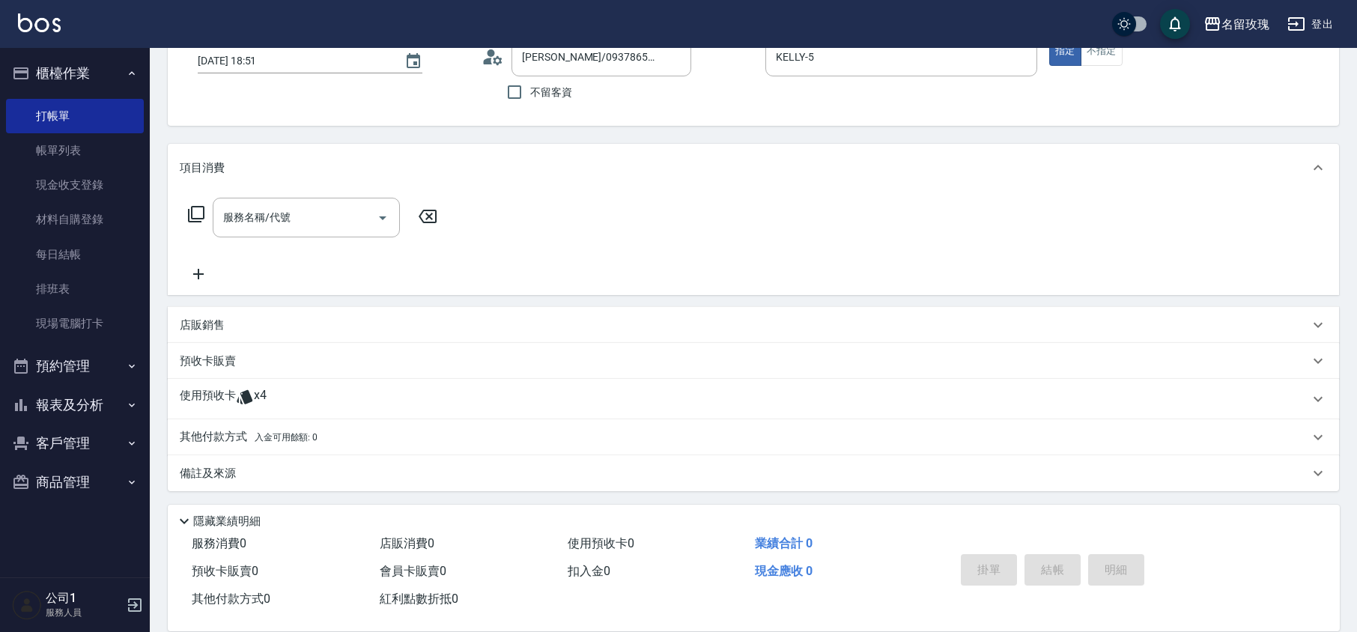
click at [264, 400] on span "x4" at bounding box center [260, 399] width 13 height 22
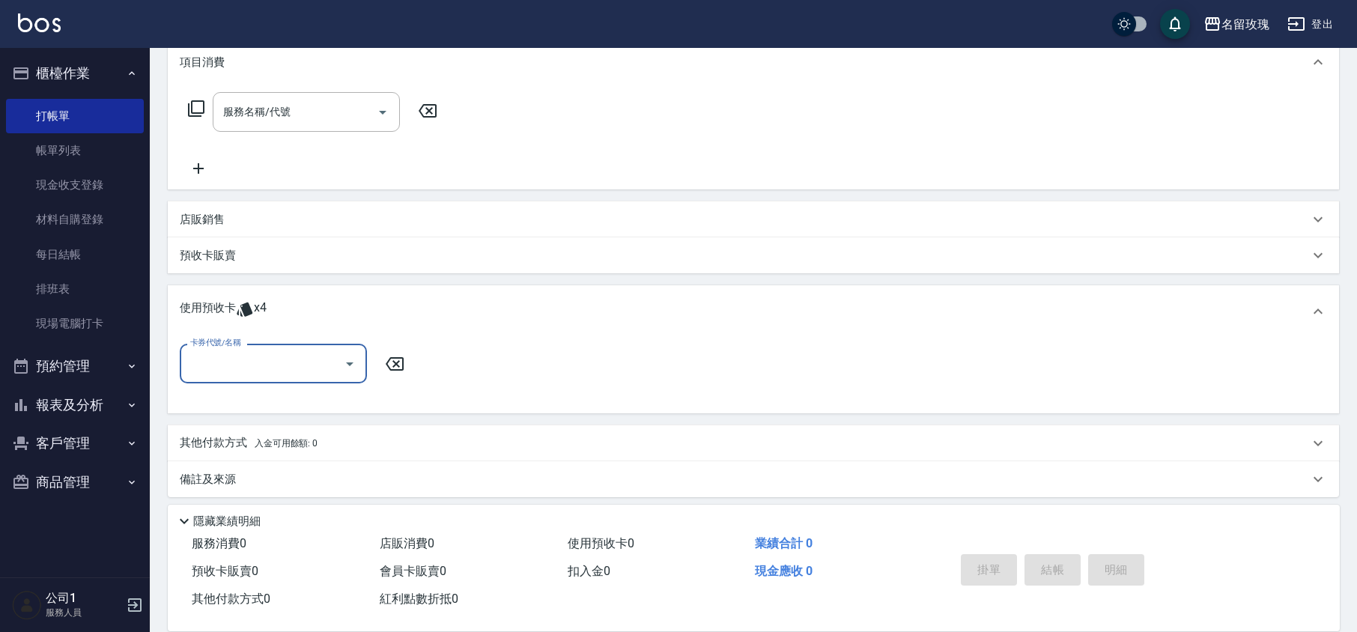
scroll to position [208, 0]
click at [288, 368] on input "卡券代號/名稱" at bounding box center [261, 363] width 151 height 26
click at [282, 405] on div "113 剪髮卡四送一(1000) 剩餘4張 113257" at bounding box center [273, 409] width 187 height 40
type input "113 剪髮卡四送一(1000) 113257"
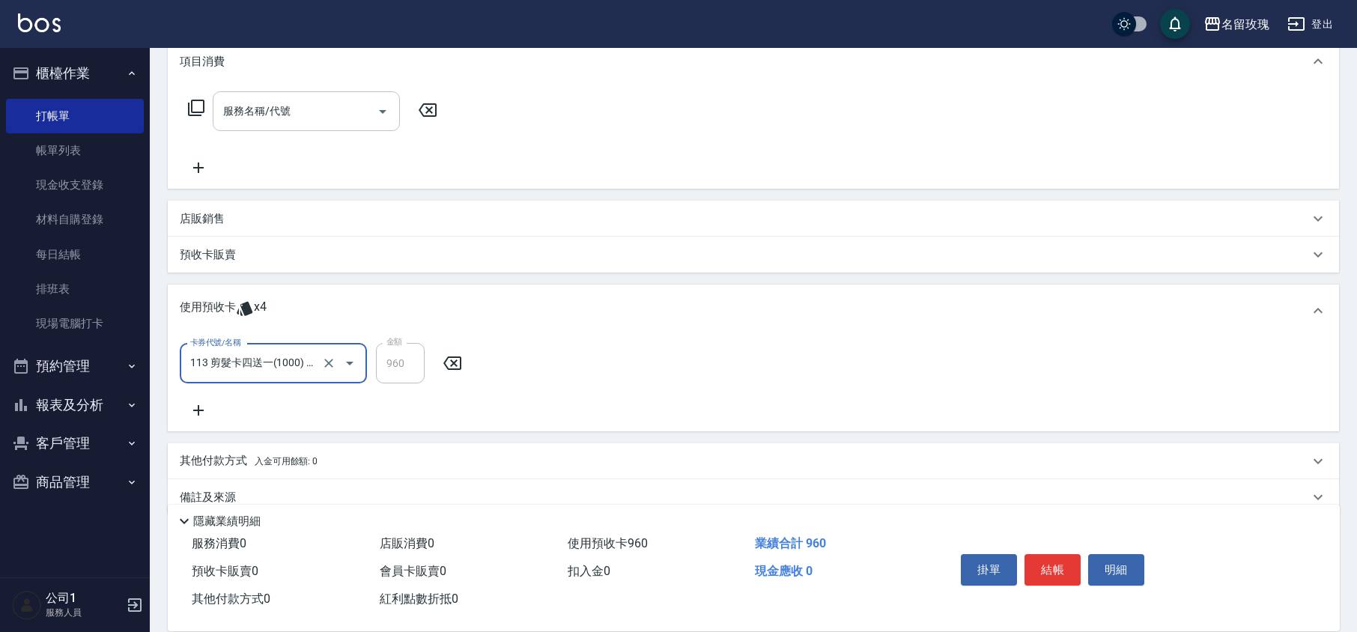
click at [303, 127] on div "服務名稱/代號" at bounding box center [306, 111] width 187 height 40
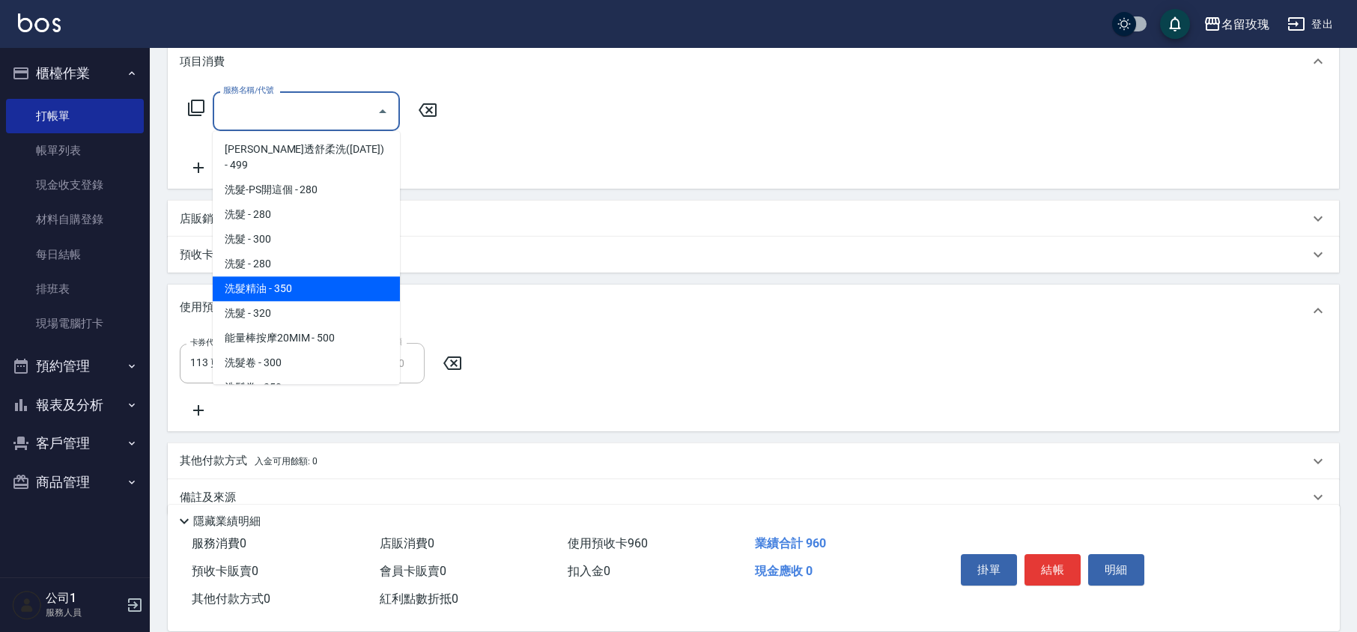
click at [309, 276] on span "洗髮精油 - 350" at bounding box center [306, 288] width 187 height 25
type input "洗髮精油(206)"
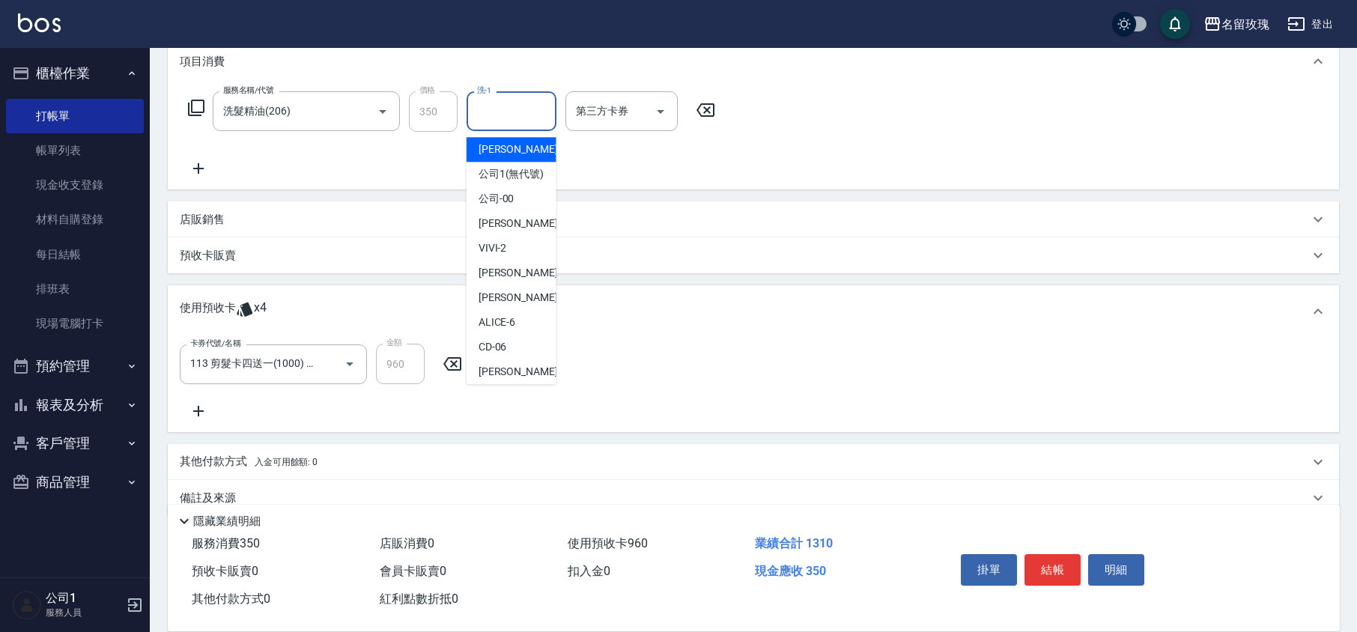
drag, startPoint x: 523, startPoint y: 102, endPoint x: 519, endPoint y: 252, distance: 150.6
click at [525, 102] on input "洗-1" at bounding box center [511, 111] width 76 height 26
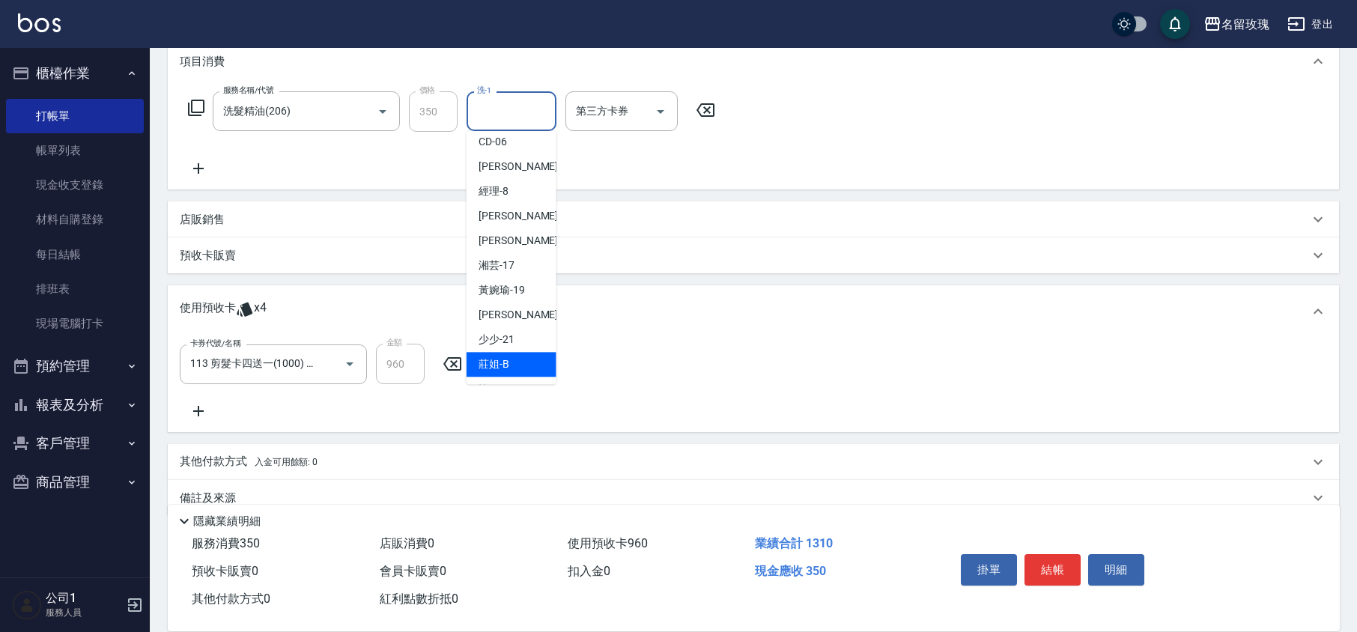
scroll to position [294, 0]
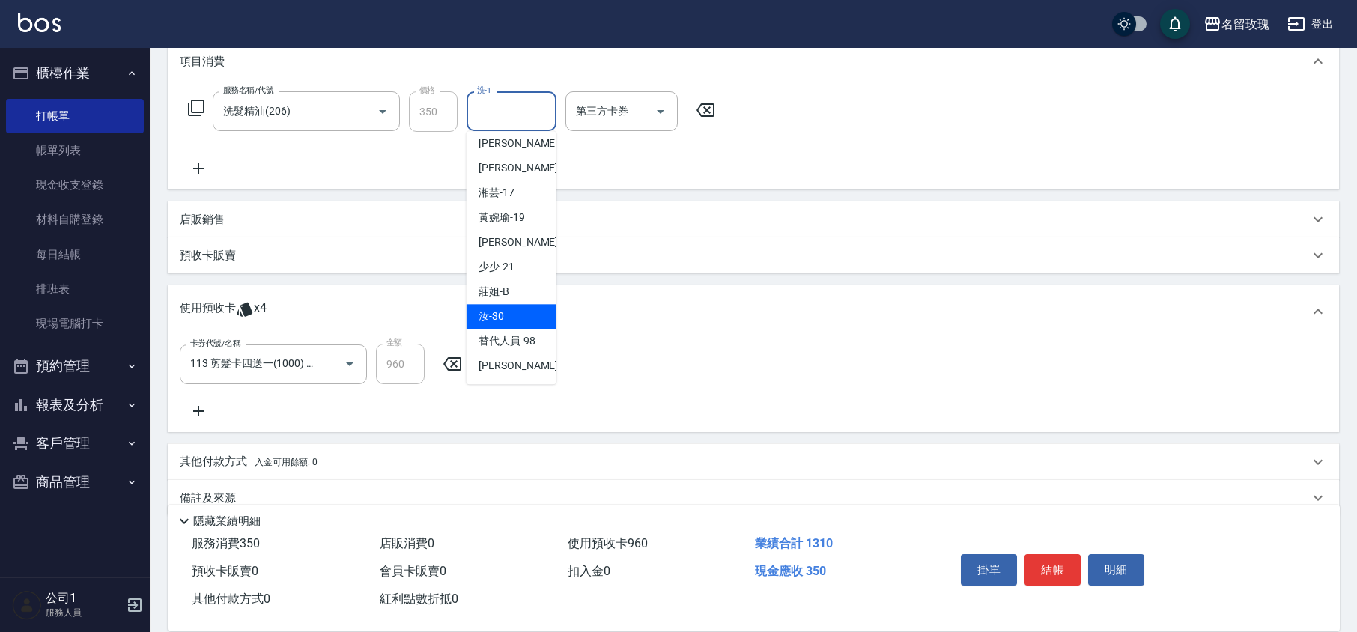
click at [501, 306] on div "汝 -30" at bounding box center [512, 316] width 90 height 25
type input "汝-30"
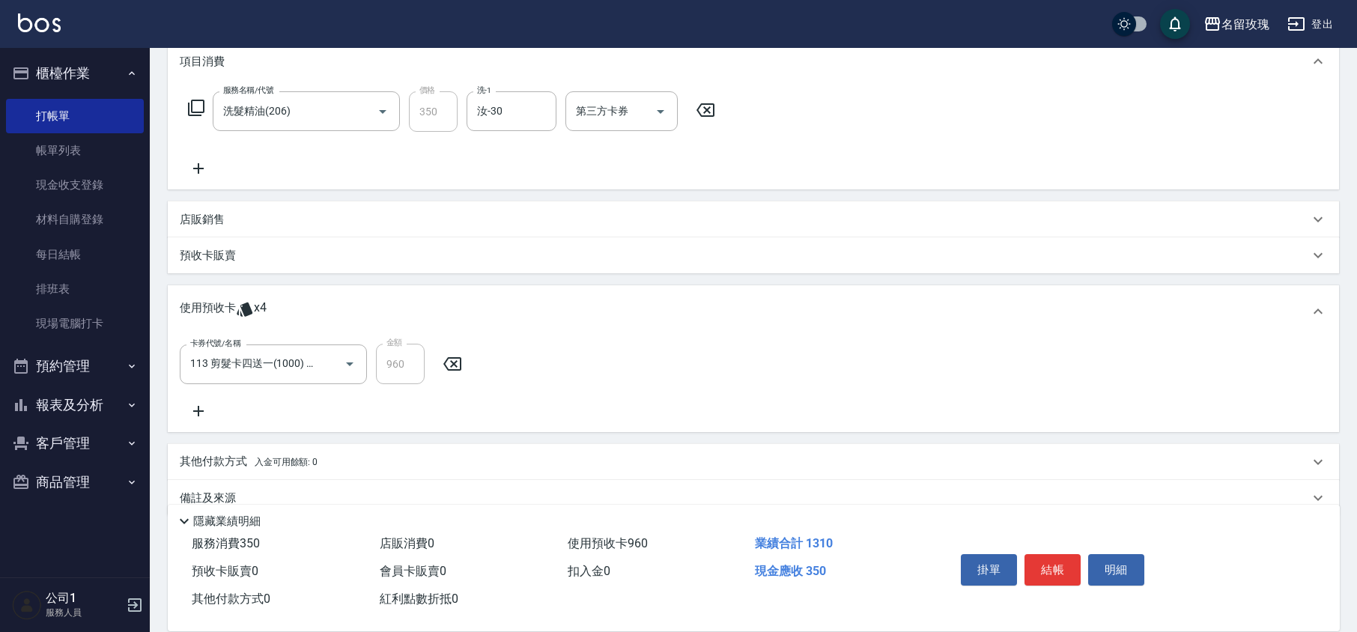
click at [508, 177] on div "服務名稱/代號 洗髮精油(206) 服務名稱/代號 價格 350 價格 洗-1 汝-30 洗-1 第三方卡券 第三方卡券" at bounding box center [452, 134] width 544 height 86
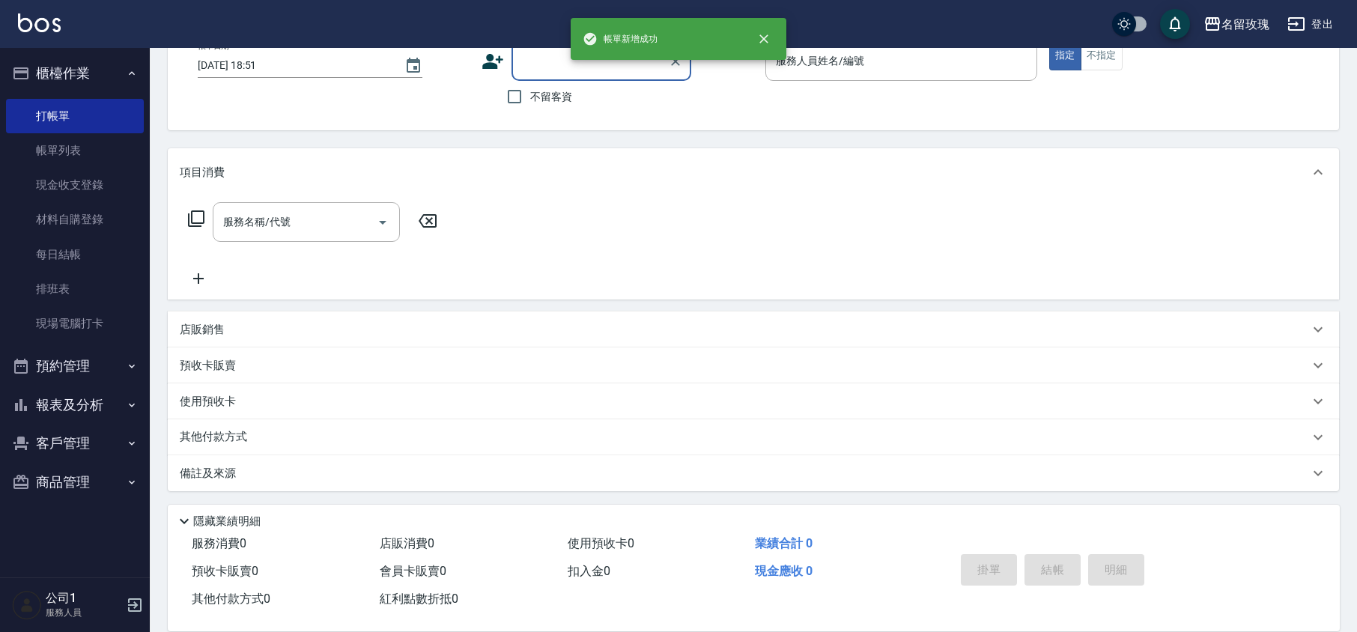
scroll to position [0, 0]
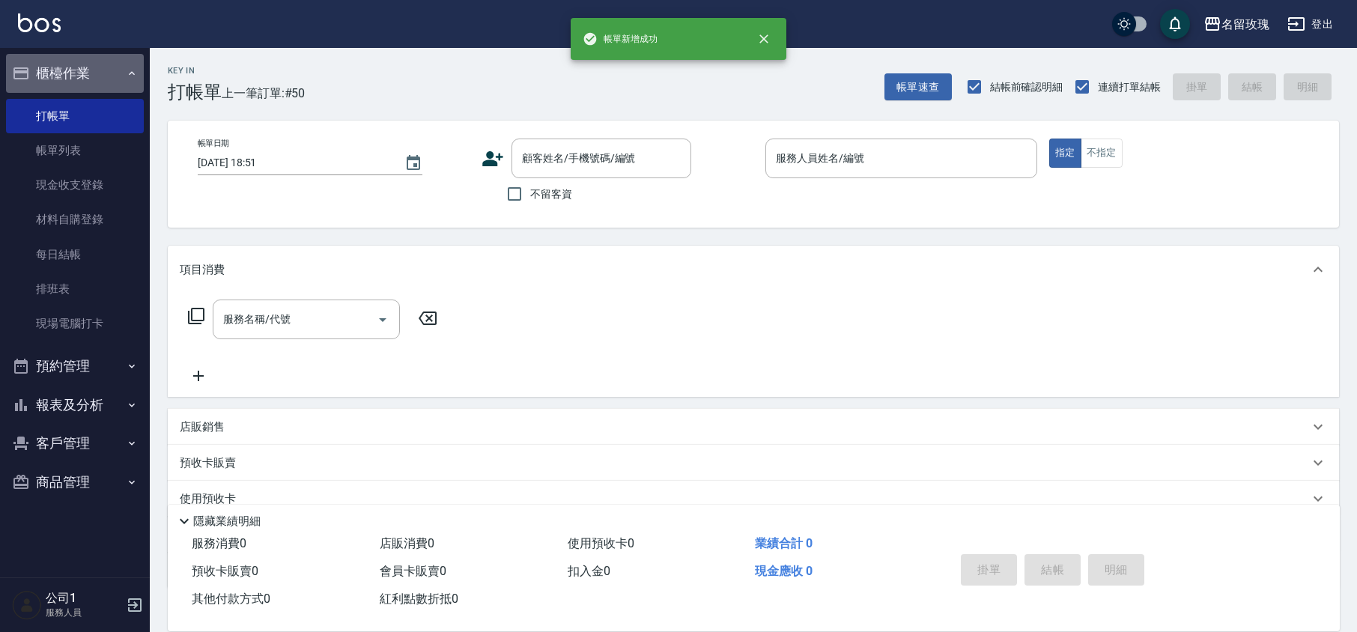
click at [66, 61] on button "櫃檯作業" at bounding box center [75, 73] width 138 height 39
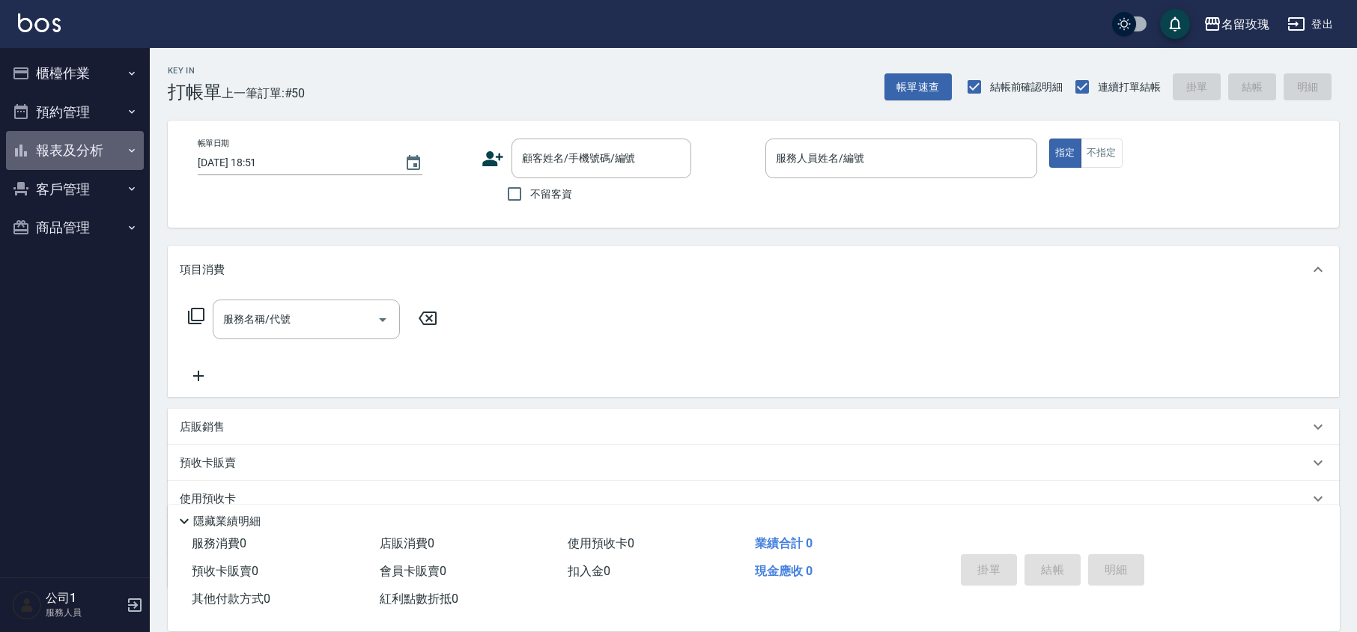
click at [46, 151] on button "報表及分析" at bounding box center [75, 150] width 138 height 39
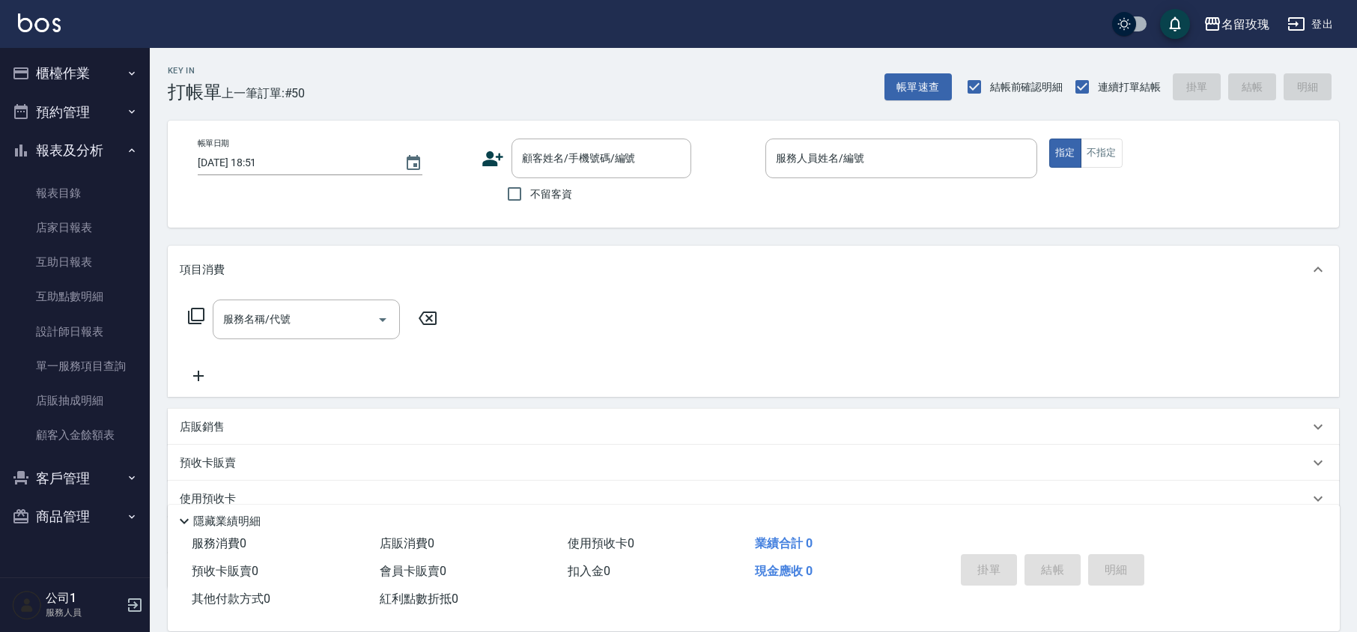
click at [46, 151] on button "報表及分析" at bounding box center [75, 150] width 138 height 39
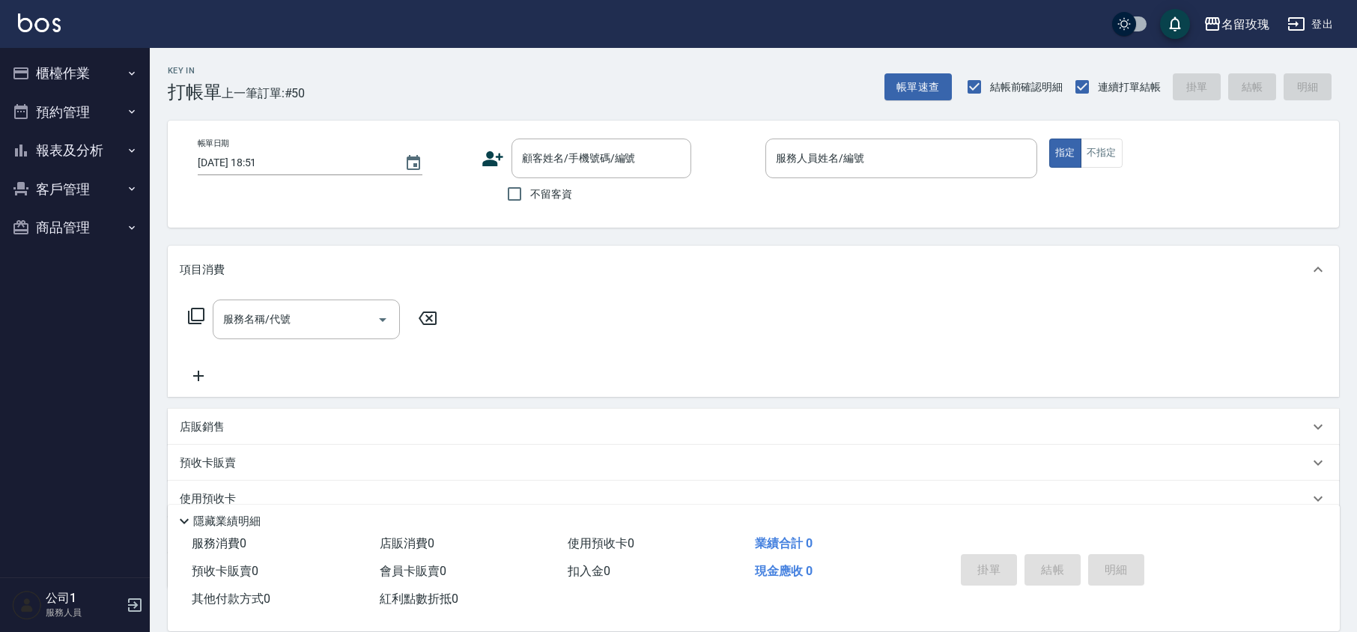
click at [48, 151] on button "報表及分析" at bounding box center [75, 150] width 138 height 39
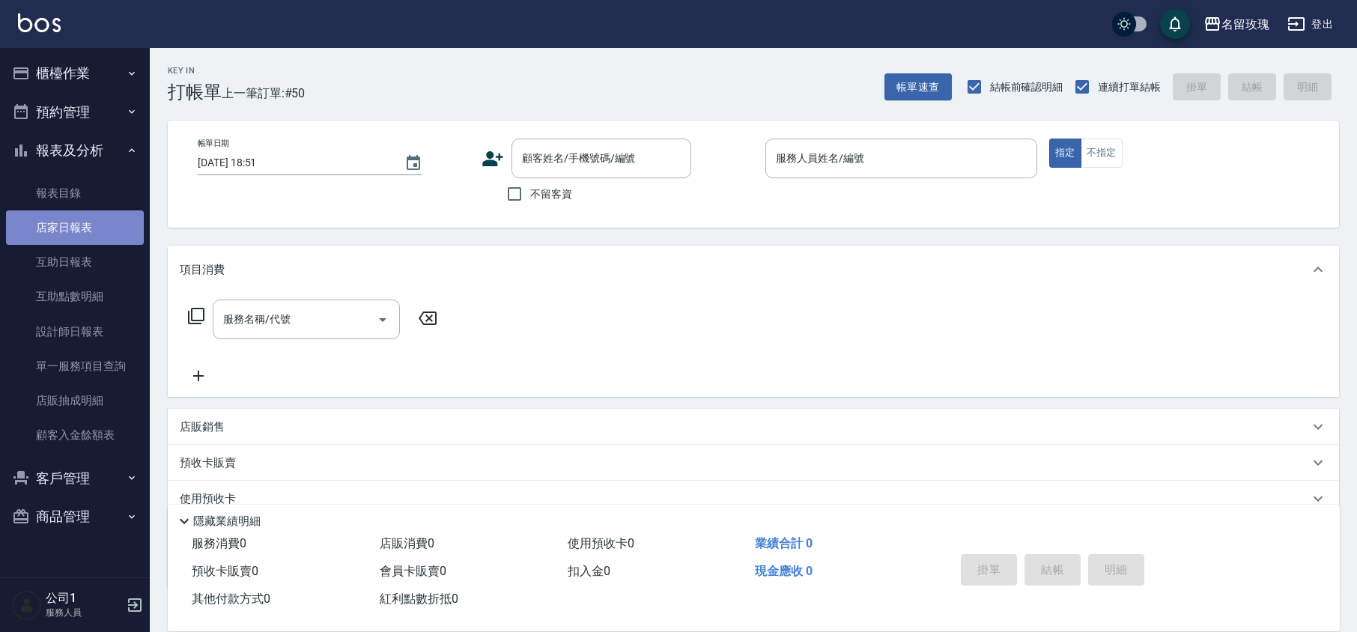
click at [69, 210] on link "店家日報表" at bounding box center [75, 227] width 138 height 34
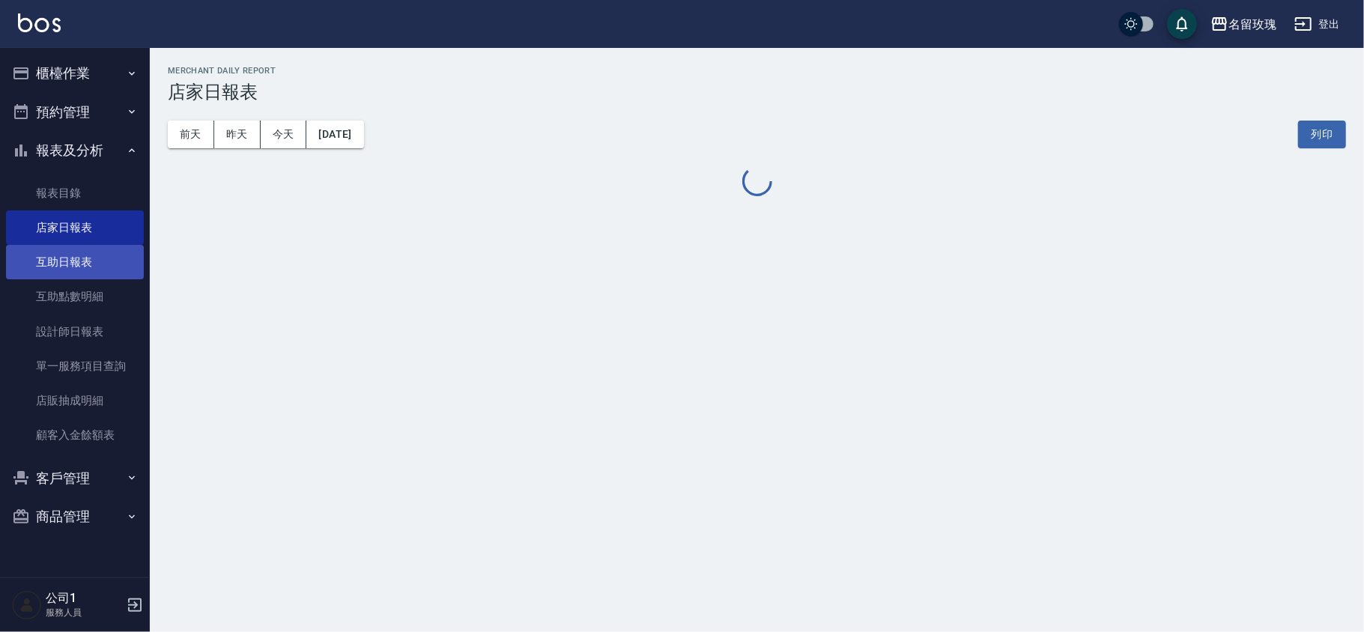
click at [82, 246] on link "互助日報表" at bounding box center [75, 262] width 138 height 34
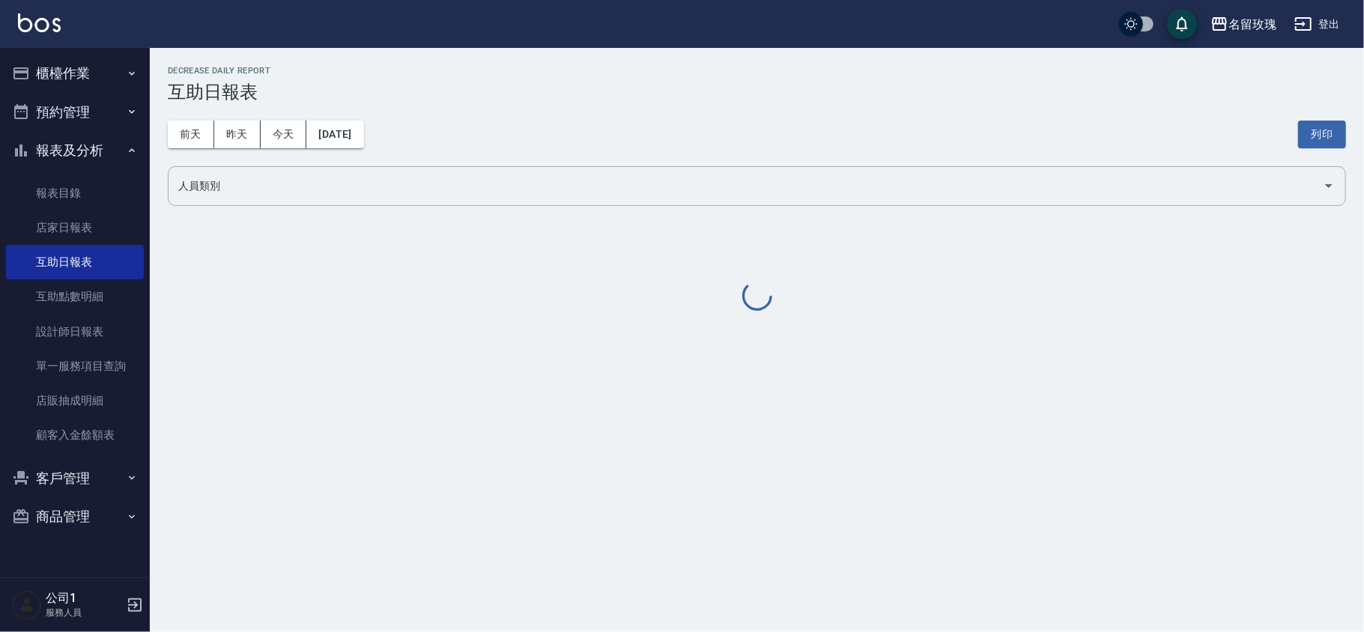
click at [474, 120] on div "[DATE] [DATE] [DATE] [DATE] 列印" at bounding box center [757, 135] width 1178 height 64
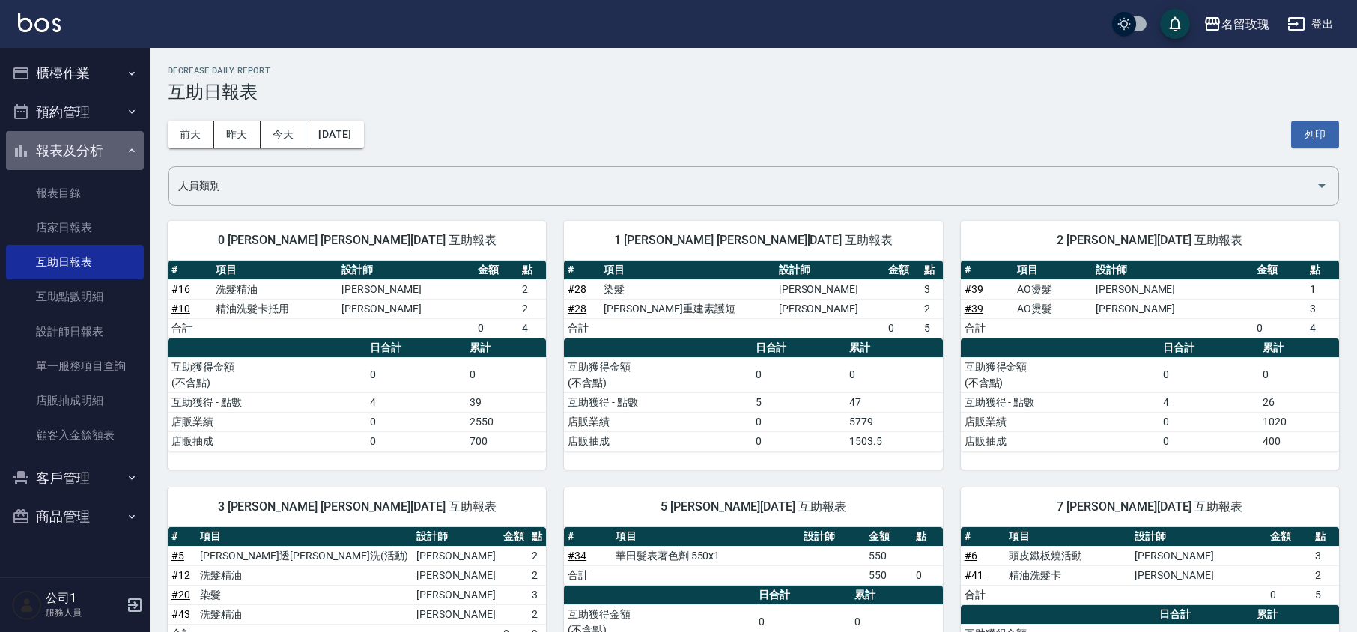
click at [73, 148] on button "報表及分析" at bounding box center [75, 150] width 138 height 39
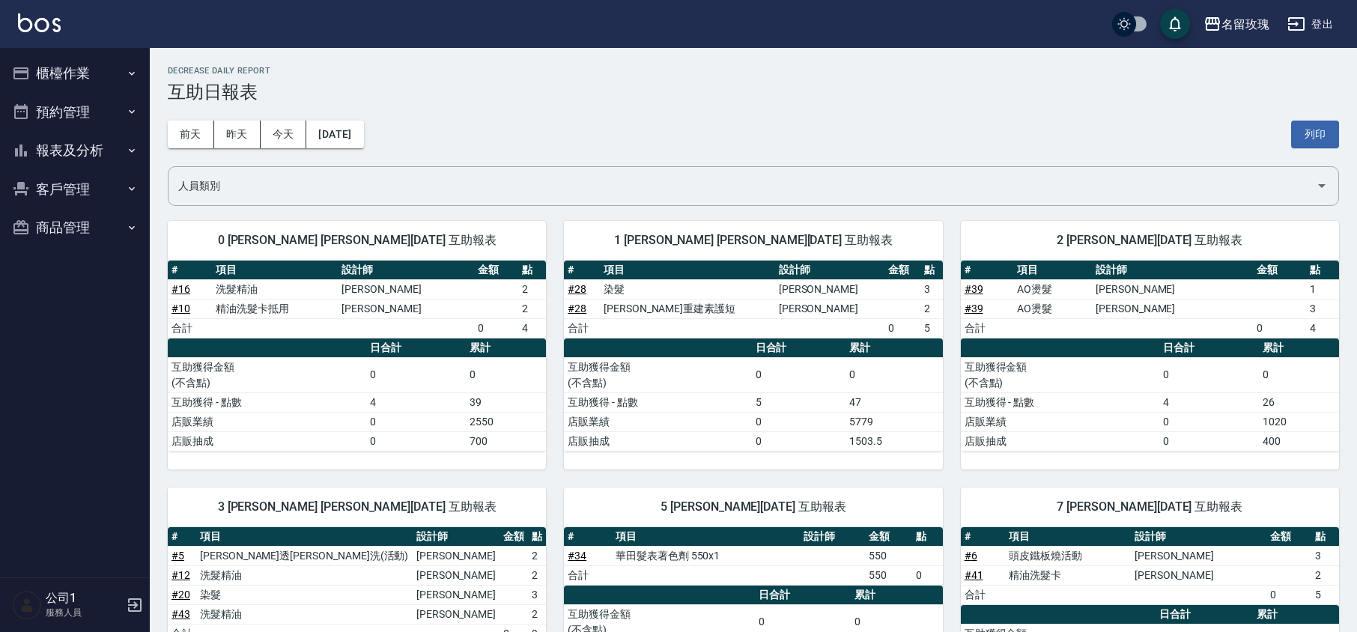
click at [69, 69] on button "櫃檯作業" at bounding box center [75, 73] width 138 height 39
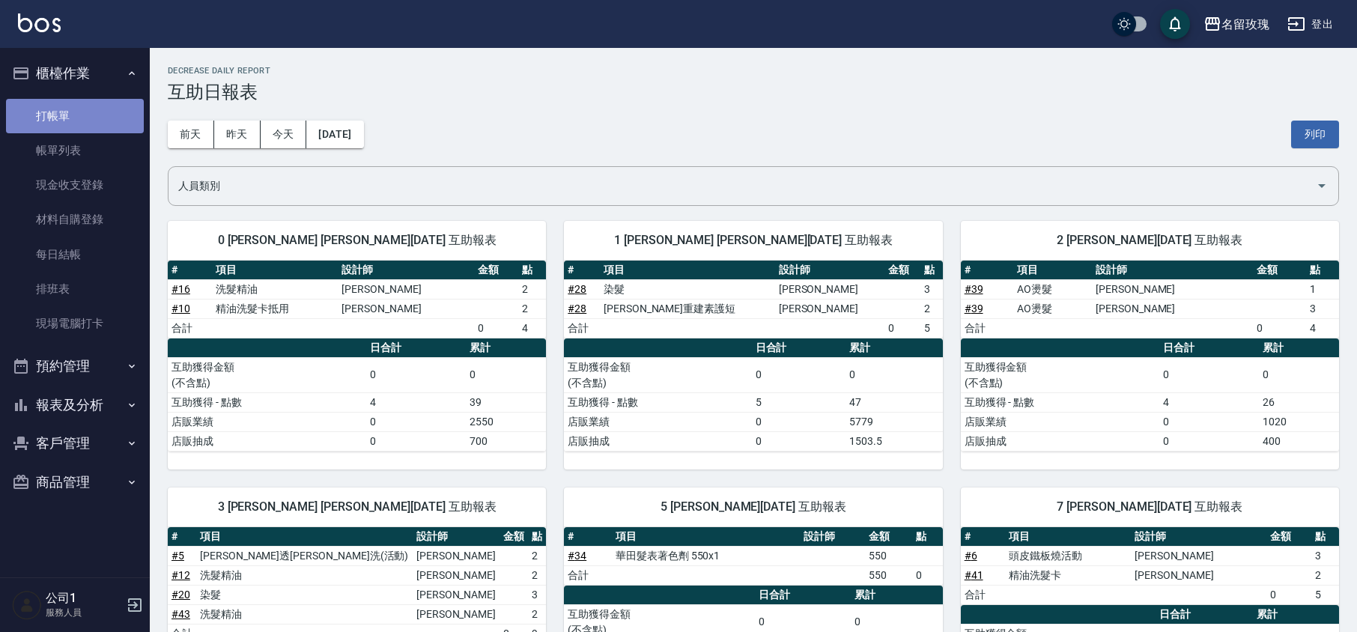
click at [55, 103] on link "打帳單" at bounding box center [75, 116] width 138 height 34
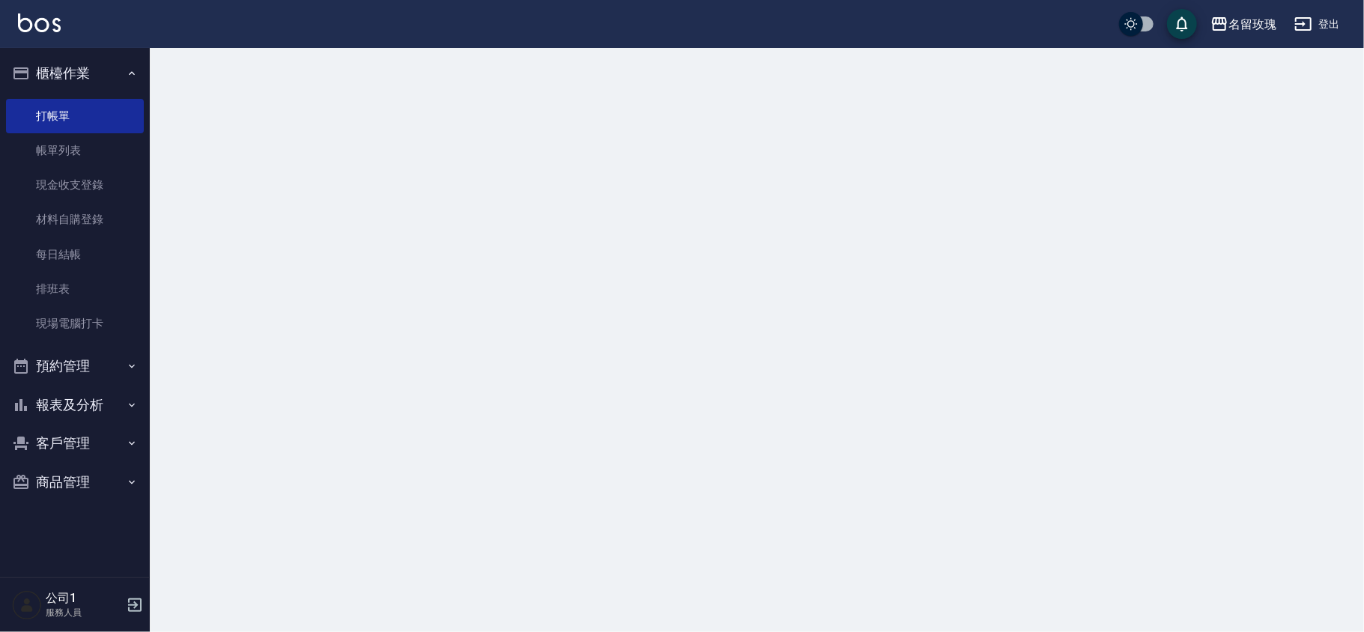
click at [73, 67] on button "櫃檯作業" at bounding box center [75, 73] width 138 height 39
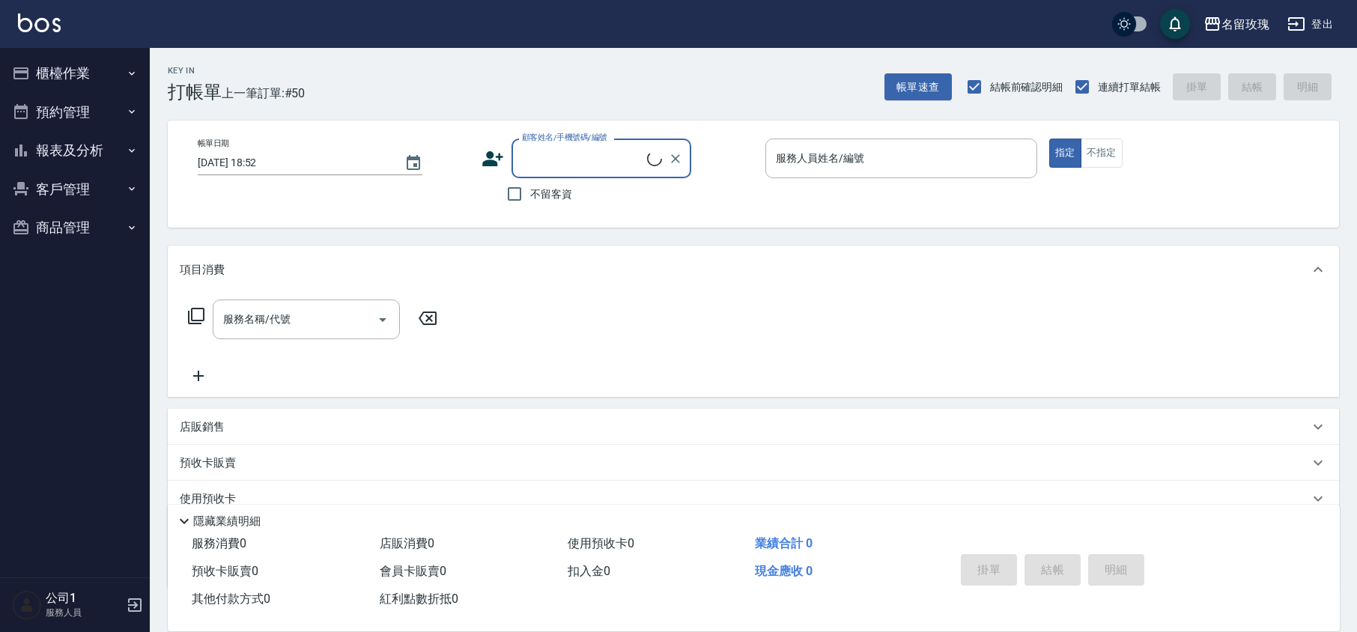
click at [411, 49] on div "Key In 打帳單 上一筆訂單:#50 帳單速查 結帳前確認明細 連續打單結帳 掛單 結帳 明細" at bounding box center [744, 75] width 1189 height 55
click at [464, 15] on div "名留玫瑰 登出" at bounding box center [678, 24] width 1357 height 48
